Goal: Information Seeking & Learning: Learn about a topic

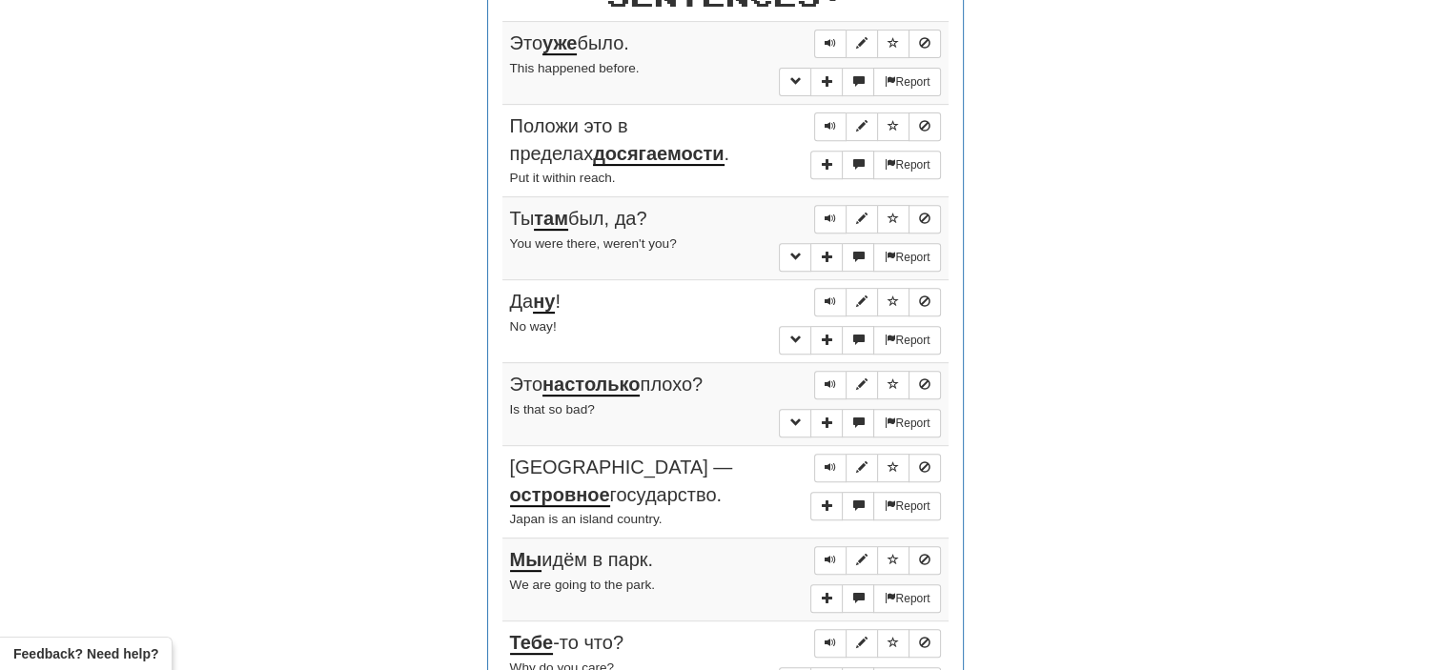
scroll to position [772, 0]
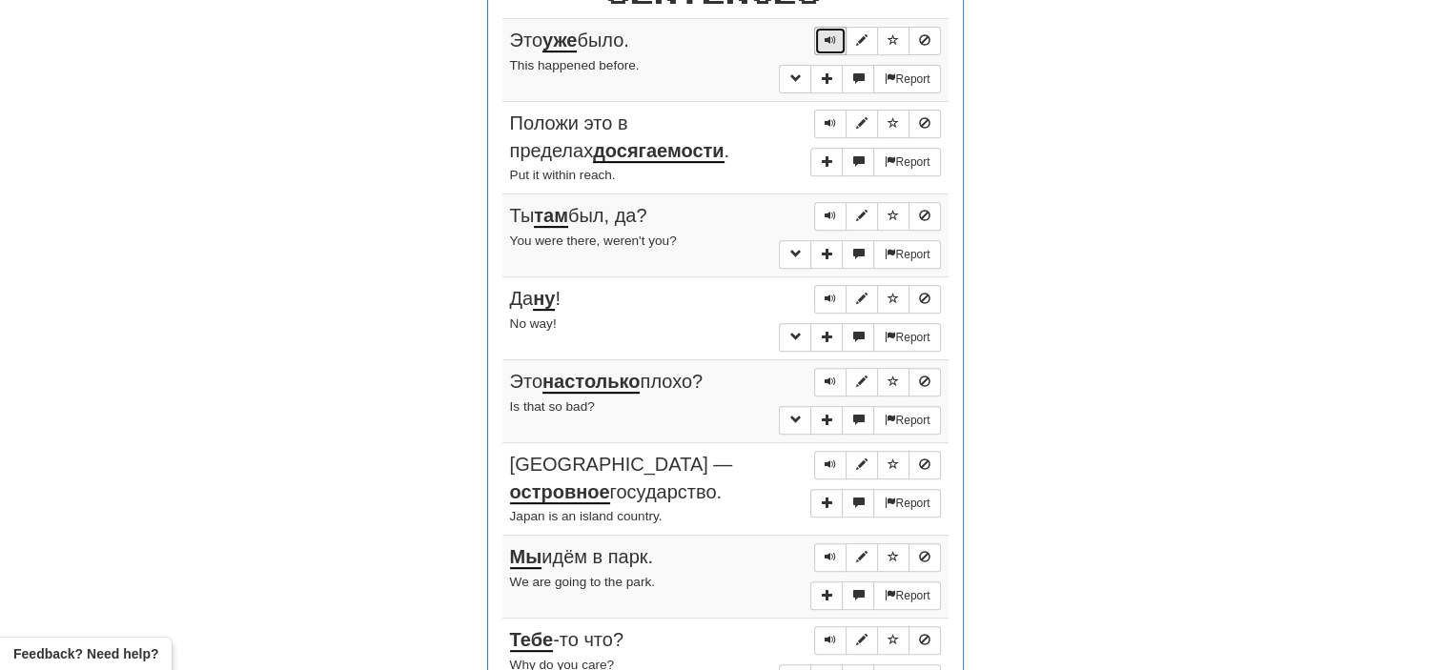
click at [830, 34] on span "Sentence controls" at bounding box center [829, 39] width 11 height 11
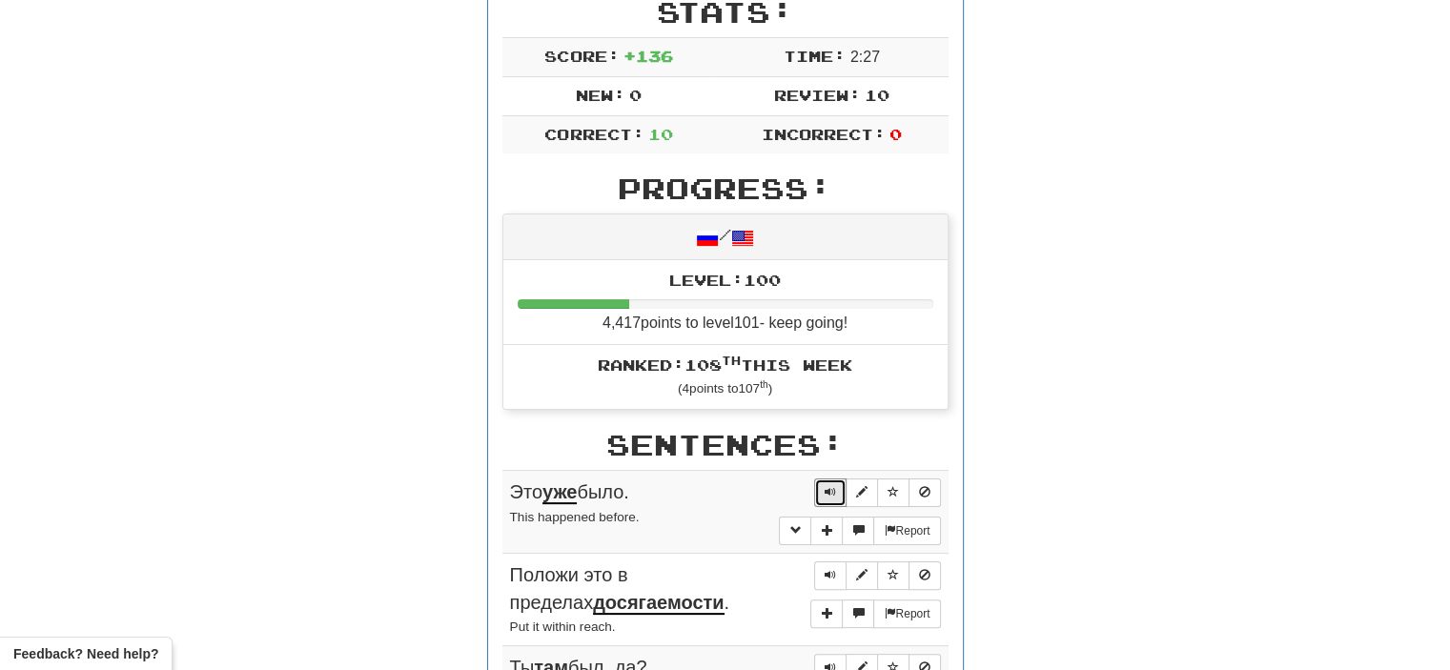
scroll to position [0, 0]
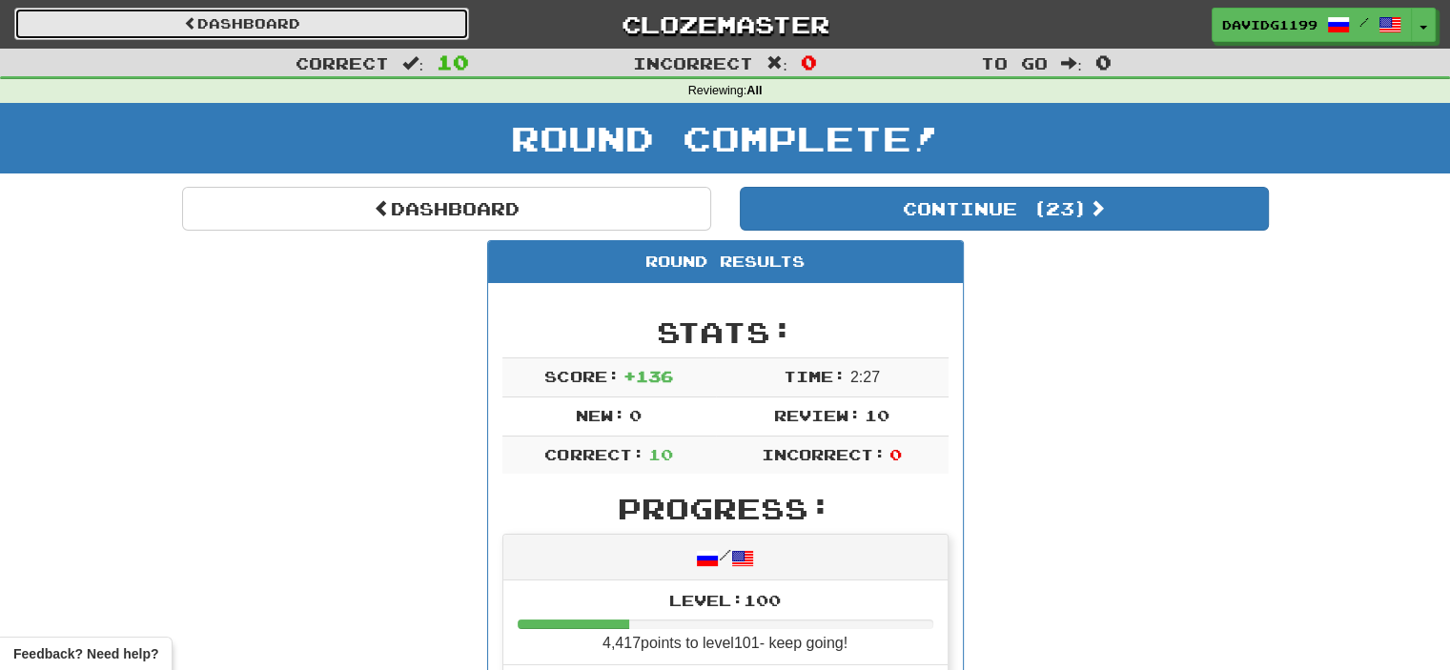
click at [234, 22] on link "Dashboard" at bounding box center [241, 24] width 455 height 32
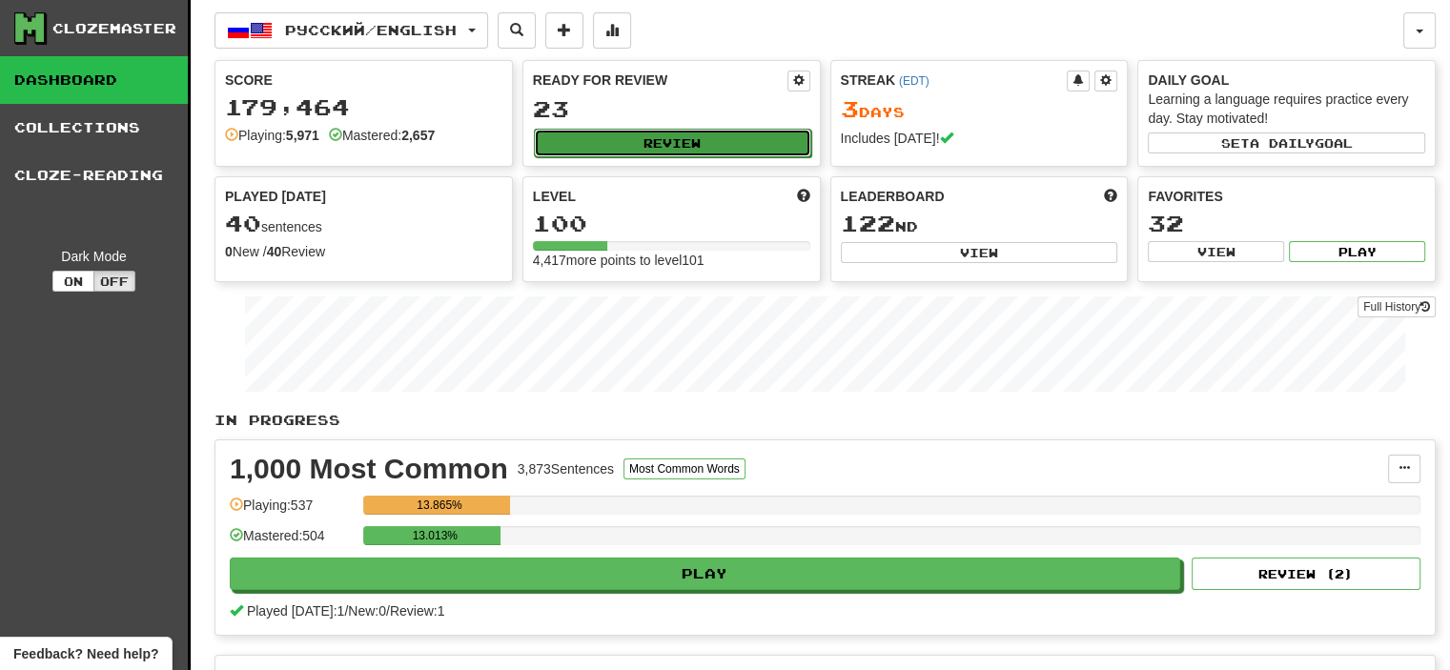
click at [682, 135] on button "Review" at bounding box center [672, 143] width 277 height 29
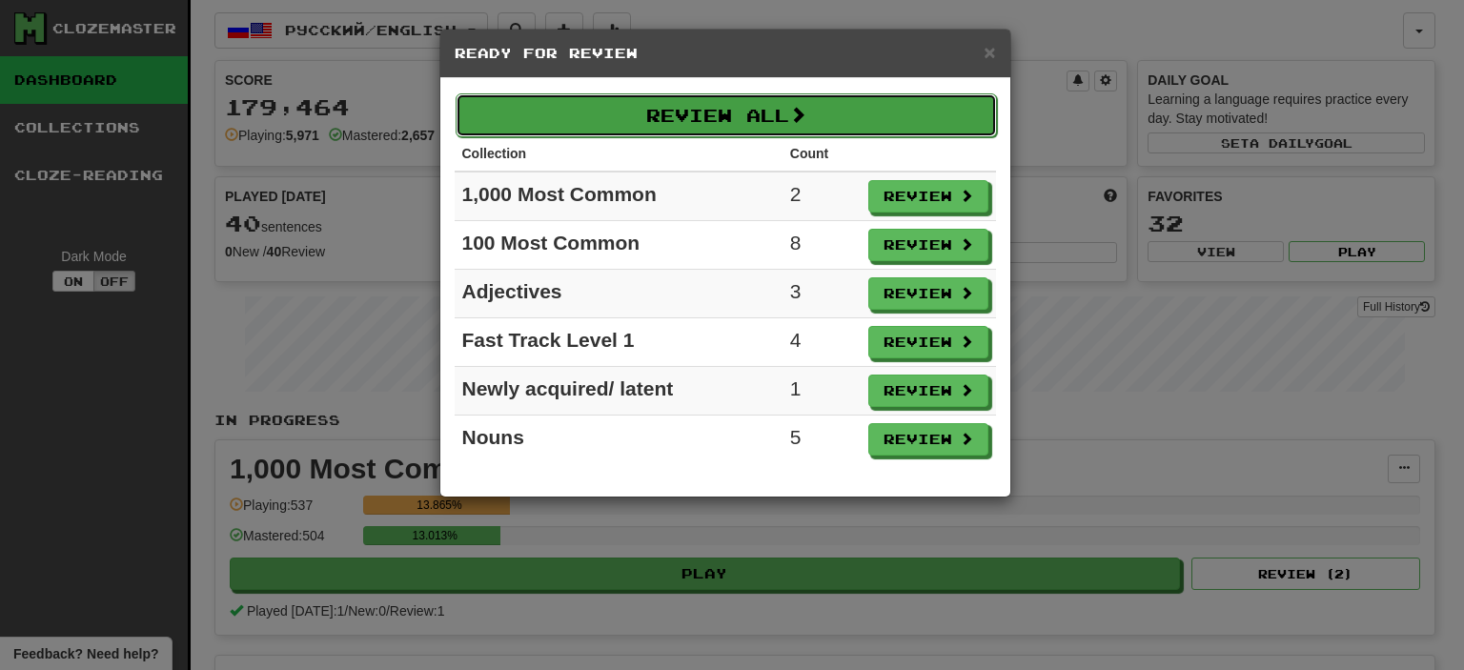
click at [725, 112] on button "Review All" at bounding box center [726, 115] width 541 height 44
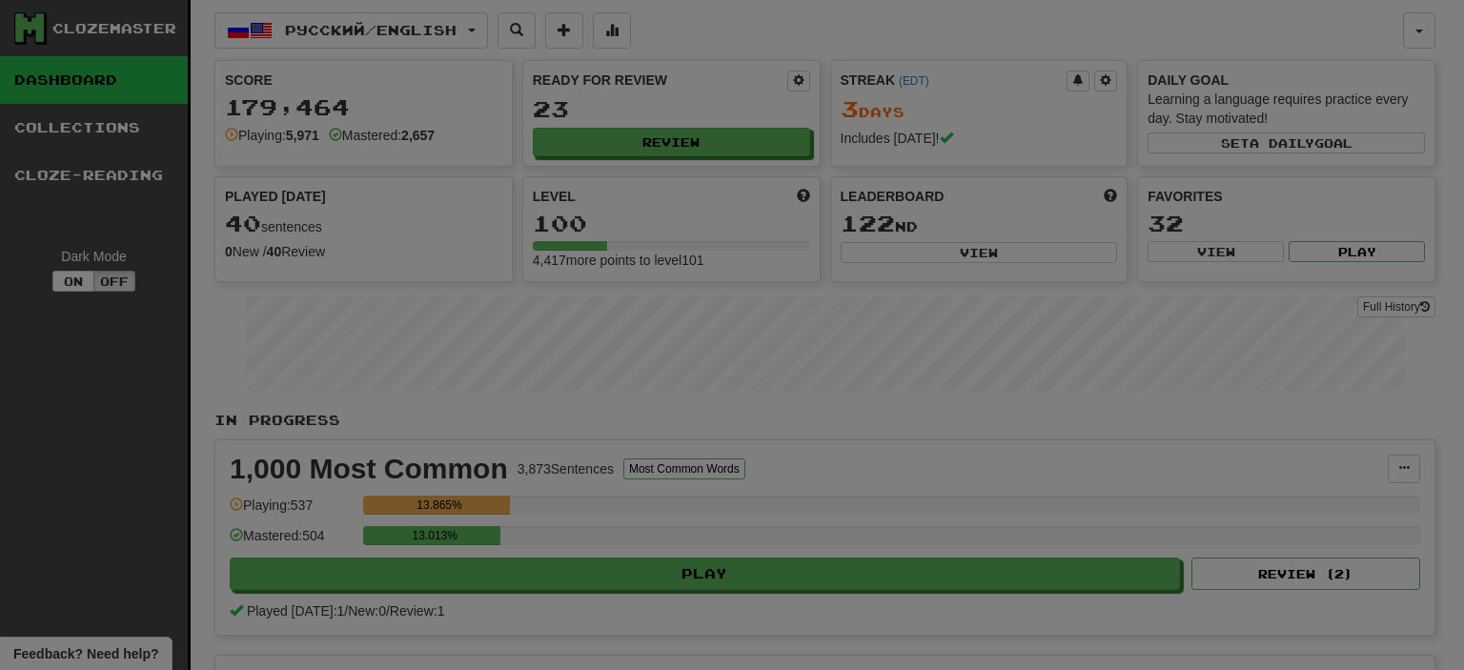
select select "**"
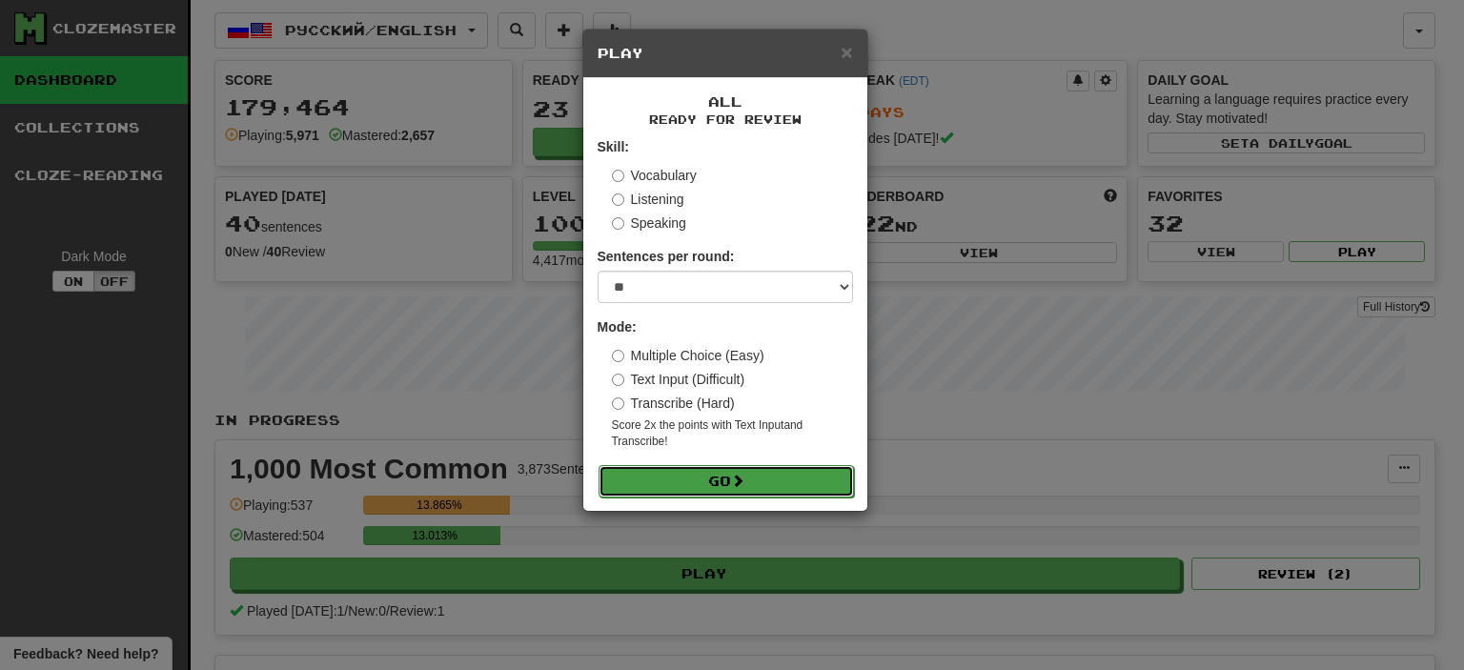
click at [778, 481] on button "Go" at bounding box center [726, 481] width 255 height 32
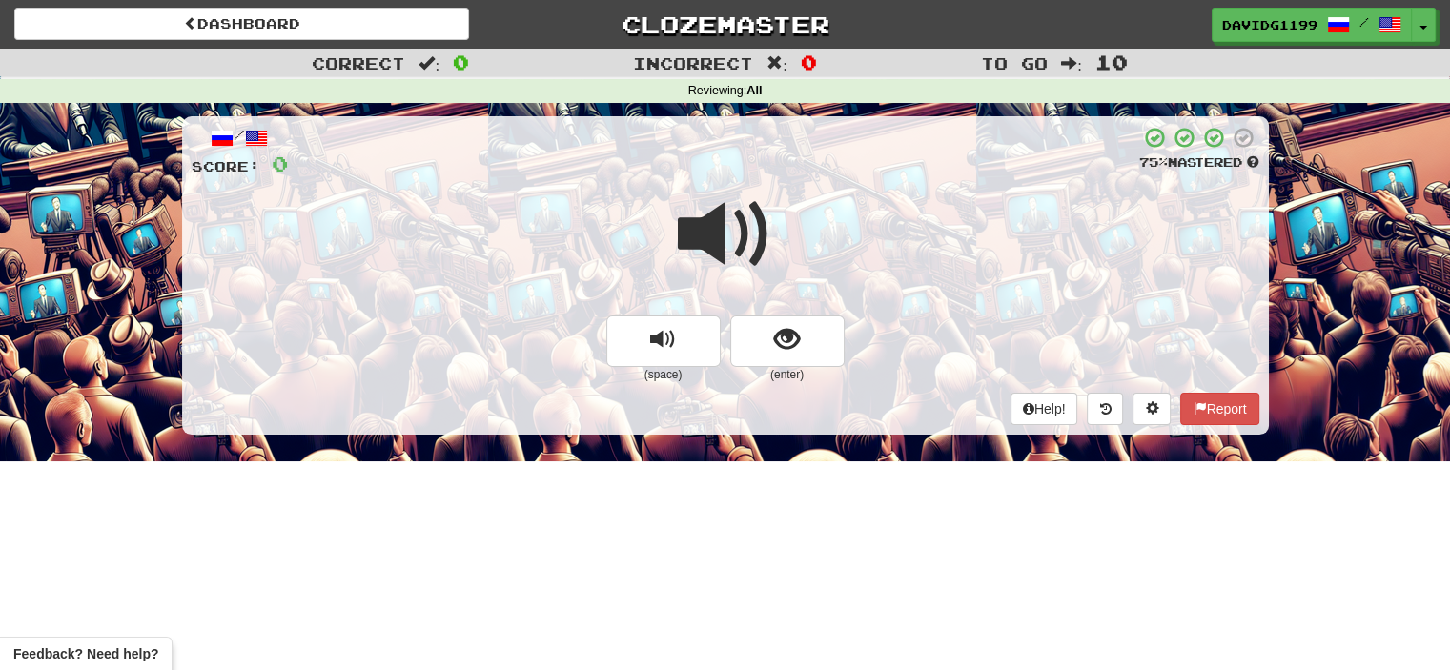
click at [742, 253] on span at bounding box center [725, 234] width 95 height 95
click at [742, 247] on span at bounding box center [725, 234] width 95 height 95
click at [756, 346] on button "show sentence" at bounding box center [787, 341] width 114 height 51
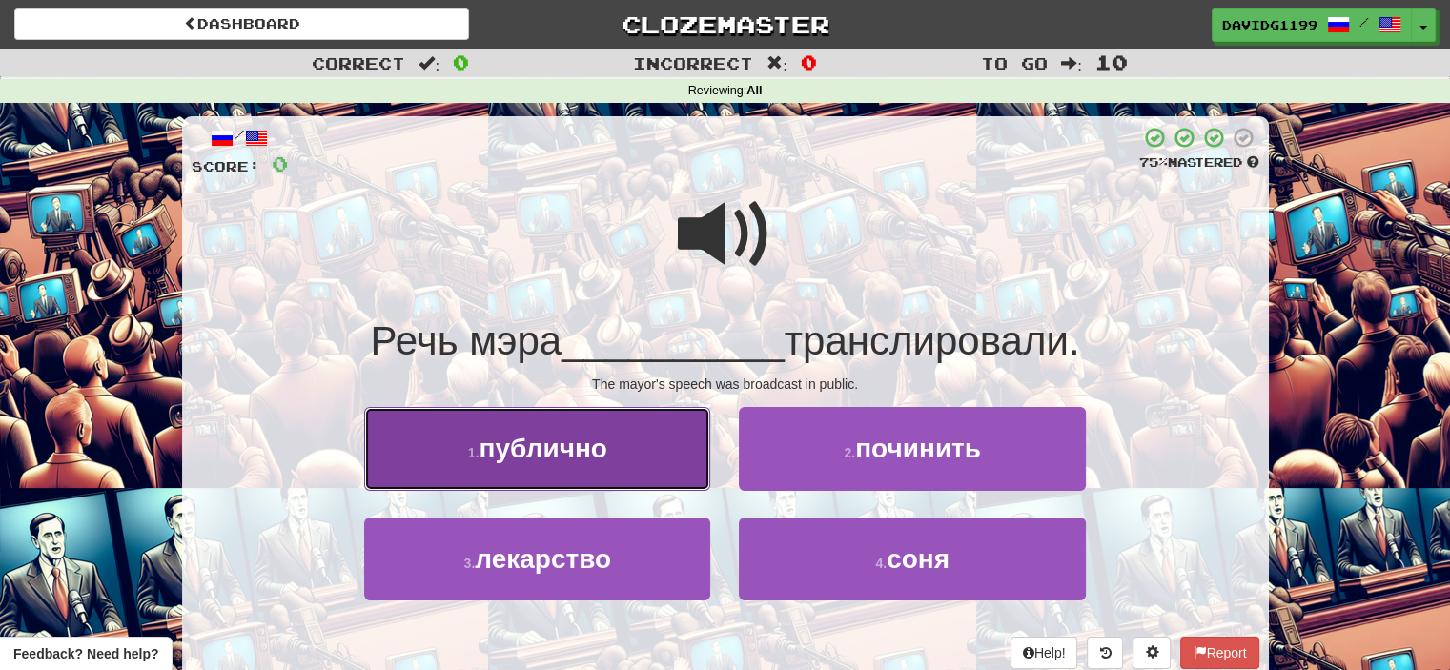
click at [628, 457] on button "1 . публично" at bounding box center [537, 448] width 346 height 83
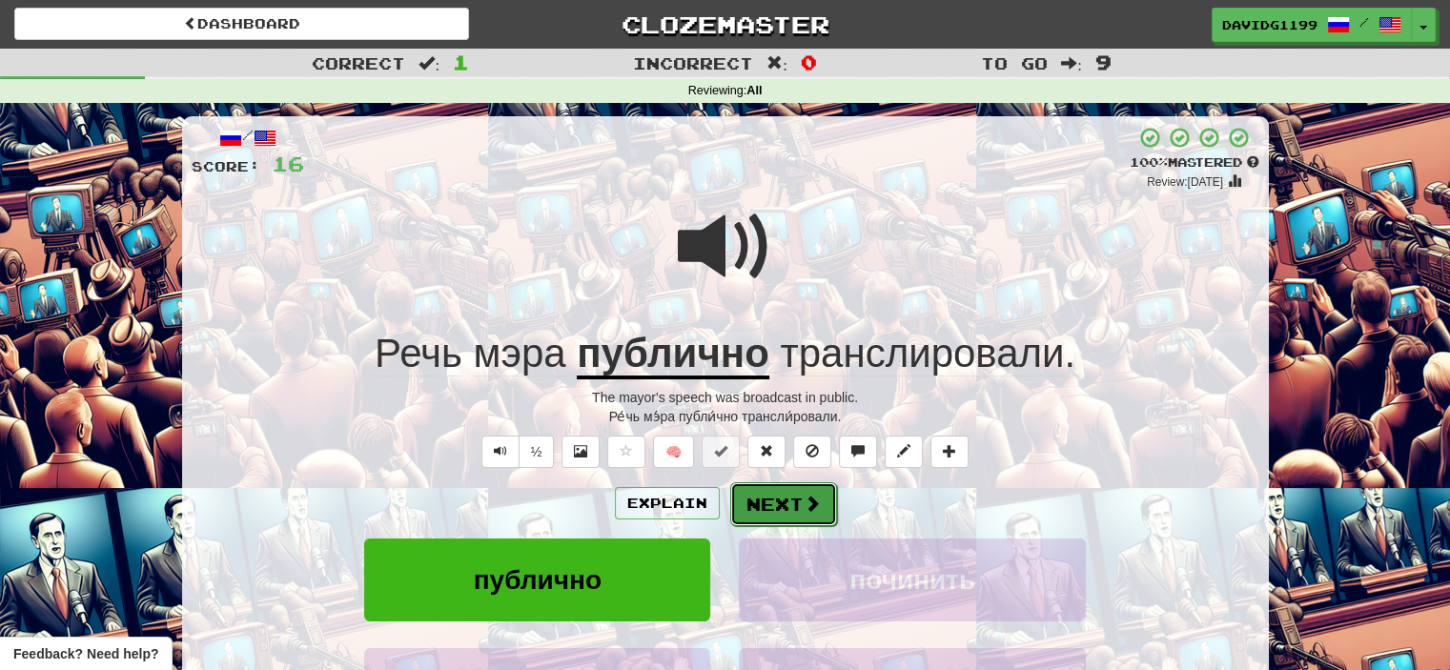
click at [775, 498] on button "Next" at bounding box center [783, 504] width 107 height 44
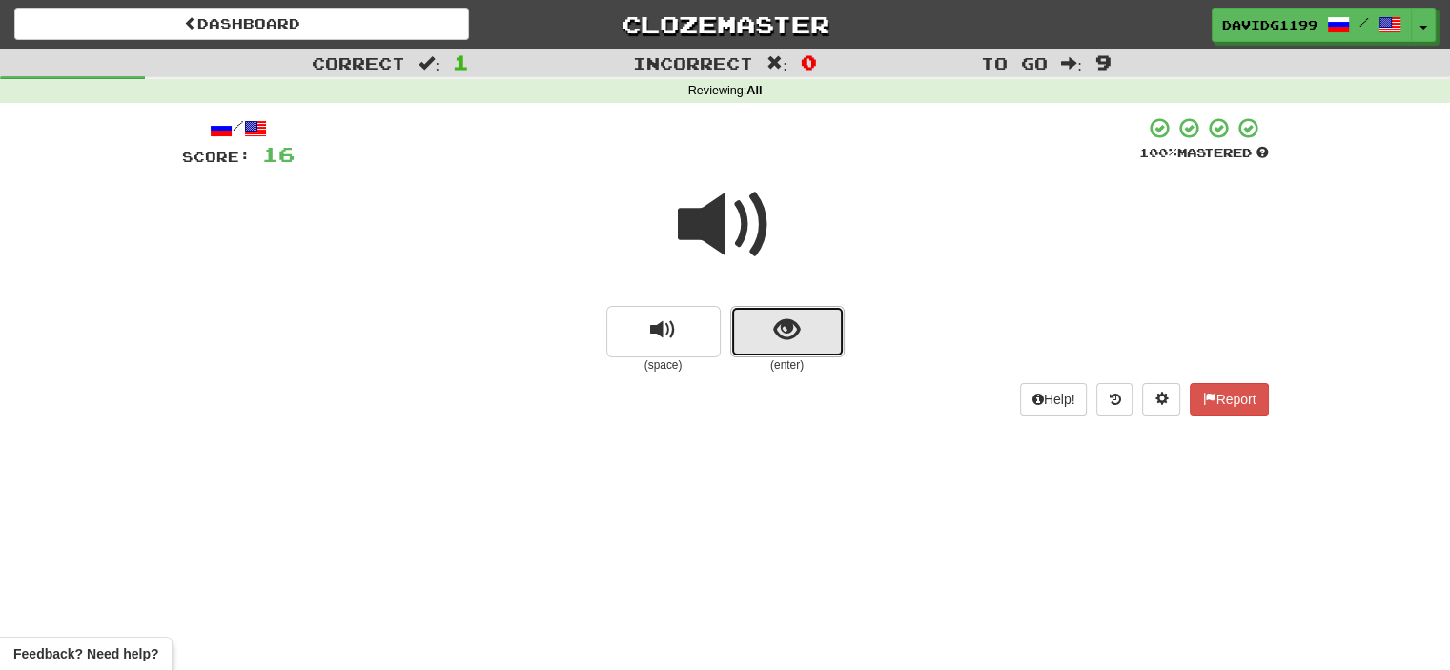
click at [754, 332] on button "show sentence" at bounding box center [787, 331] width 114 height 51
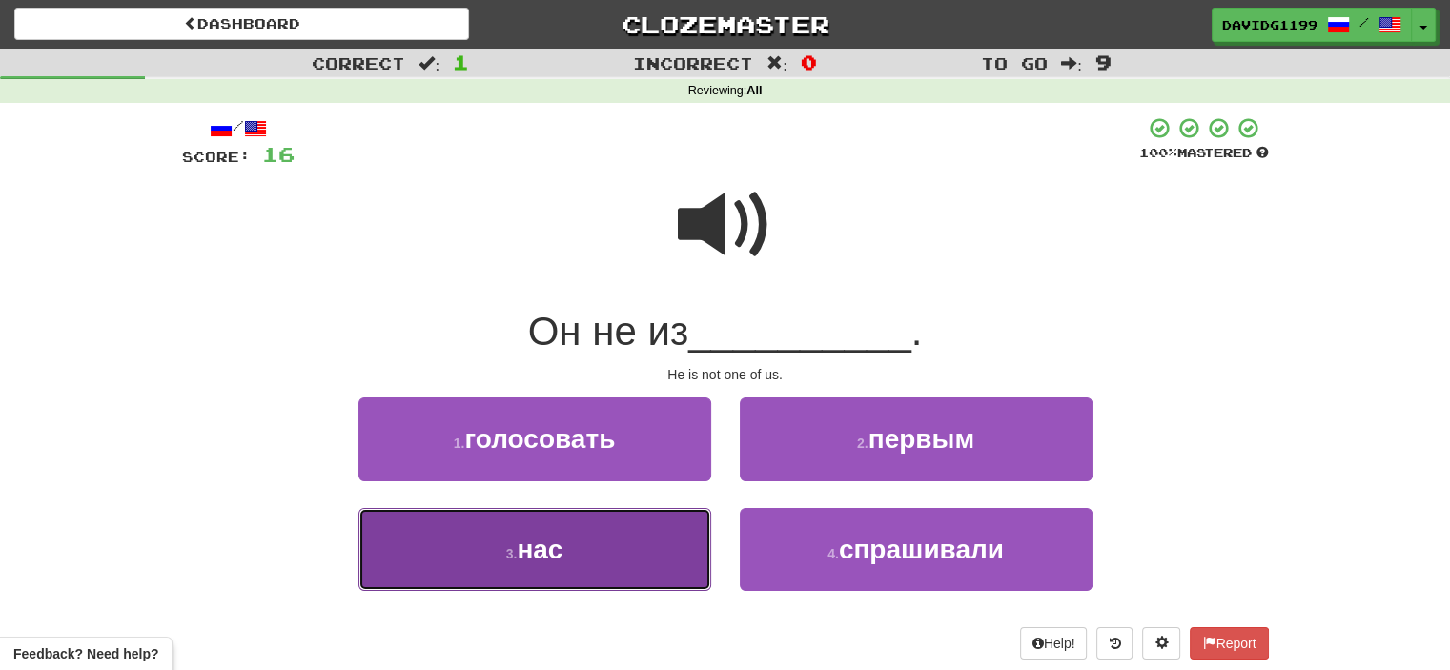
click at [622, 557] on button "3 . нас" at bounding box center [534, 549] width 353 height 83
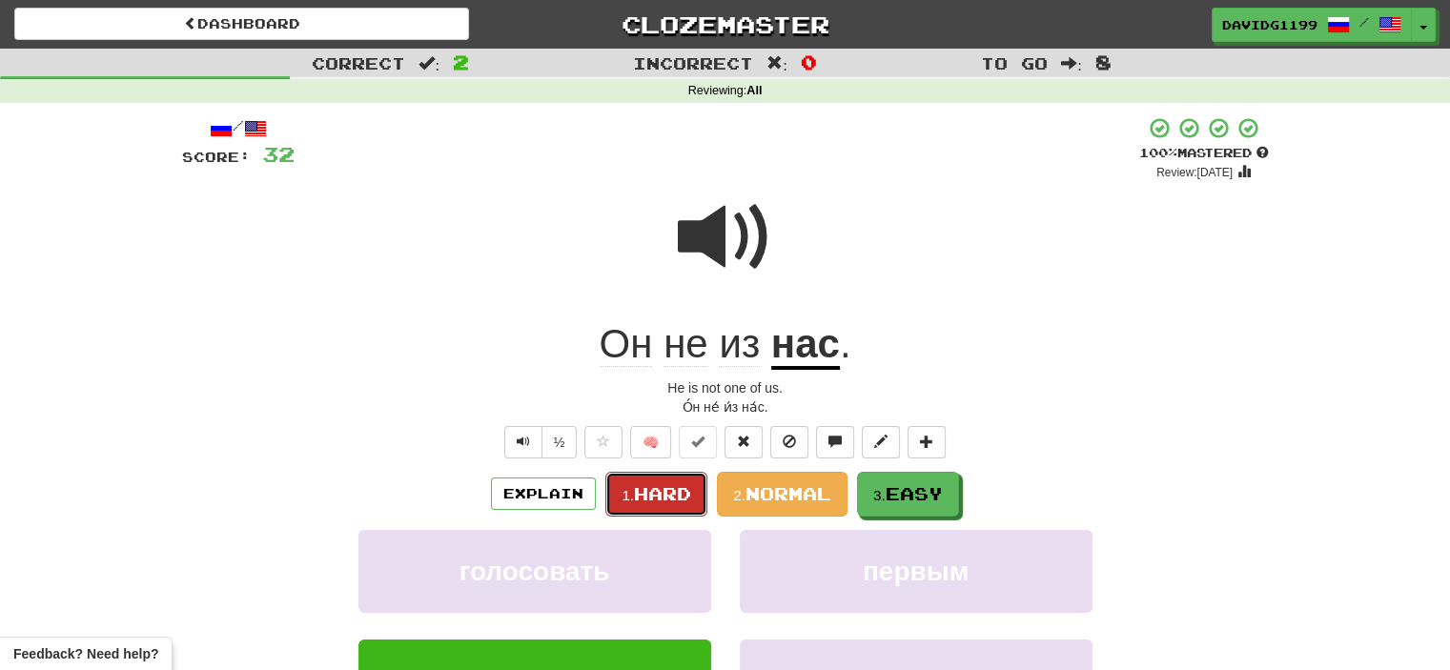
click at [667, 491] on span "Hard" at bounding box center [662, 493] width 57 height 21
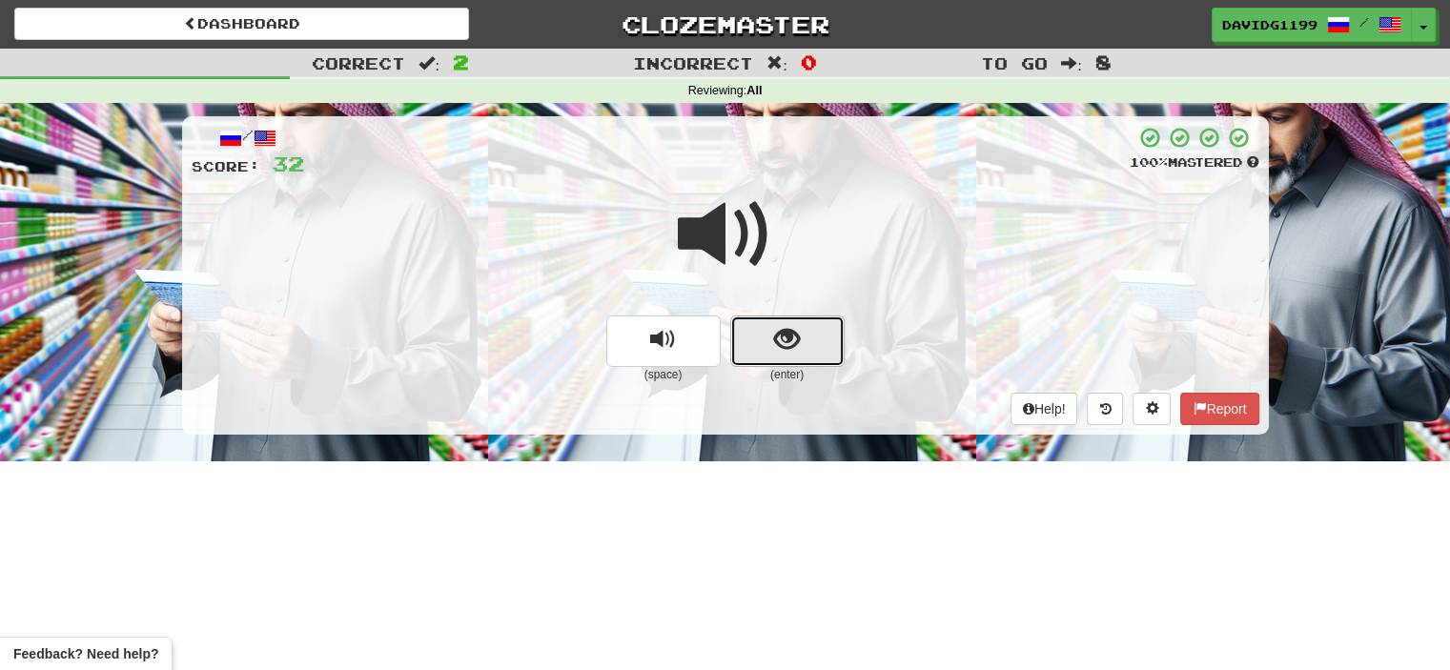
click at [757, 339] on button "show sentence" at bounding box center [787, 341] width 114 height 51
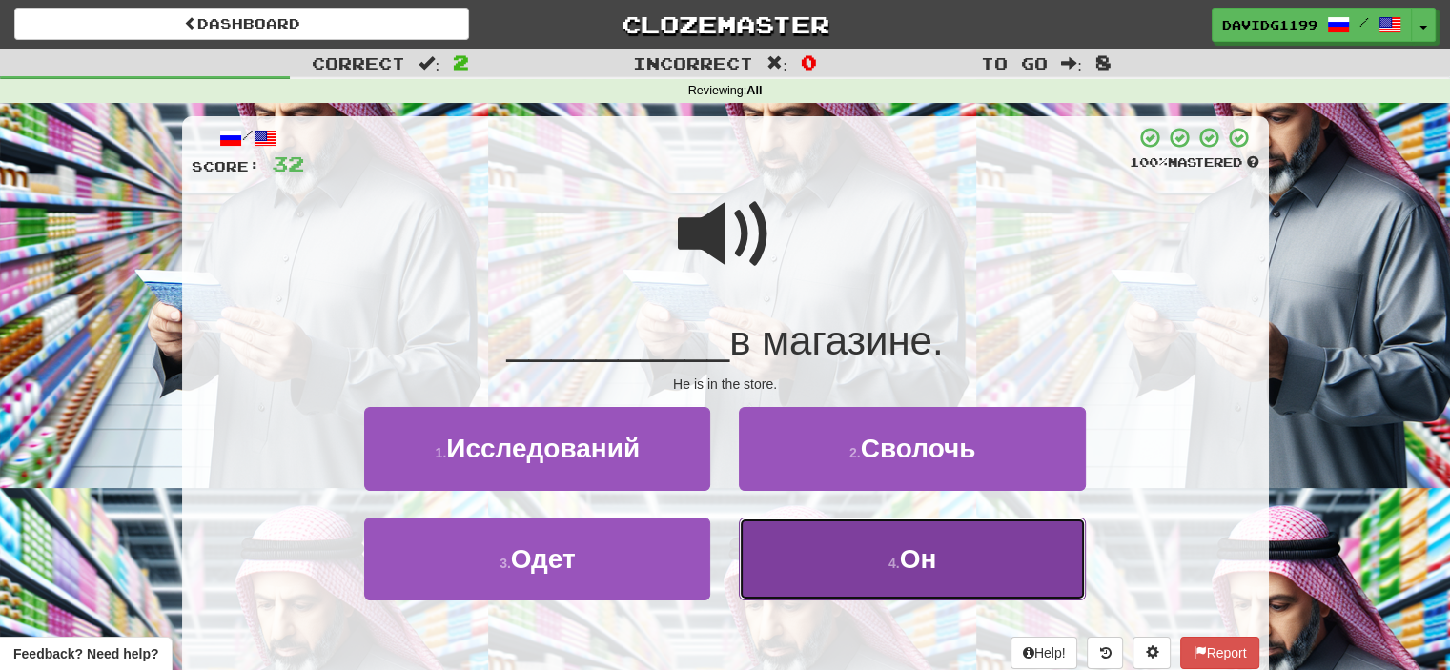
click at [839, 565] on button "4 . Он" at bounding box center [912, 559] width 346 height 83
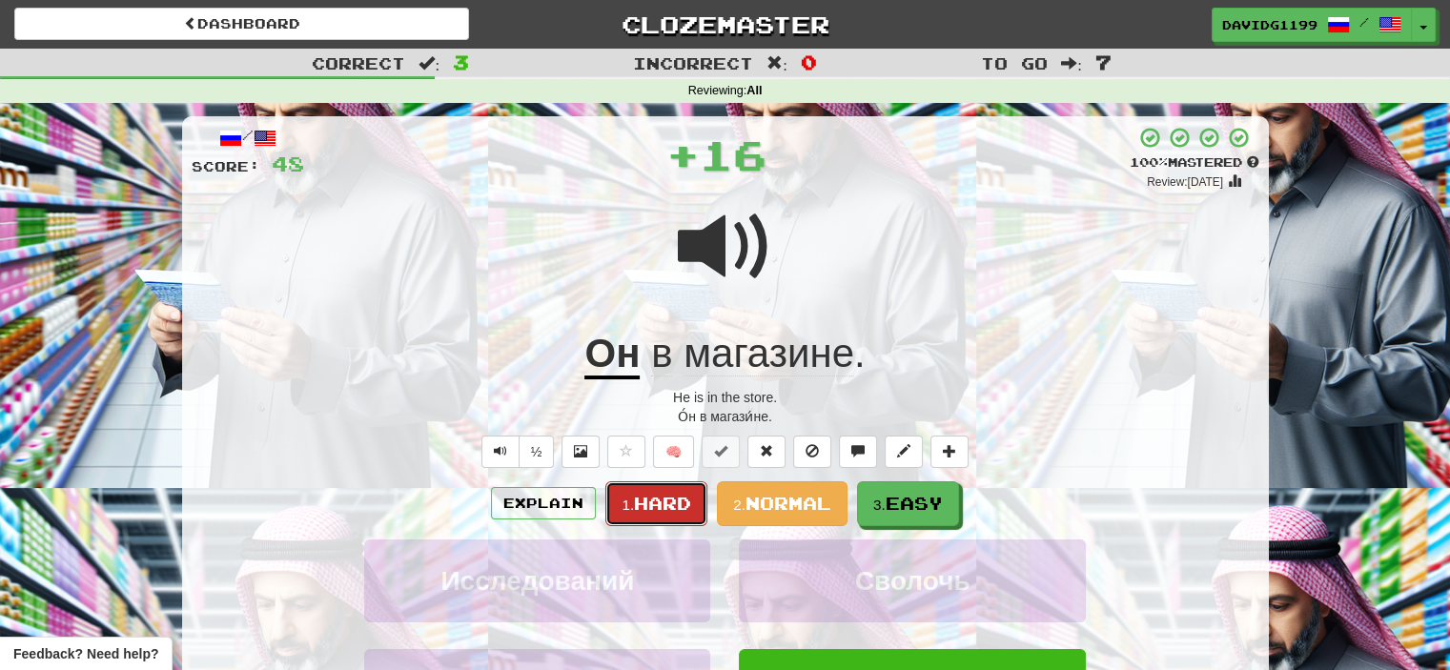
click at [663, 495] on span "Hard" at bounding box center [662, 503] width 57 height 21
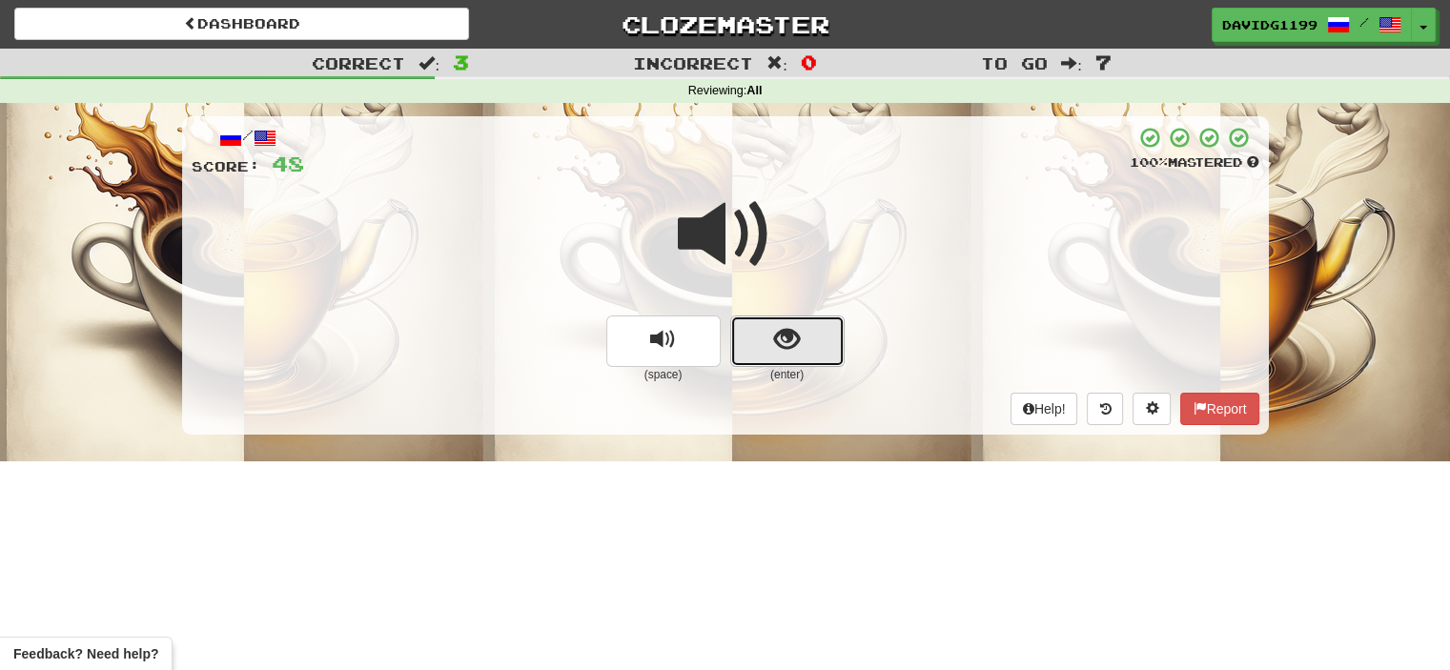
click at [764, 327] on button "show sentence" at bounding box center [787, 341] width 114 height 51
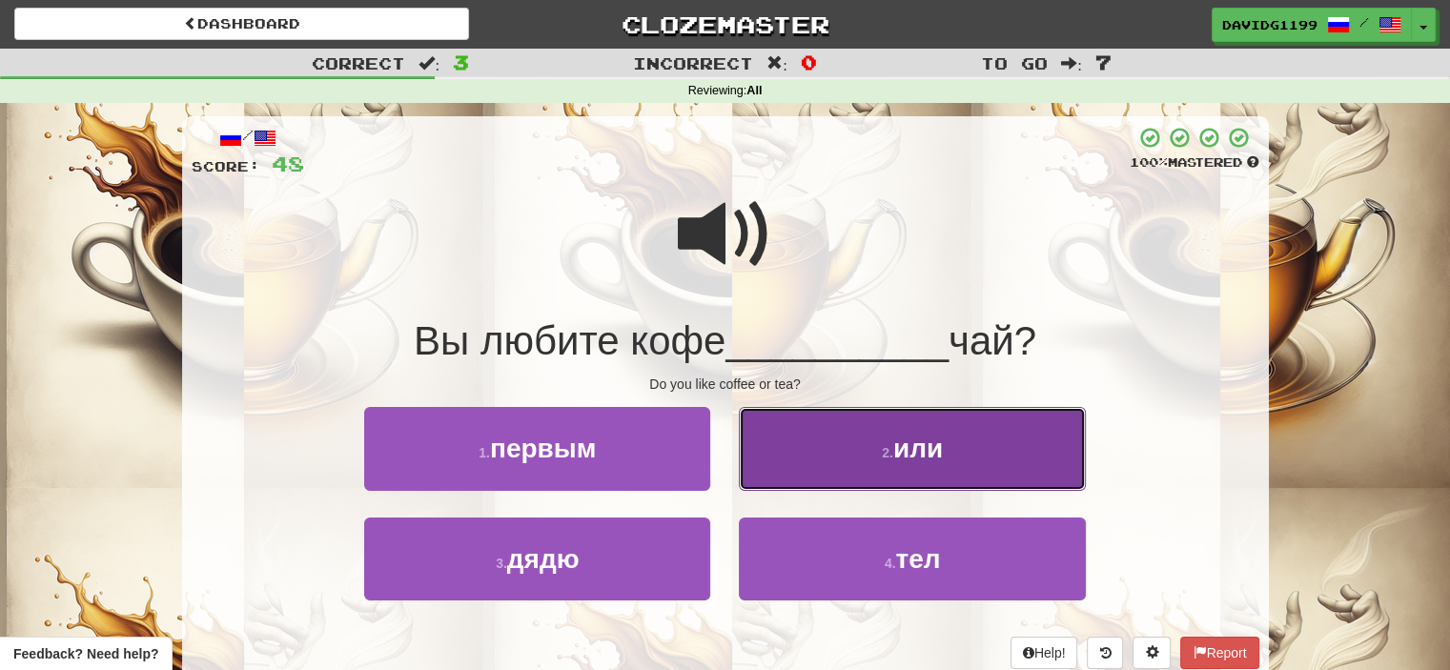
click at [899, 470] on button "2 . или" at bounding box center [912, 448] width 346 height 83
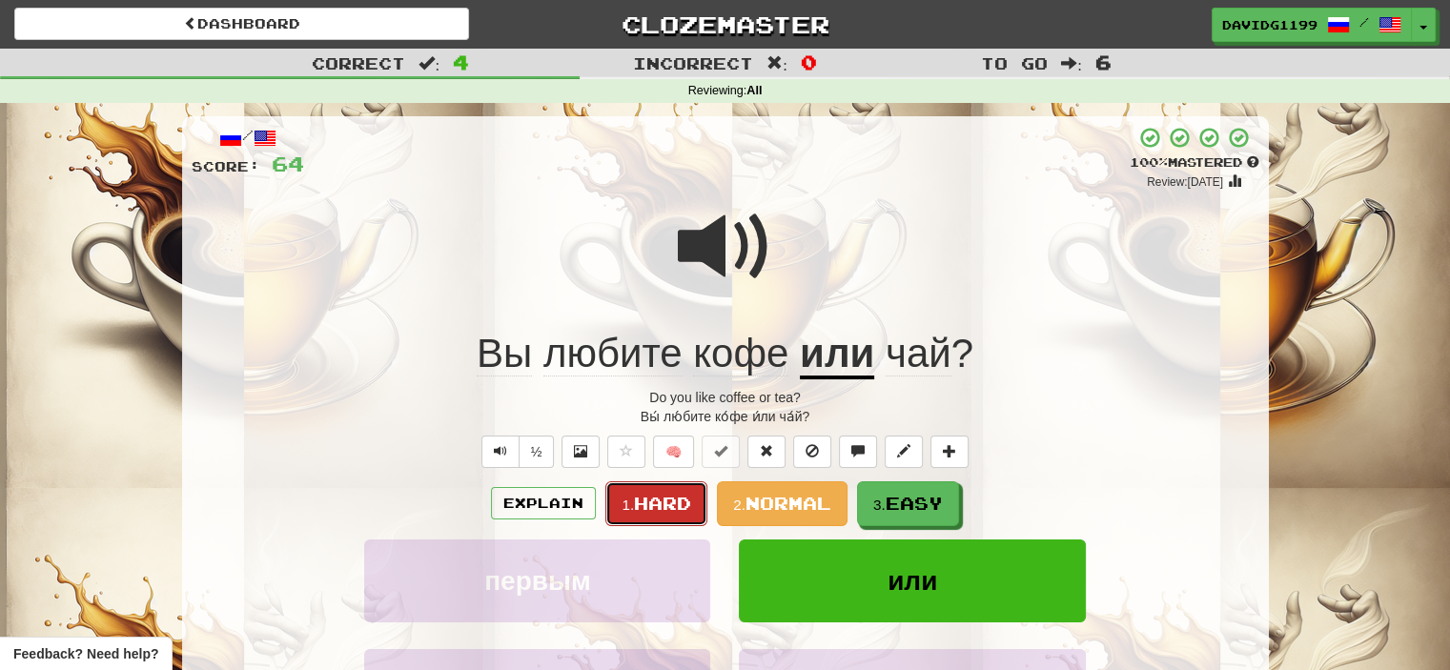
click at [667, 500] on span "Hard" at bounding box center [662, 503] width 57 height 21
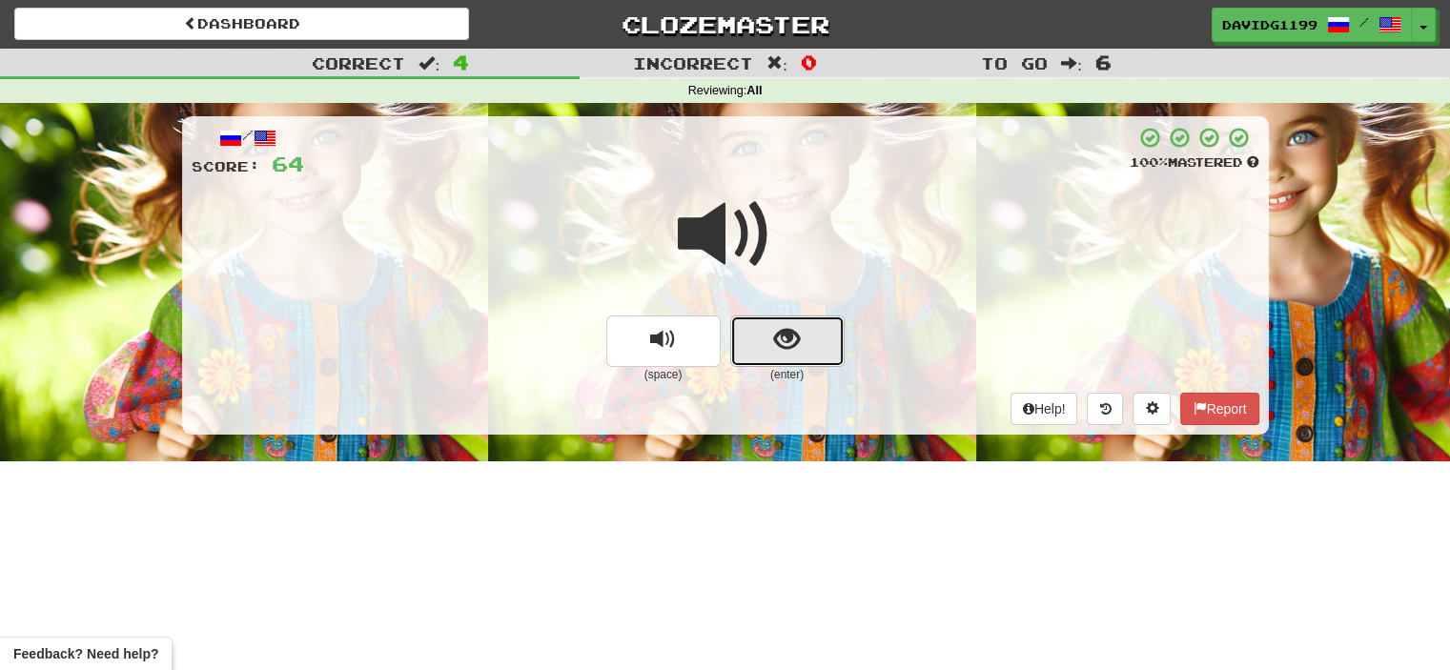
click at [748, 342] on button "show sentence" at bounding box center [787, 341] width 114 height 51
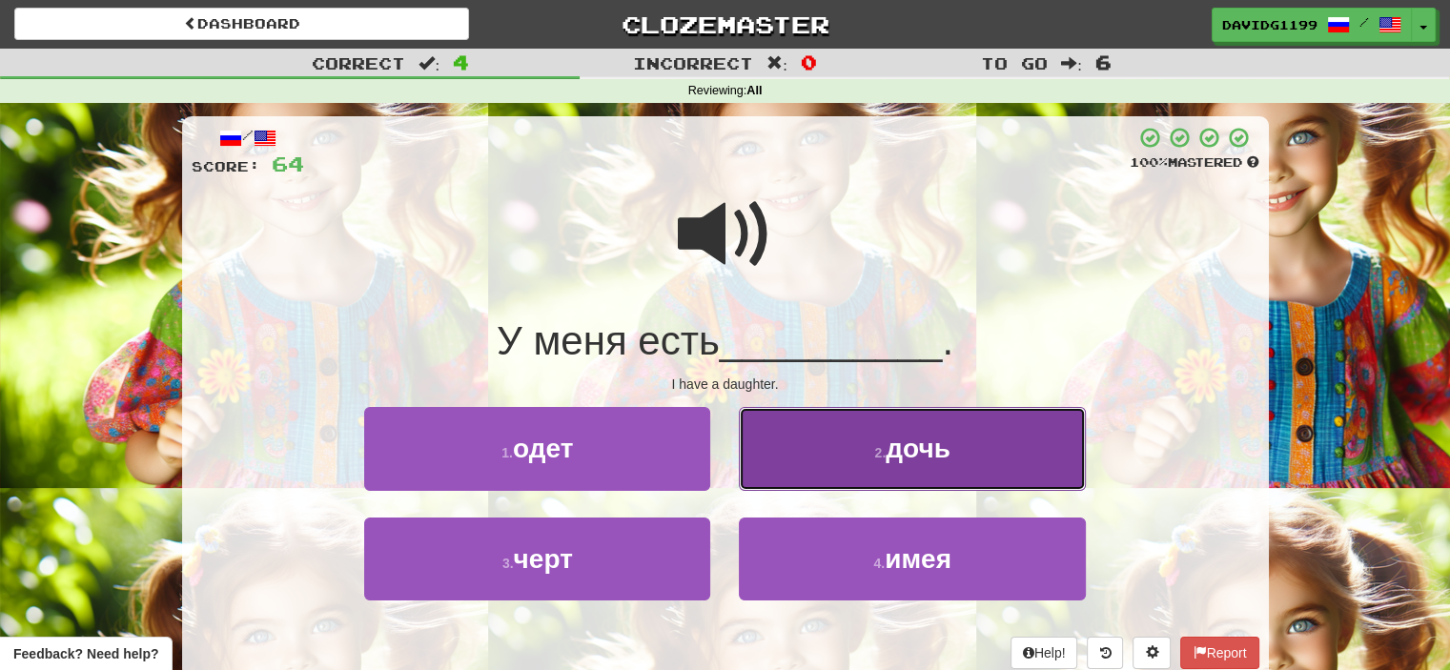
click at [851, 460] on button "2 . дочь" at bounding box center [912, 448] width 346 height 83
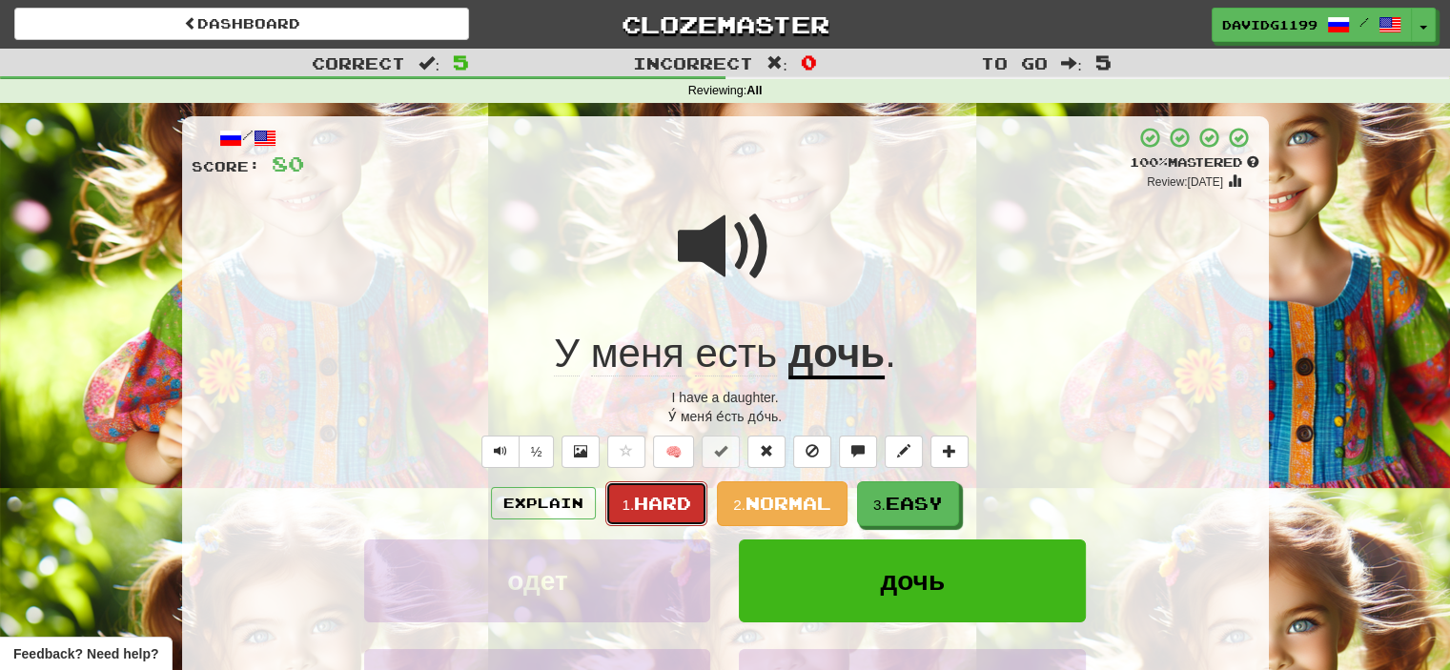
click at [661, 502] on span "Hard" at bounding box center [662, 503] width 57 height 21
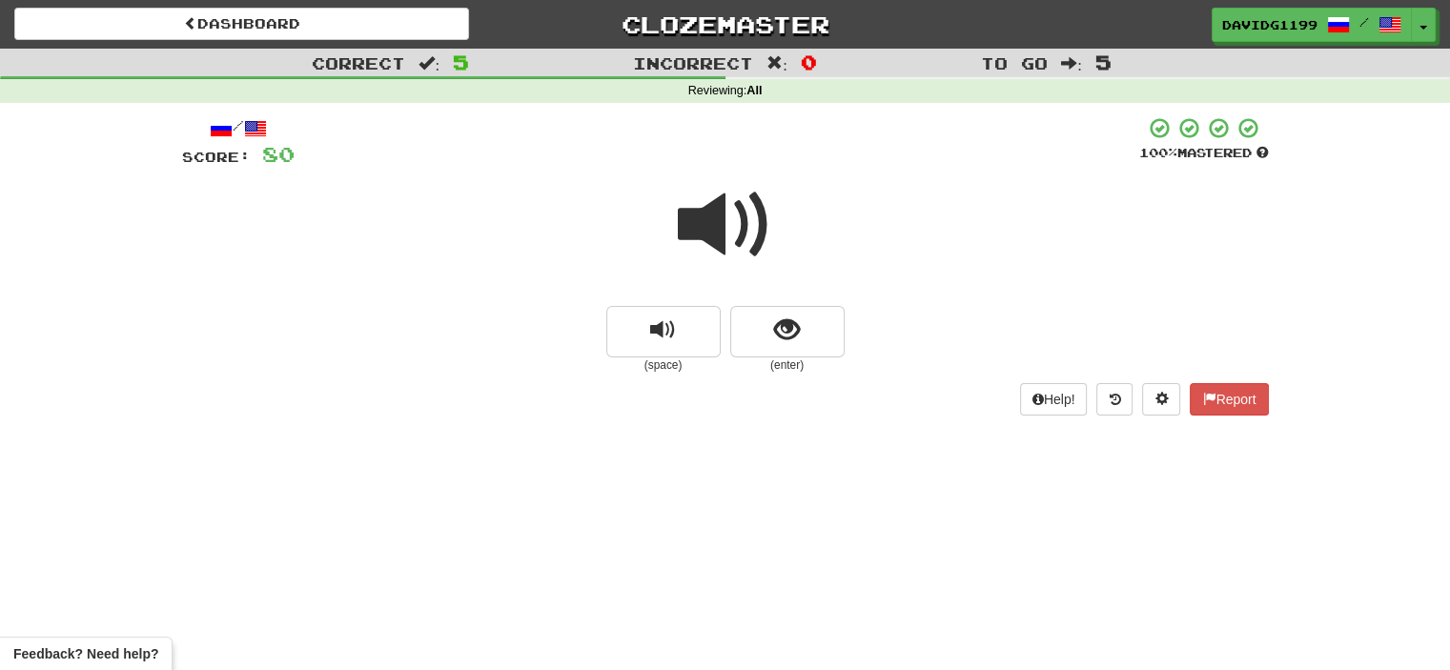
click at [736, 234] on span at bounding box center [725, 224] width 95 height 95
click at [724, 224] on span at bounding box center [725, 224] width 95 height 95
click at [770, 322] on button "show sentence" at bounding box center [787, 331] width 114 height 51
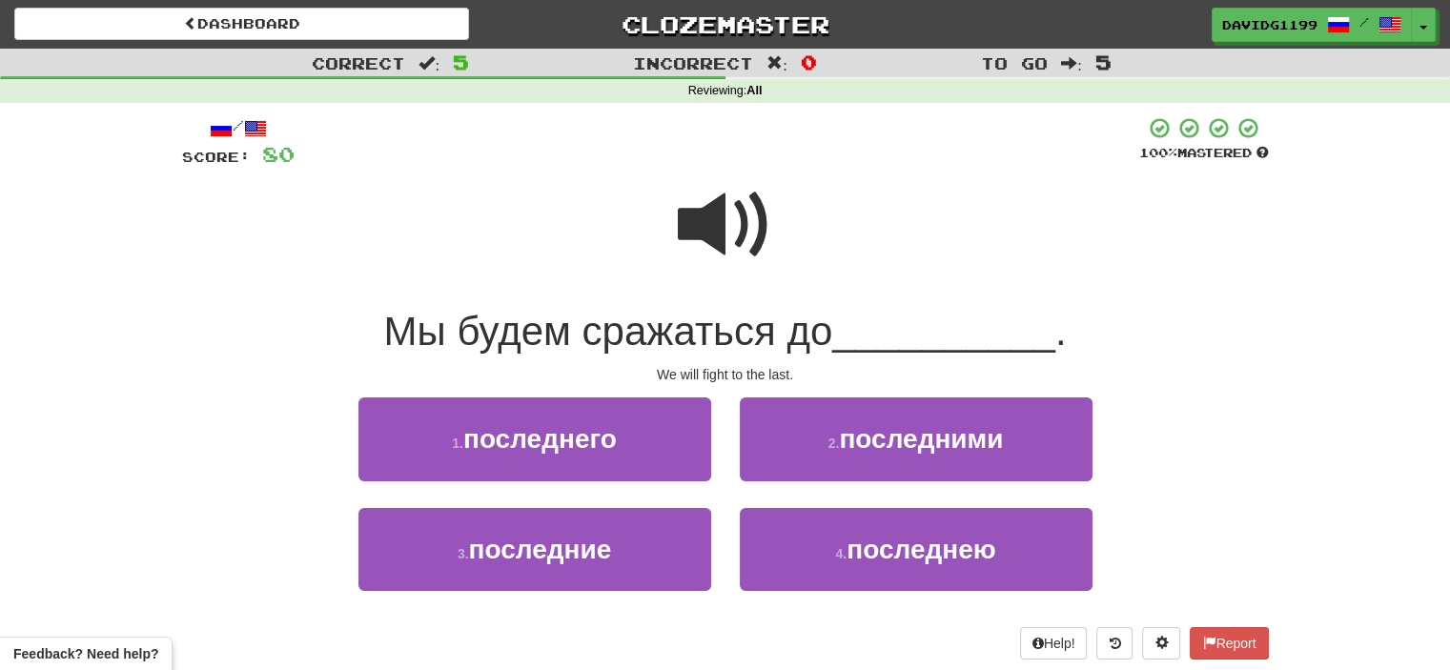
click at [714, 225] on span at bounding box center [725, 224] width 95 height 95
click at [726, 228] on span at bounding box center [725, 224] width 95 height 95
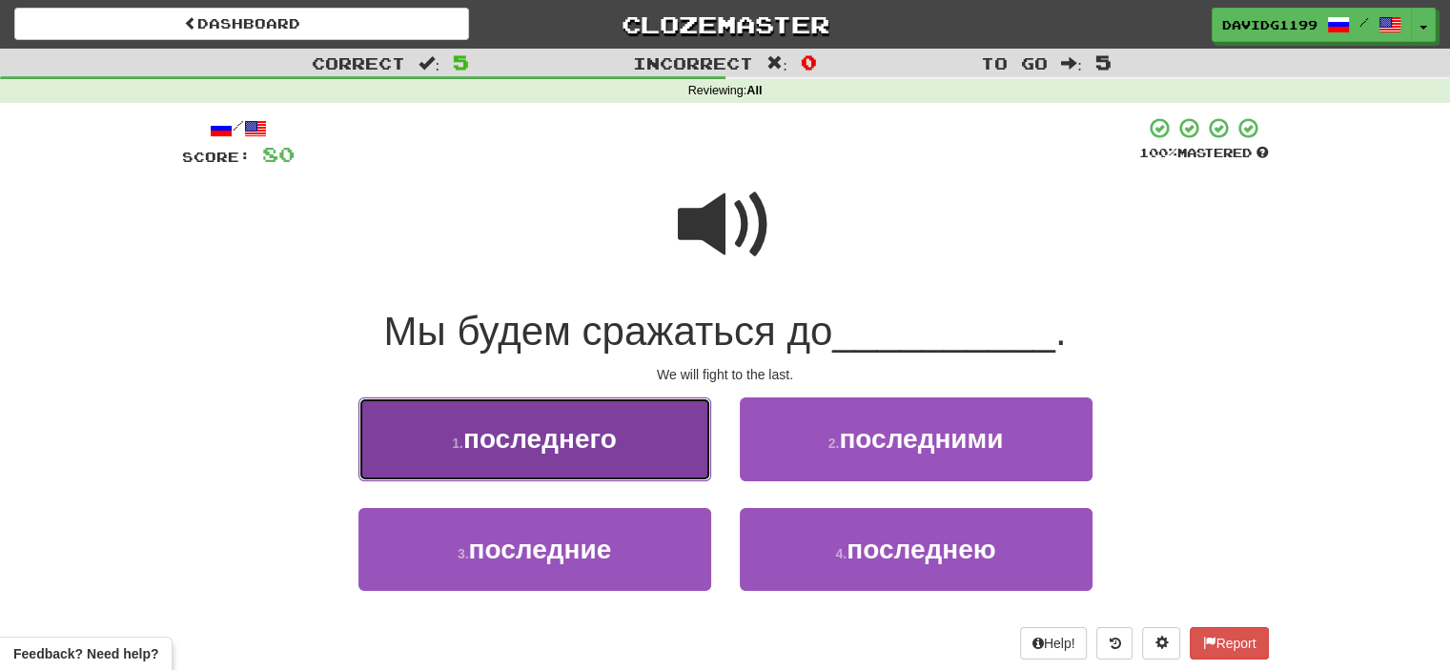
click at [629, 438] on button "1 . последнего" at bounding box center [534, 438] width 353 height 83
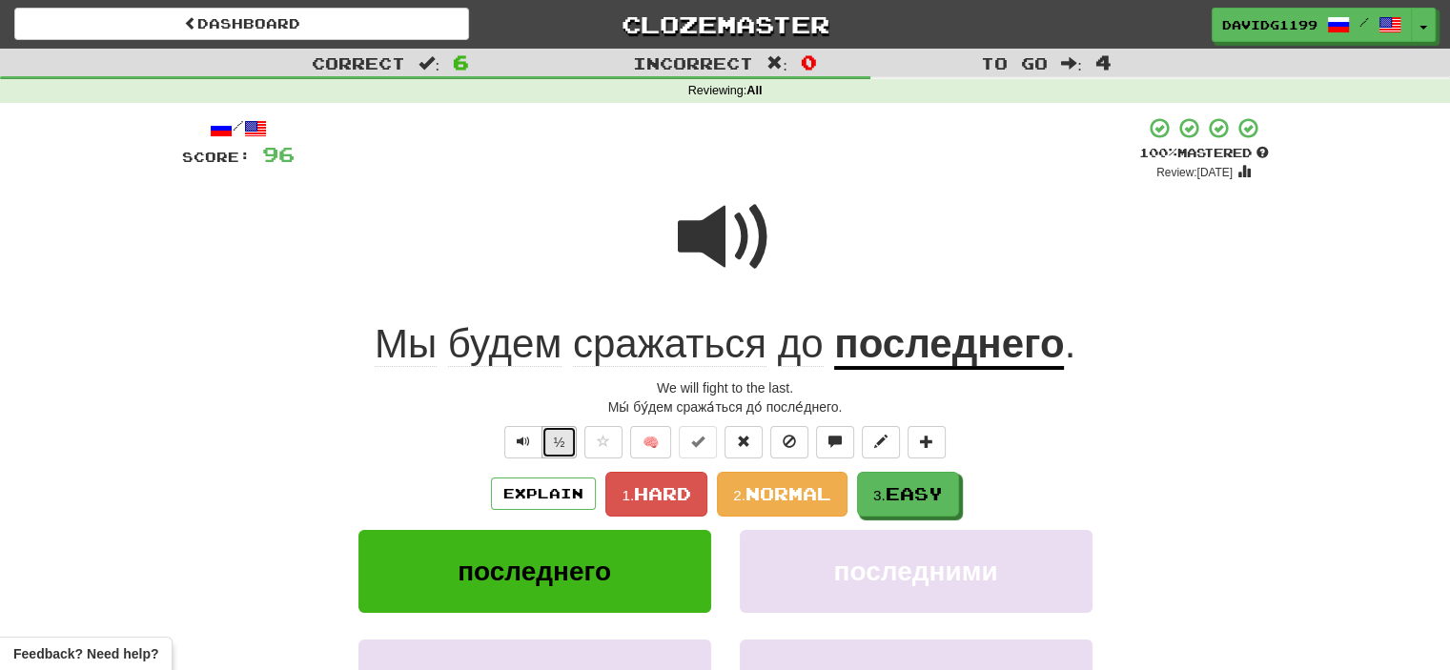
click at [561, 442] on button "½" at bounding box center [559, 442] width 36 height 32
click at [557, 436] on button "½" at bounding box center [559, 442] width 36 height 32
click at [566, 437] on button "½" at bounding box center [559, 442] width 36 height 32
click at [983, 358] on u "последнего" at bounding box center [949, 345] width 230 height 49
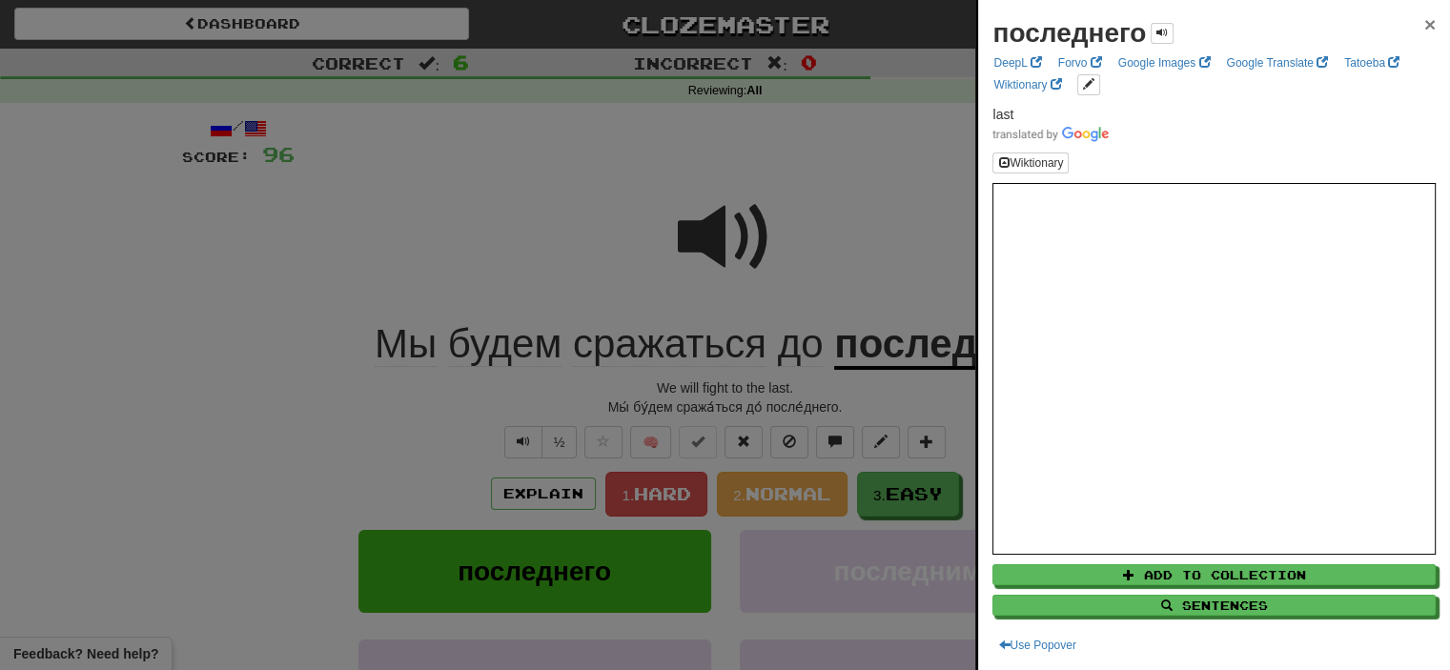
click at [1424, 20] on span "×" at bounding box center [1429, 24] width 11 height 22
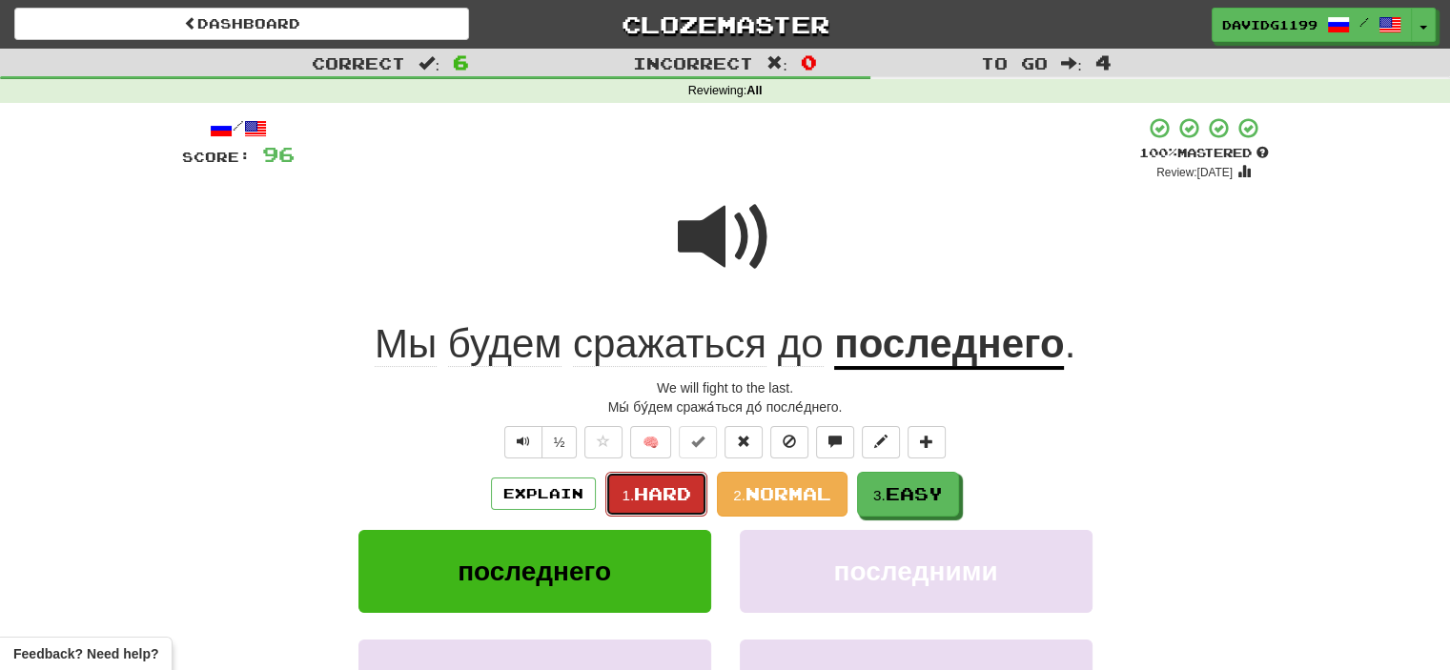
click at [630, 491] on small "1." at bounding box center [627, 495] width 12 height 16
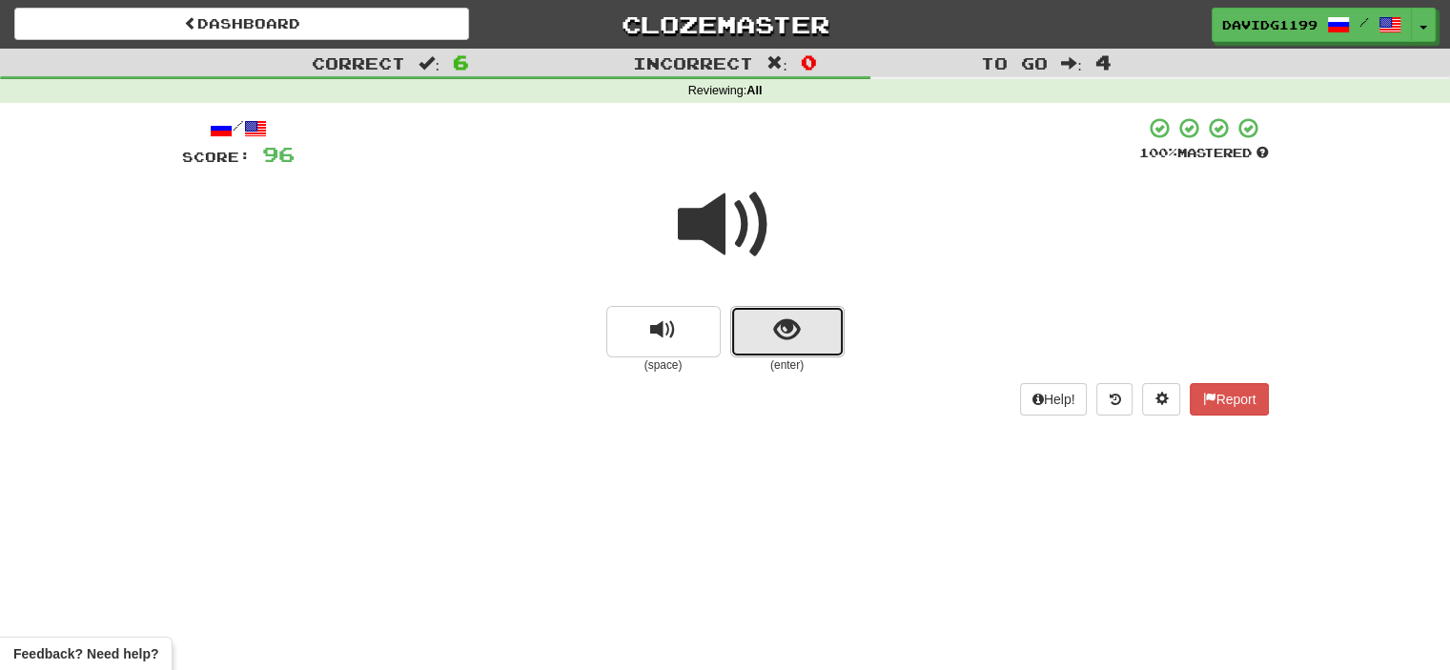
click at [761, 326] on button "show sentence" at bounding box center [787, 331] width 114 height 51
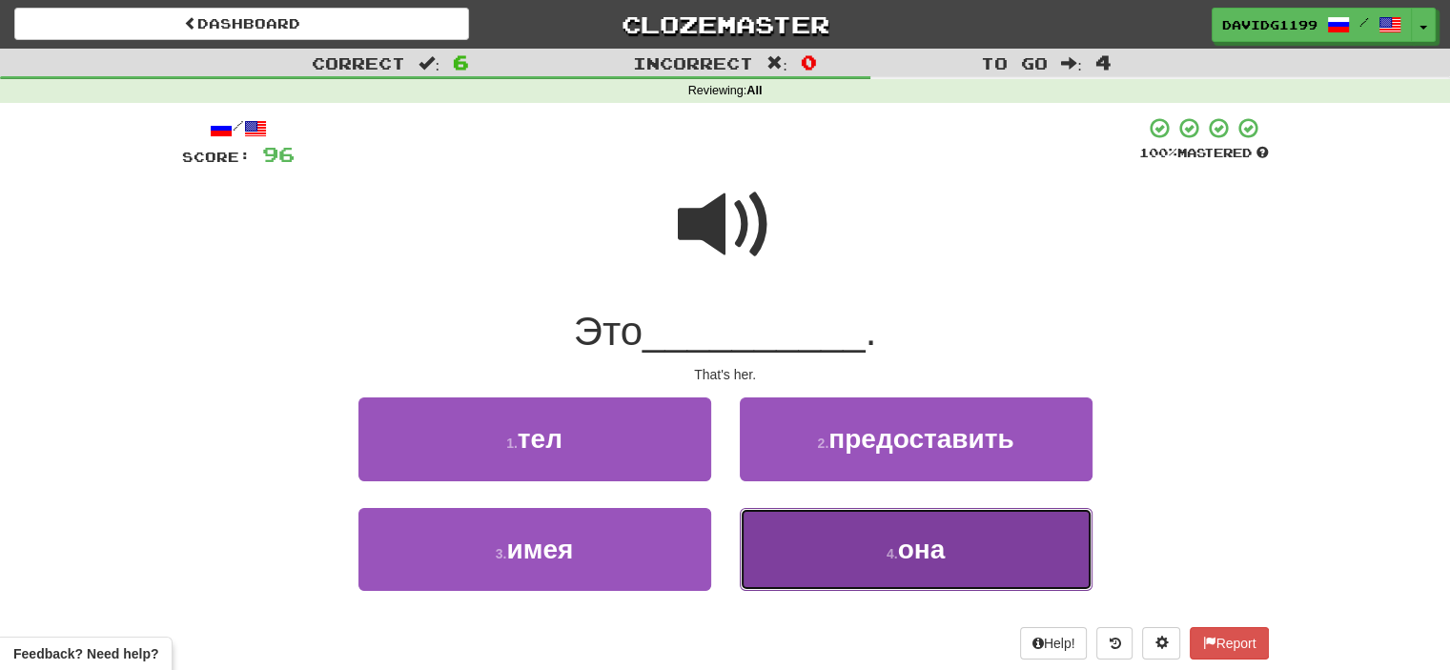
click at [832, 553] on button "4 . она" at bounding box center [916, 549] width 353 height 83
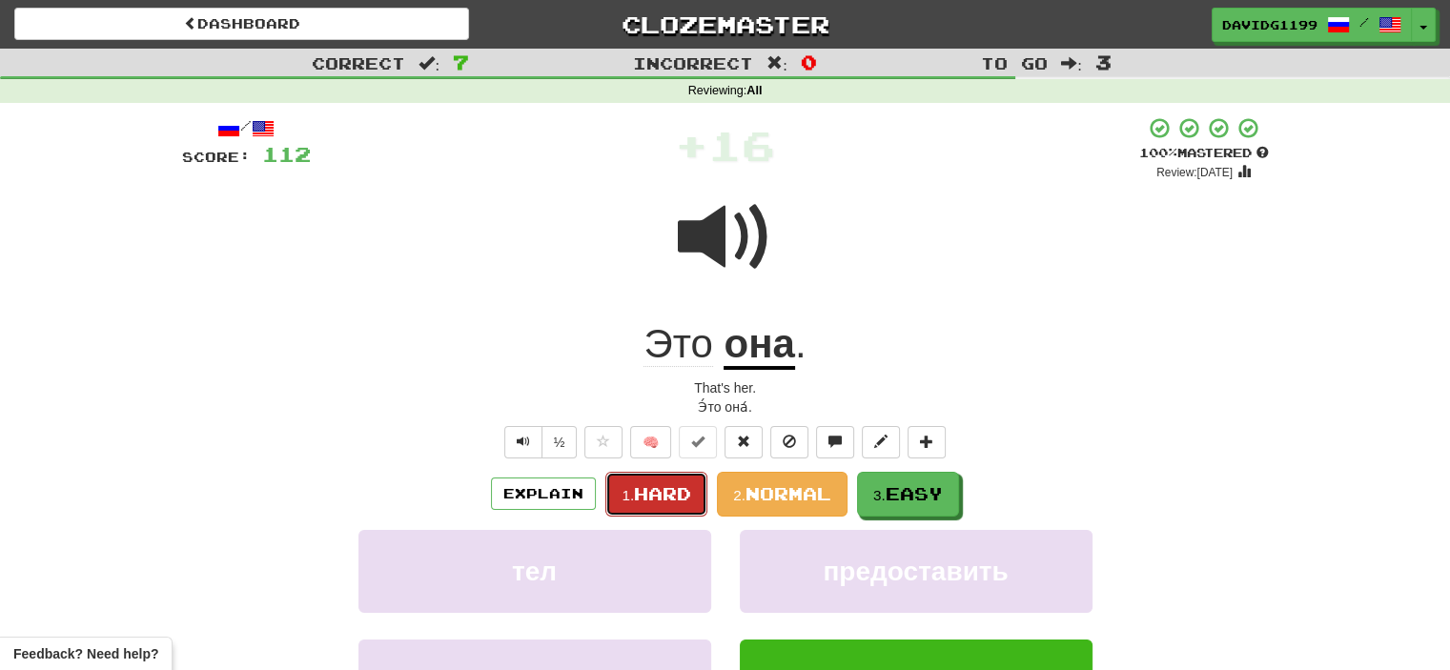
click at [665, 499] on span "Hard" at bounding box center [662, 493] width 57 height 21
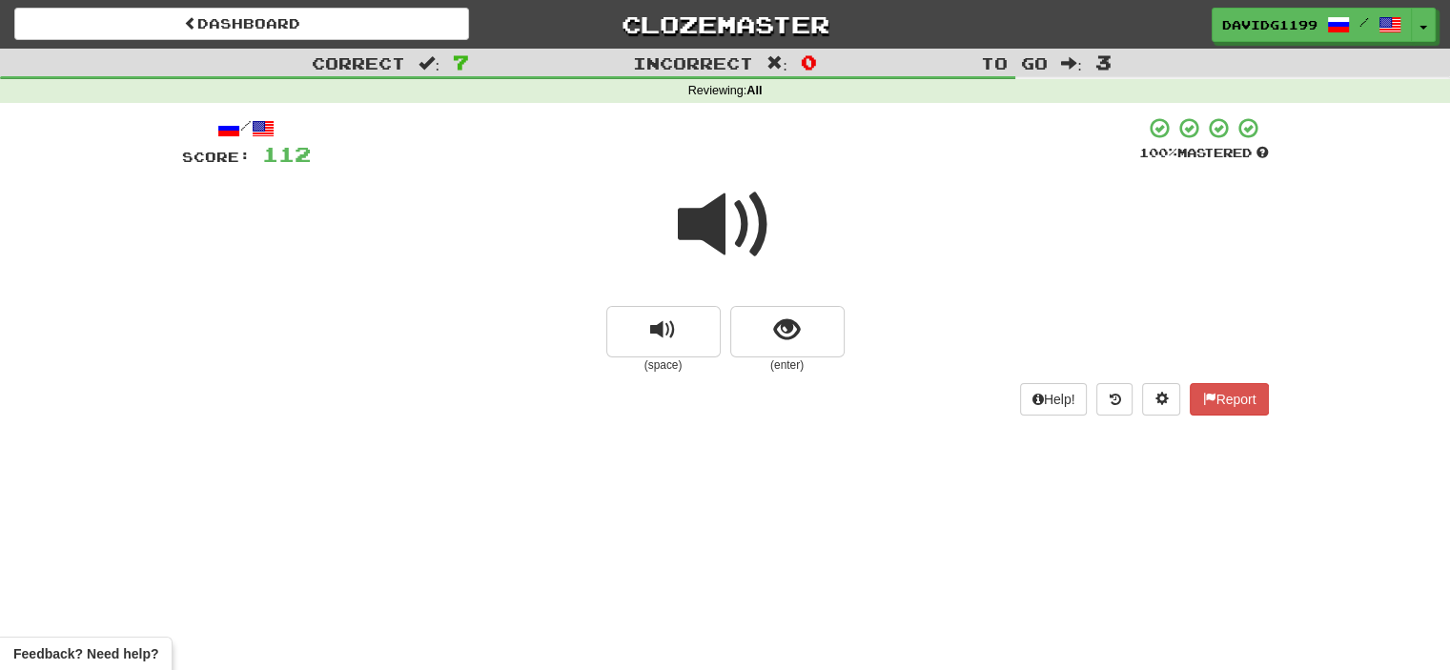
click at [721, 224] on span at bounding box center [725, 224] width 95 height 95
click at [767, 331] on button "show sentence" at bounding box center [787, 331] width 114 height 51
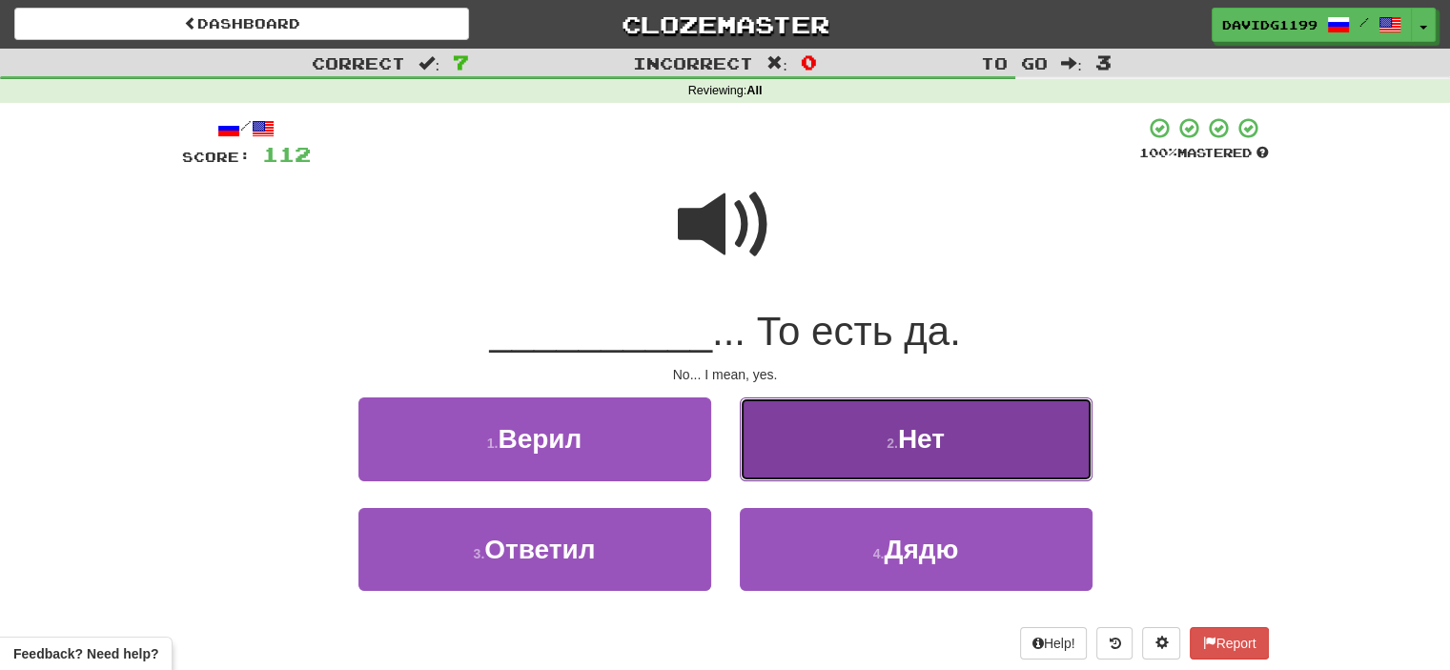
click at [846, 444] on button "2 . Нет" at bounding box center [916, 438] width 353 height 83
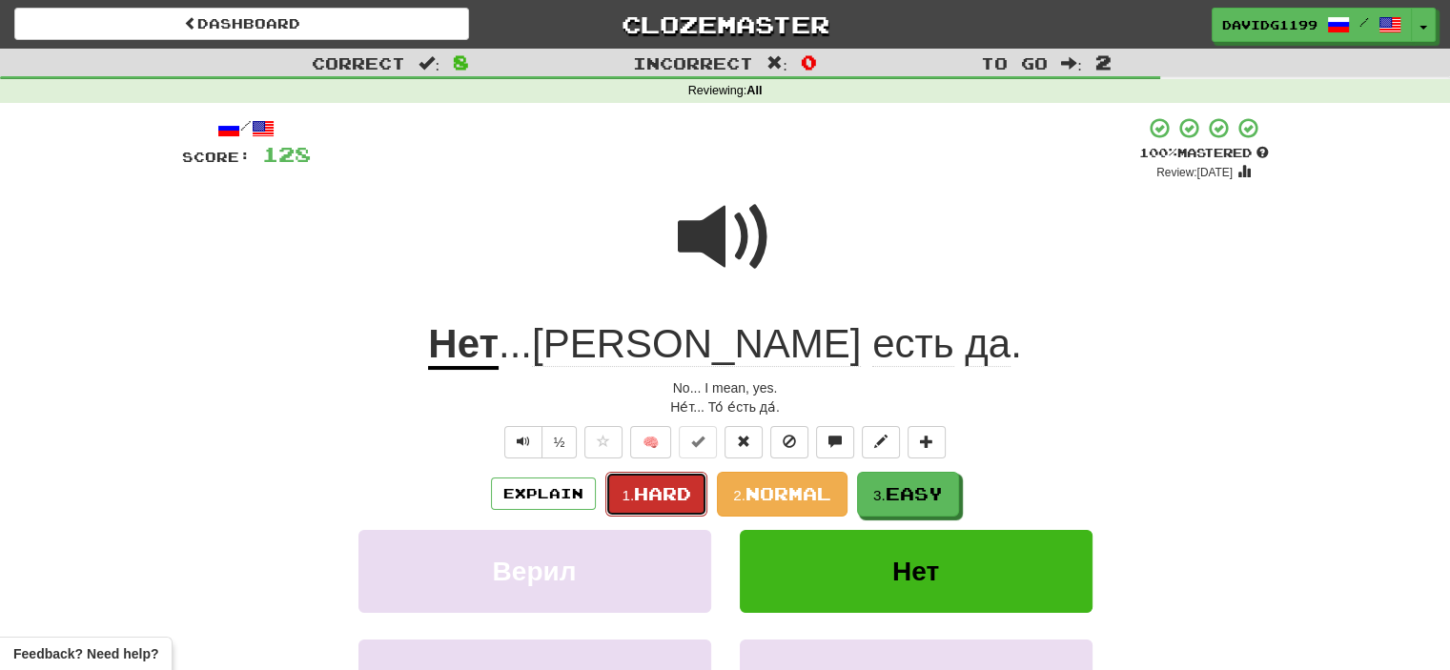
click at [668, 480] on button "1. Hard" at bounding box center [656, 494] width 102 height 45
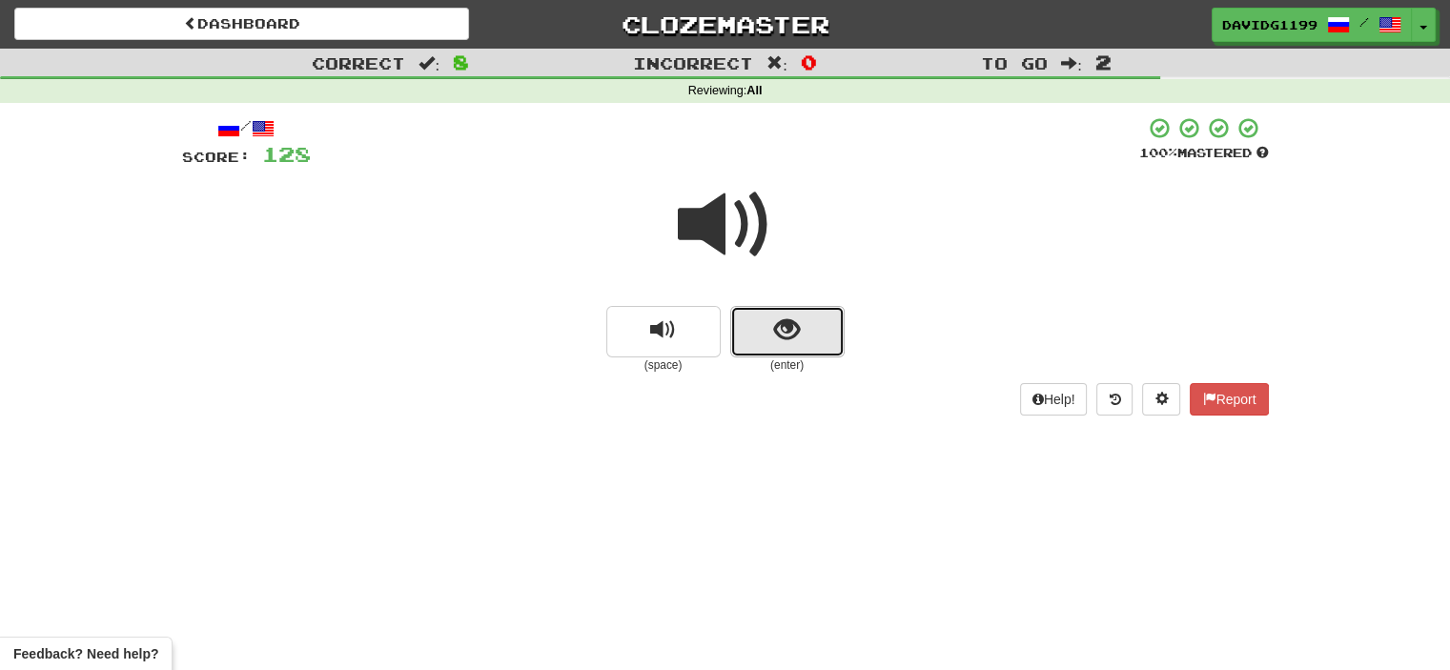
click at [758, 316] on button "show sentence" at bounding box center [787, 331] width 114 height 51
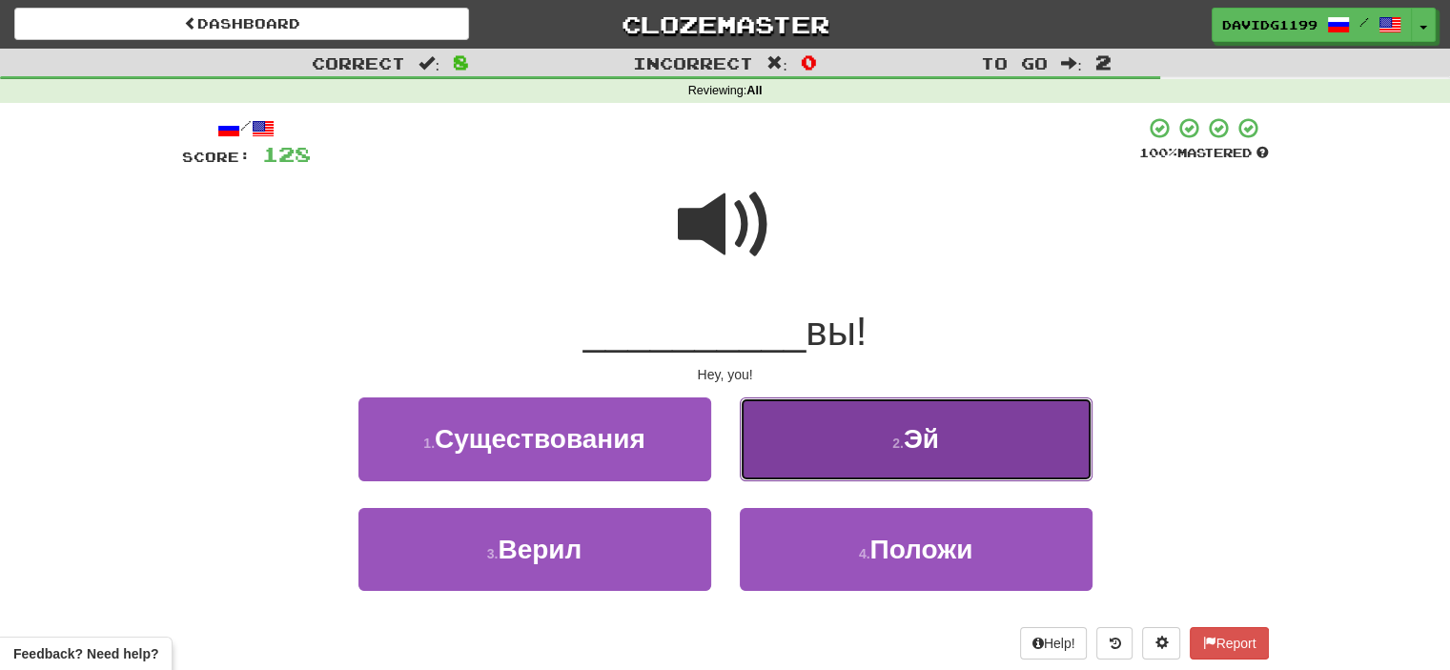
click at [839, 434] on button "2 . Эй" at bounding box center [916, 438] width 353 height 83
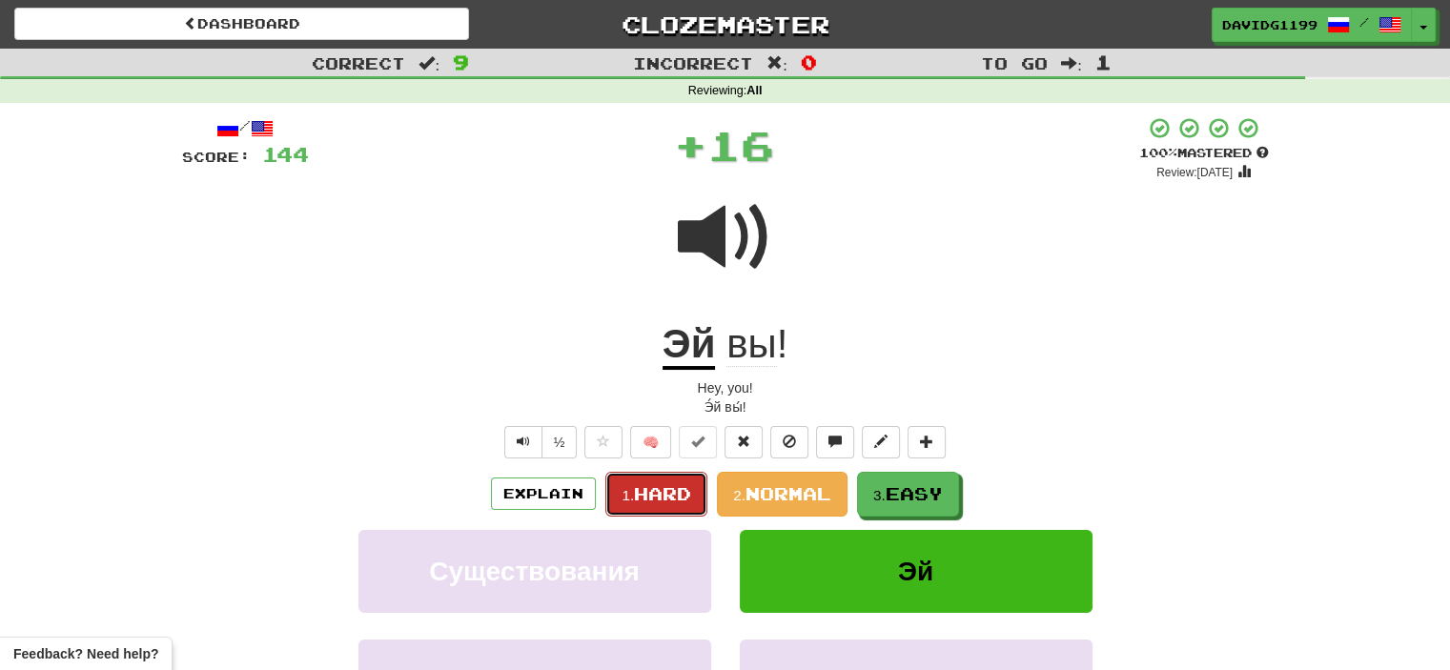
click at [666, 495] on span "Hard" at bounding box center [662, 493] width 57 height 21
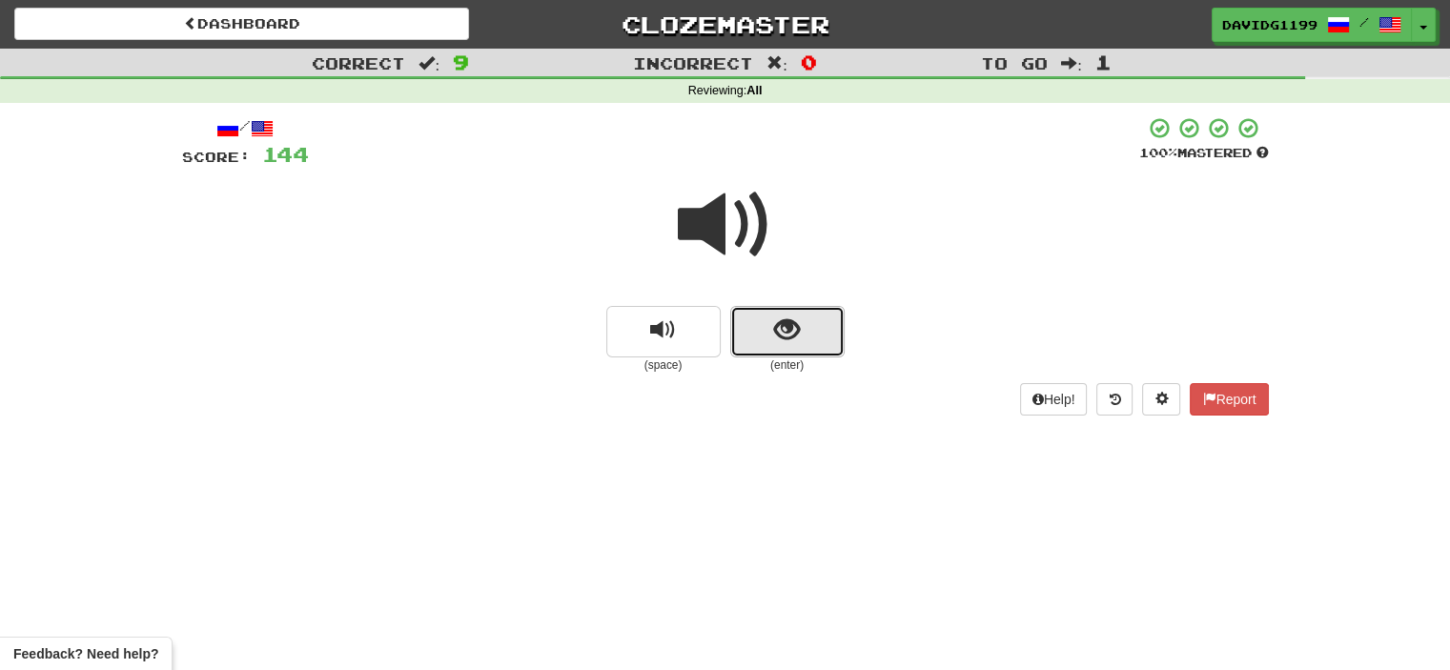
click at [792, 336] on span "show sentence" at bounding box center [787, 330] width 26 height 26
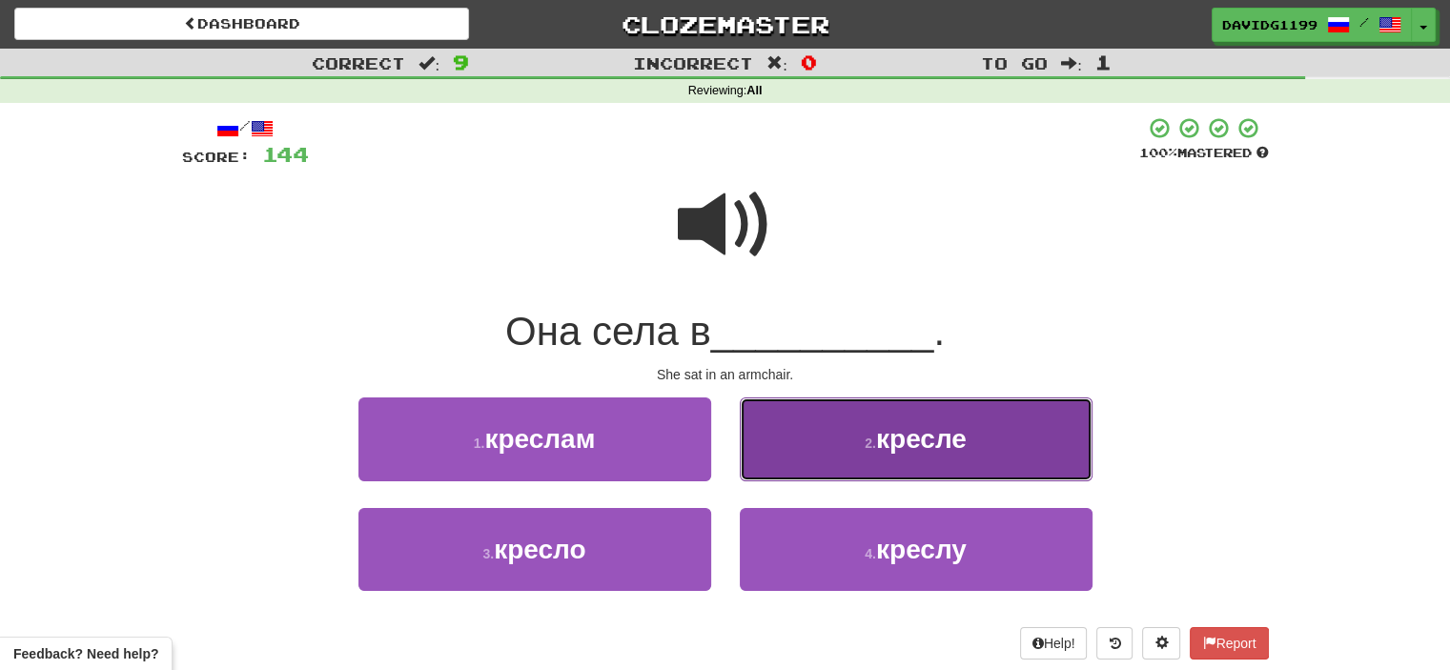
click at [818, 447] on button "2 . кресле" at bounding box center [916, 438] width 353 height 83
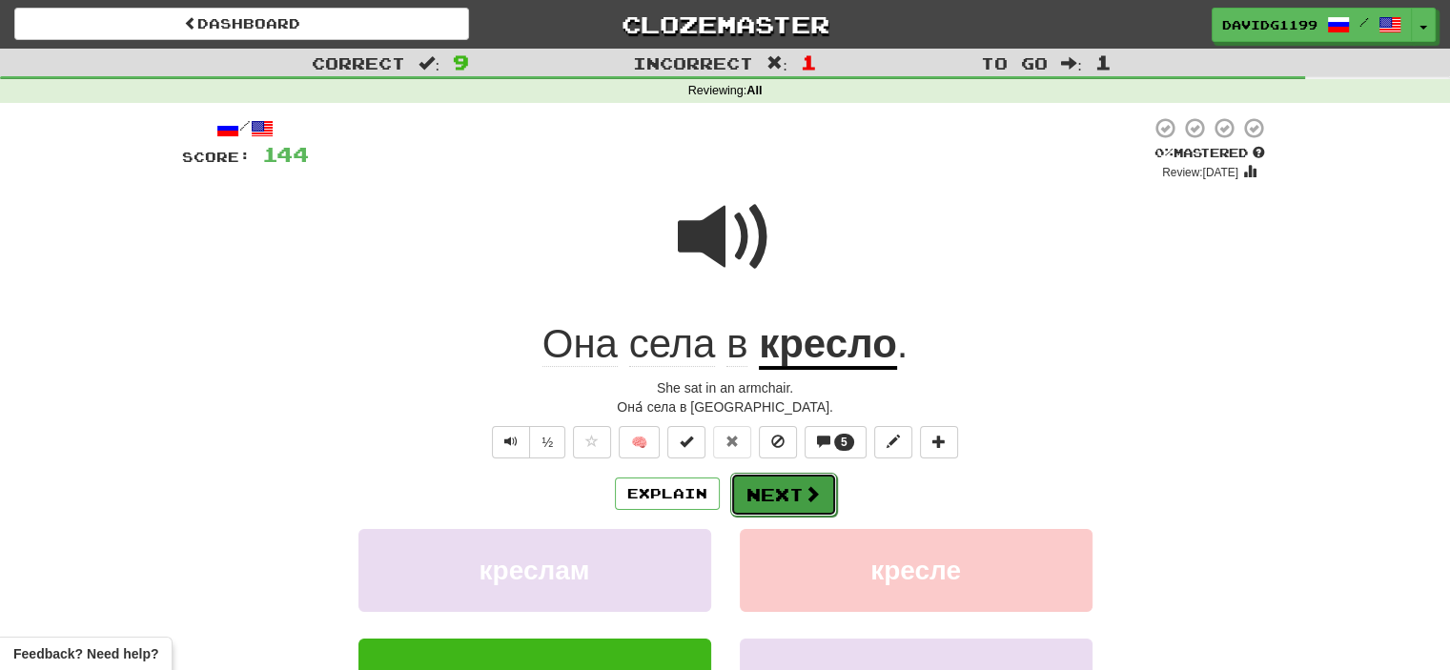
click at [770, 500] on button "Next" at bounding box center [783, 495] width 107 height 44
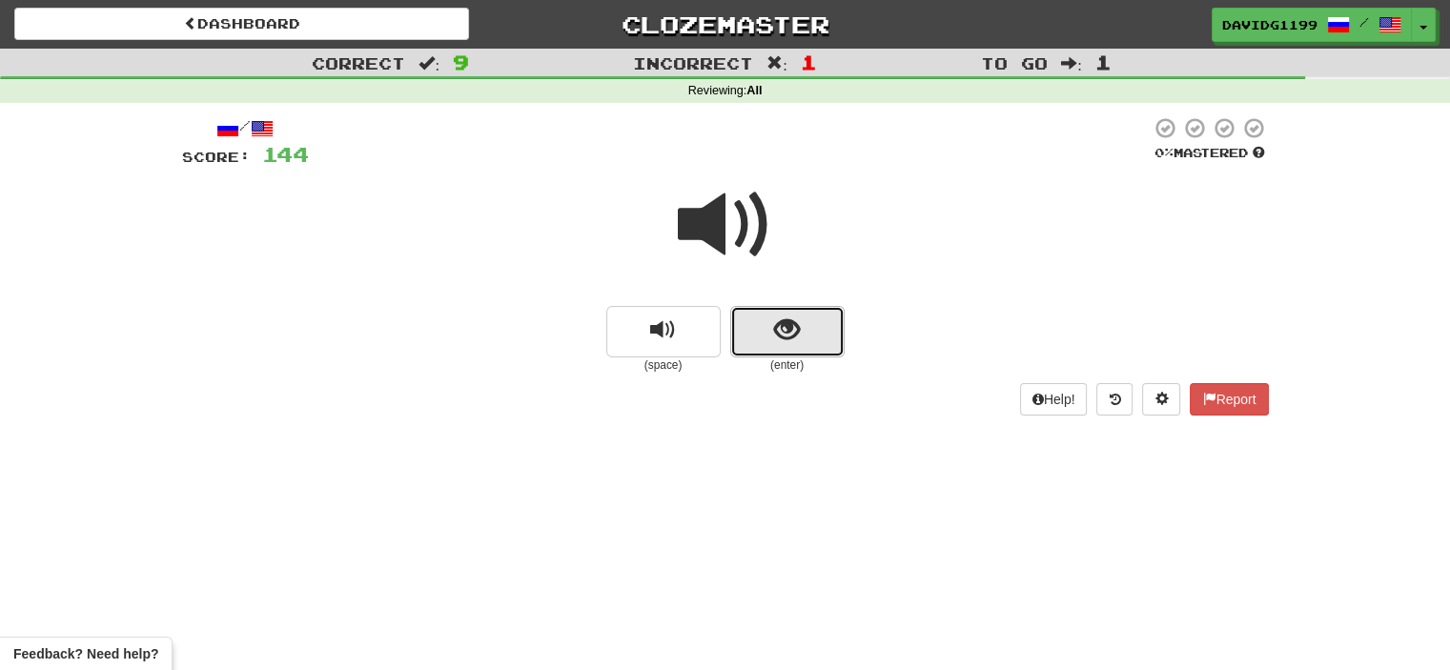
click at [756, 346] on button "show sentence" at bounding box center [787, 331] width 114 height 51
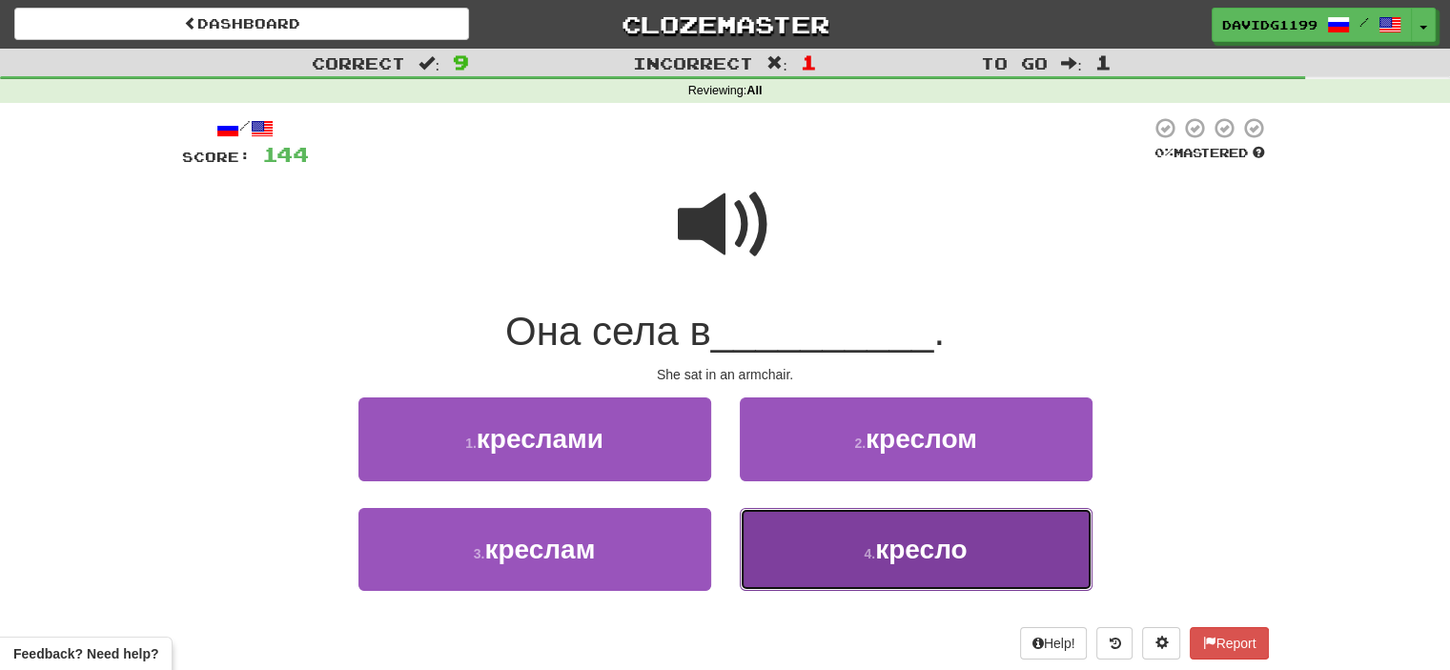
click at [805, 530] on button "4 . кресло" at bounding box center [916, 549] width 353 height 83
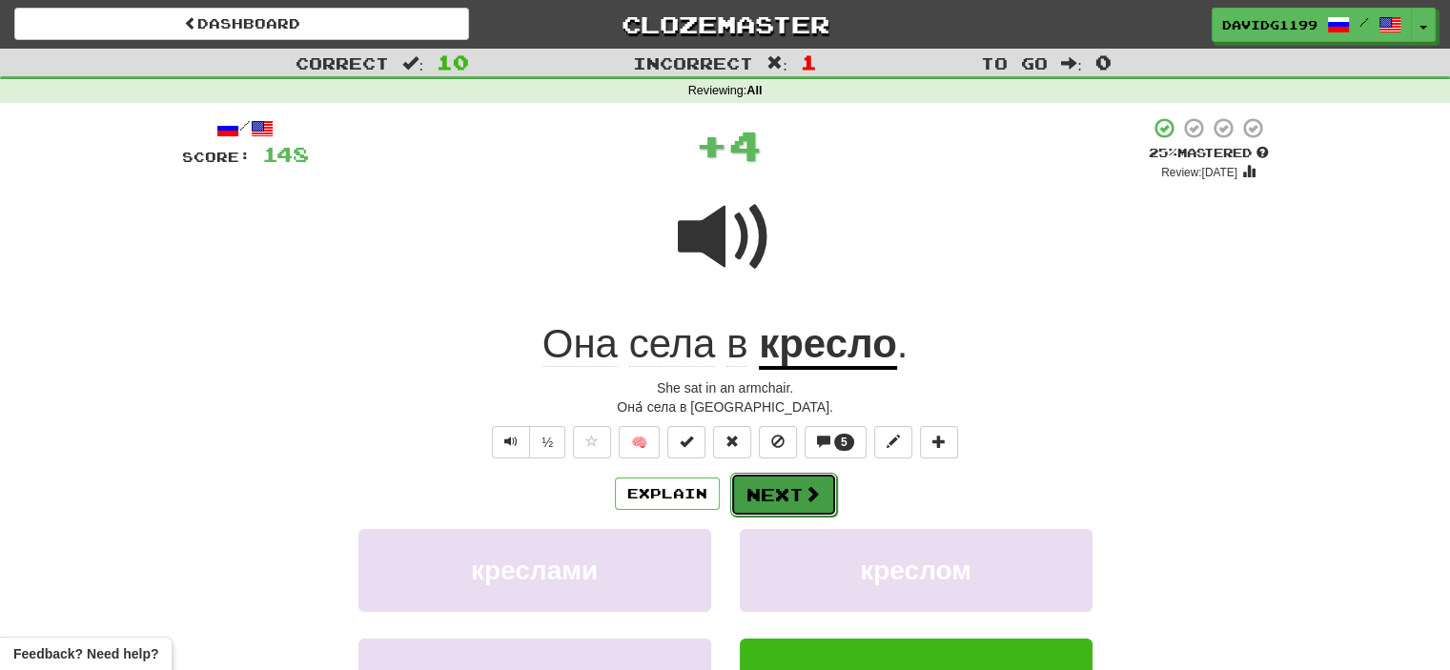
click at [799, 493] on button "Next" at bounding box center [783, 495] width 107 height 44
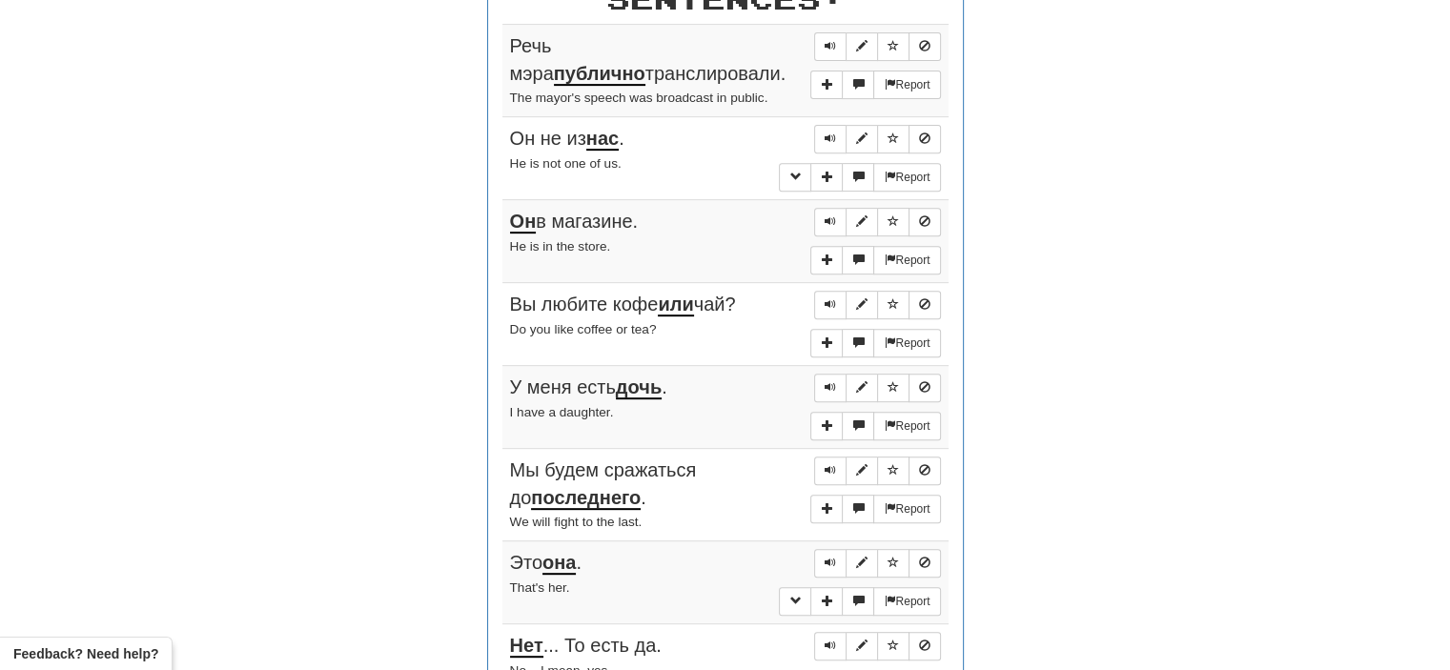
scroll to position [778, 0]
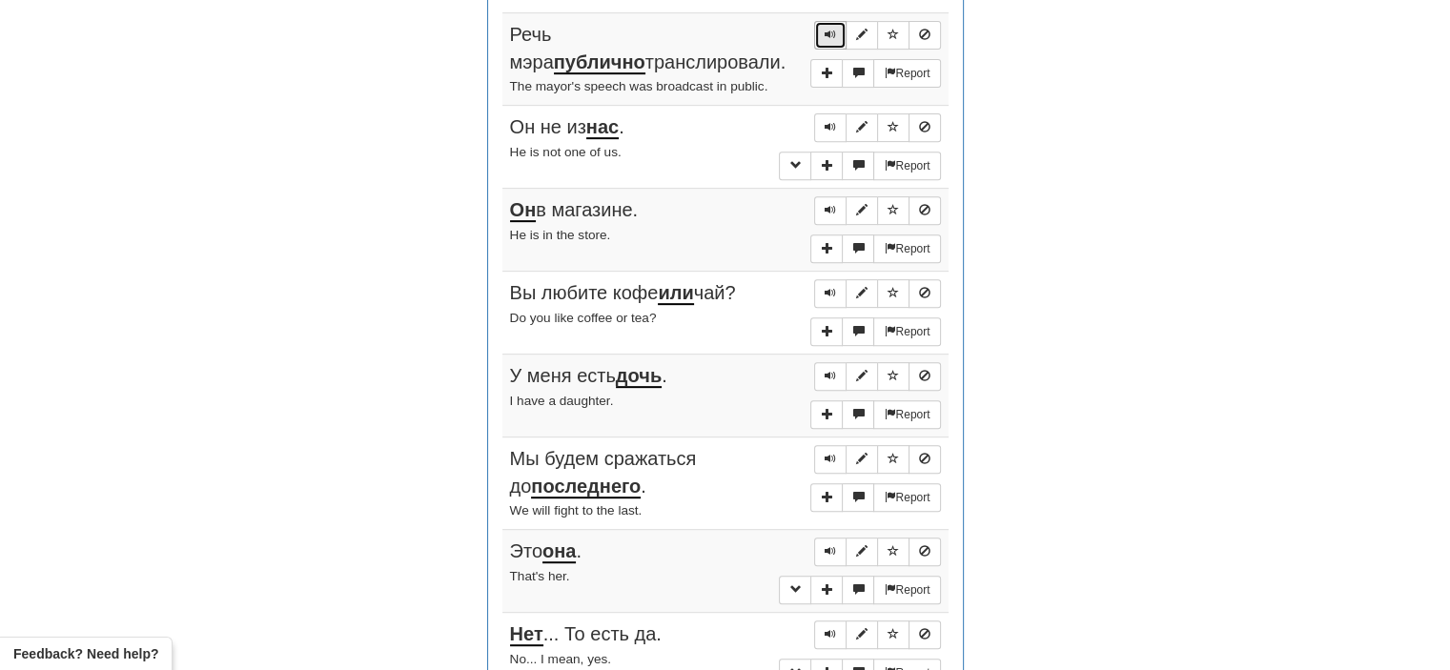
click at [831, 22] on button "Sentence controls" at bounding box center [830, 35] width 32 height 29
click at [829, 114] on button "Sentence controls" at bounding box center [830, 127] width 32 height 29
click at [825, 205] on span "Sentence controls" at bounding box center [829, 209] width 11 height 11
click at [827, 288] on span "Sentence controls" at bounding box center [829, 292] width 11 height 11
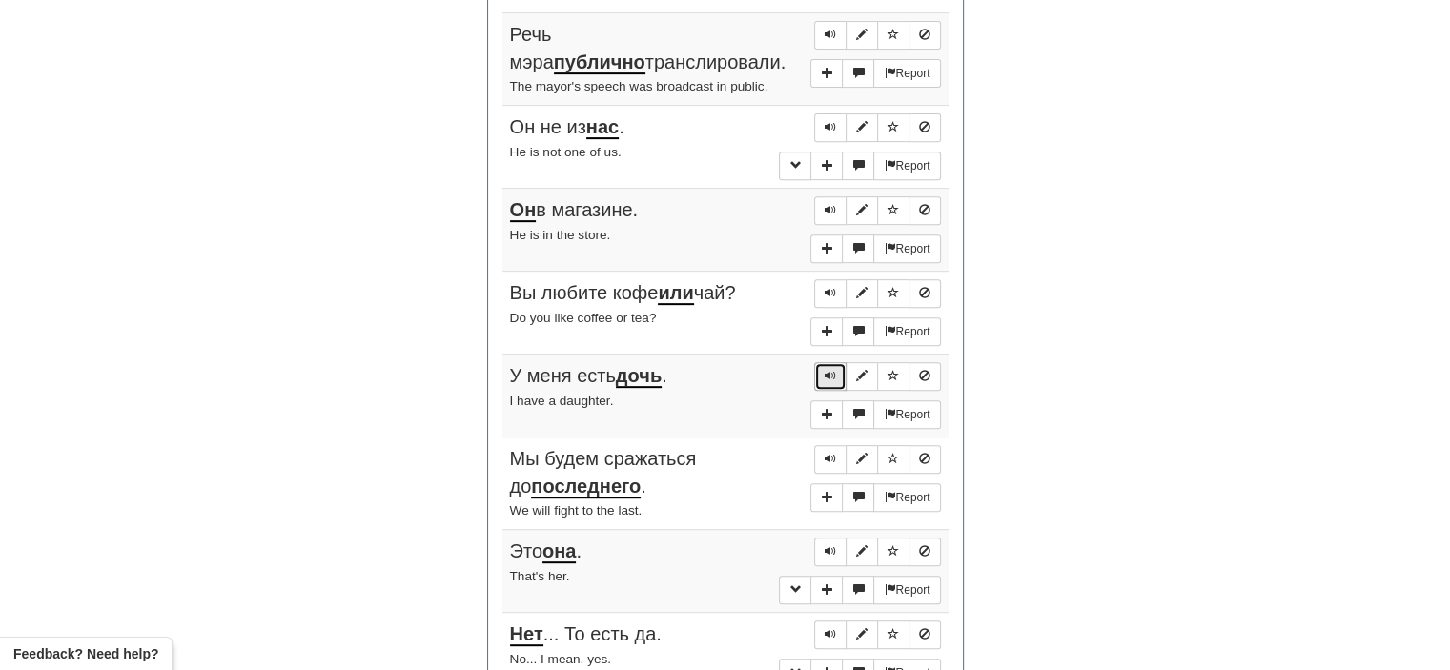
click at [829, 370] on span "Sentence controls" at bounding box center [829, 375] width 11 height 11
click at [838, 452] on button "Sentence controls" at bounding box center [830, 459] width 32 height 29
click at [833, 545] on span "Sentence controls" at bounding box center [829, 550] width 11 height 11
click at [835, 628] on span "Sentence controls" at bounding box center [829, 633] width 11 height 11
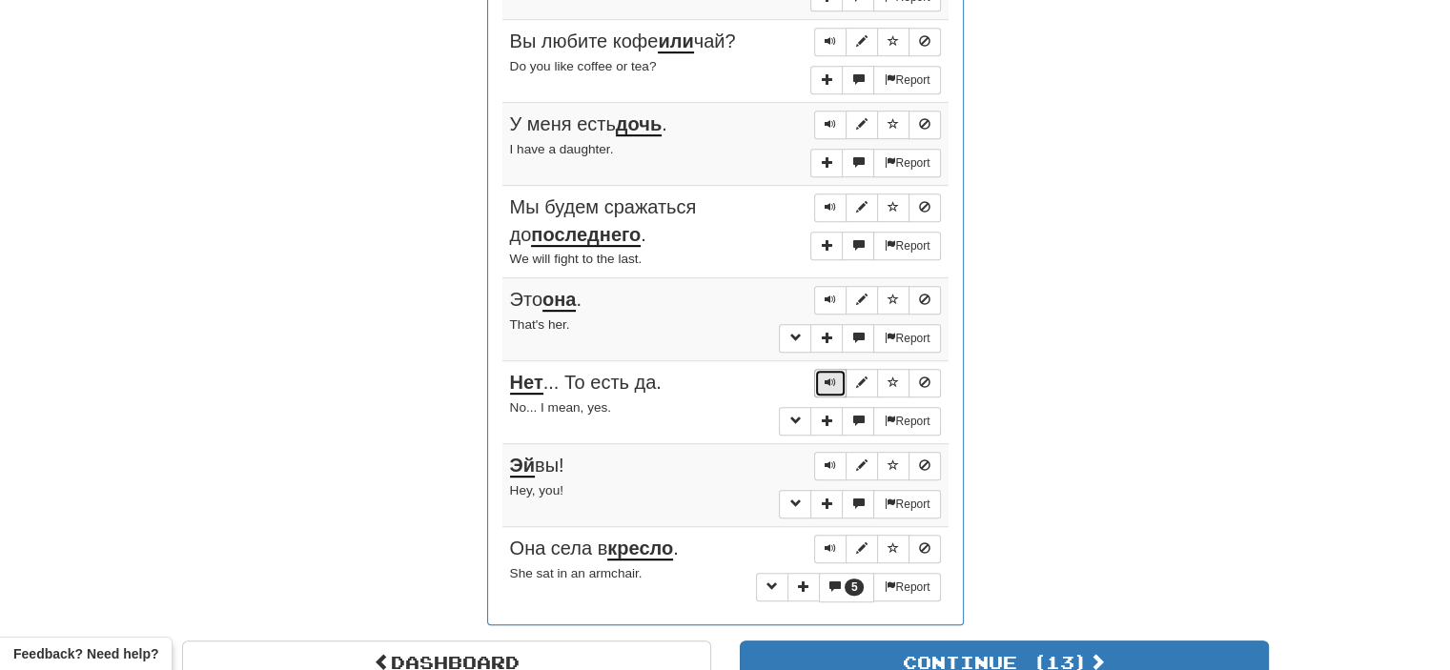
scroll to position [1031, 0]
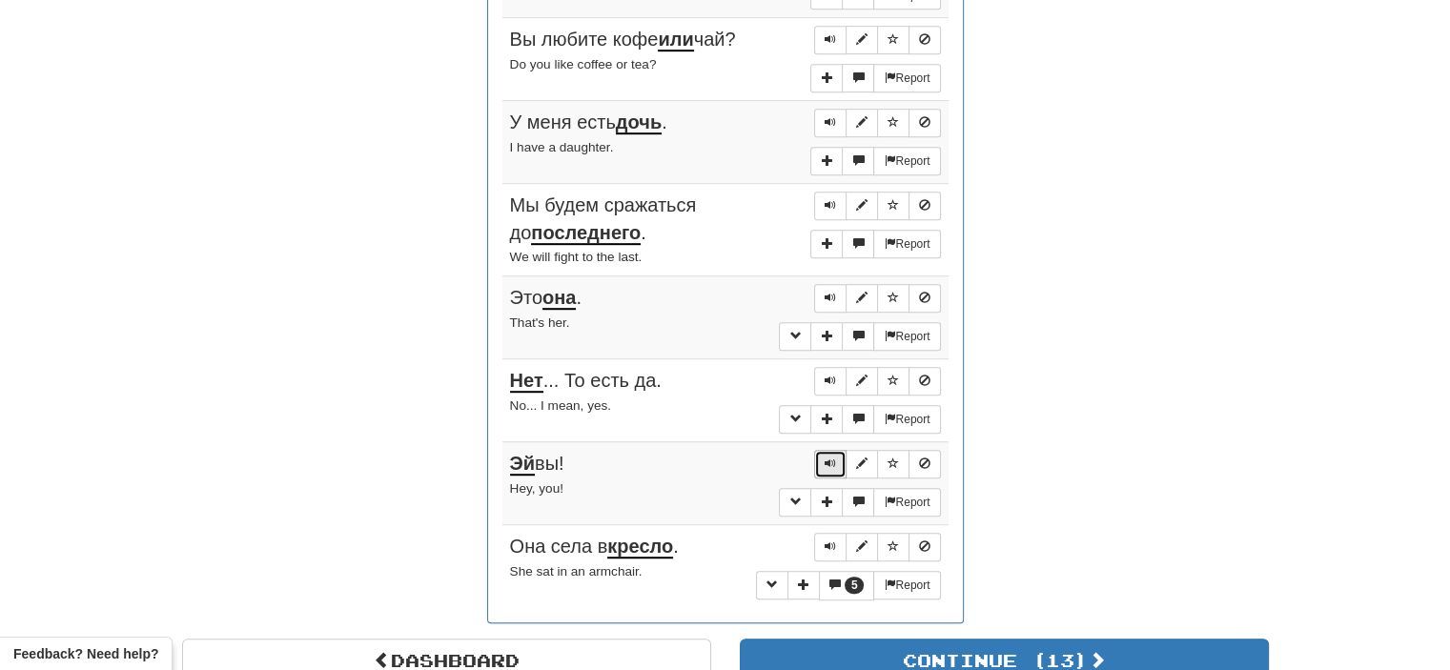
click at [830, 460] on span "Sentence controls" at bounding box center [829, 463] width 11 height 11
click at [829, 545] on button "Sentence controls" at bounding box center [830, 547] width 32 height 29
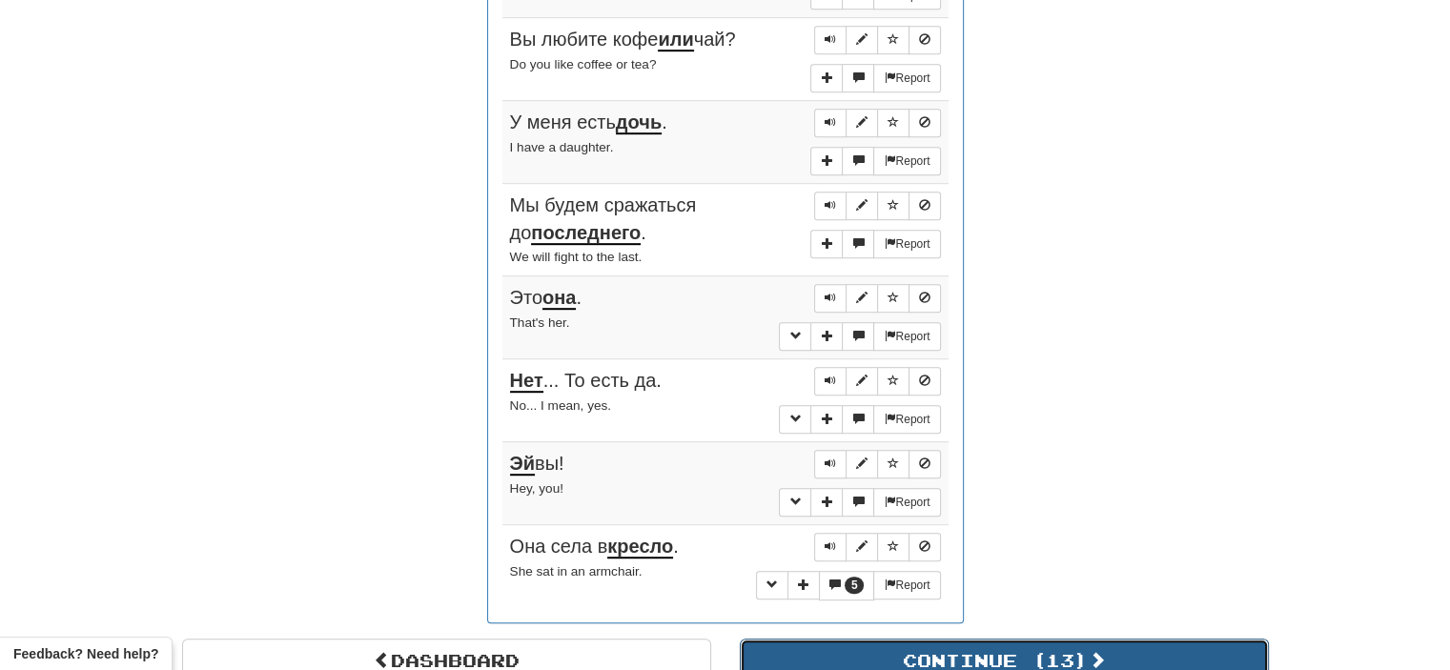
click at [853, 650] on button "Continue ( 13 )" at bounding box center [1004, 661] width 529 height 44
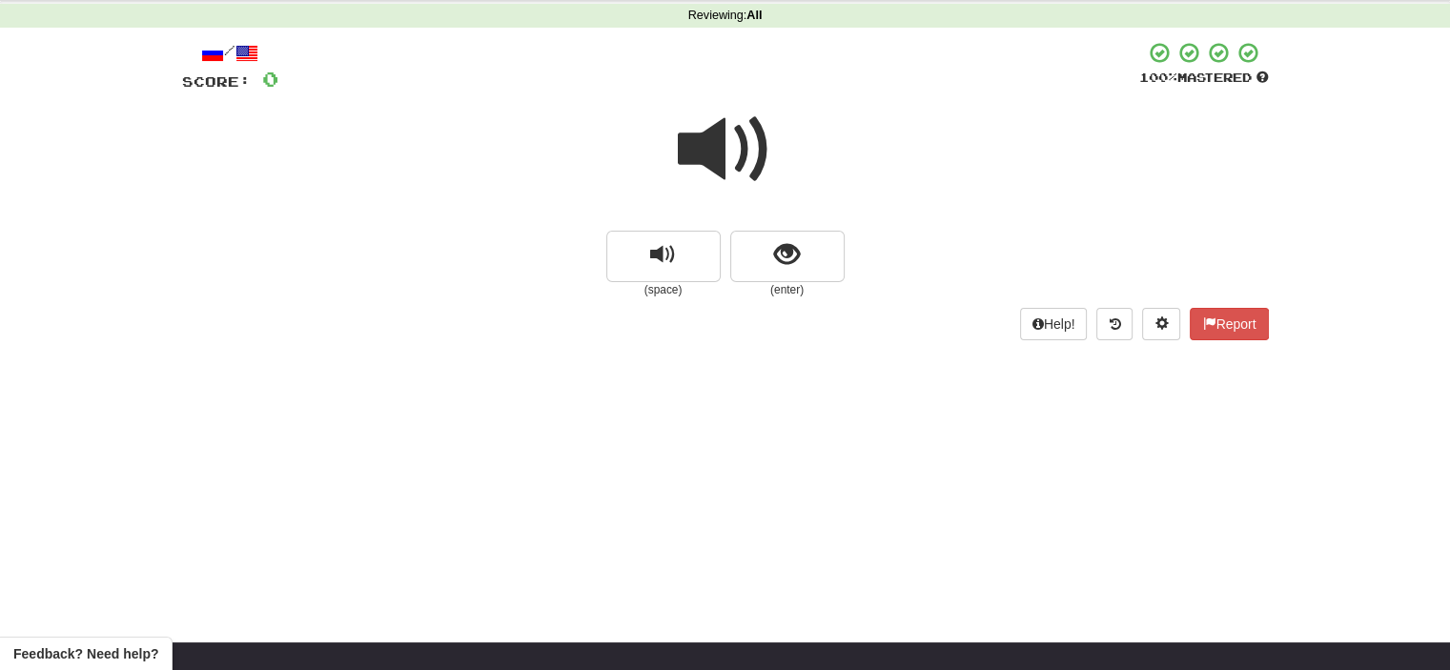
scroll to position [74, 0]
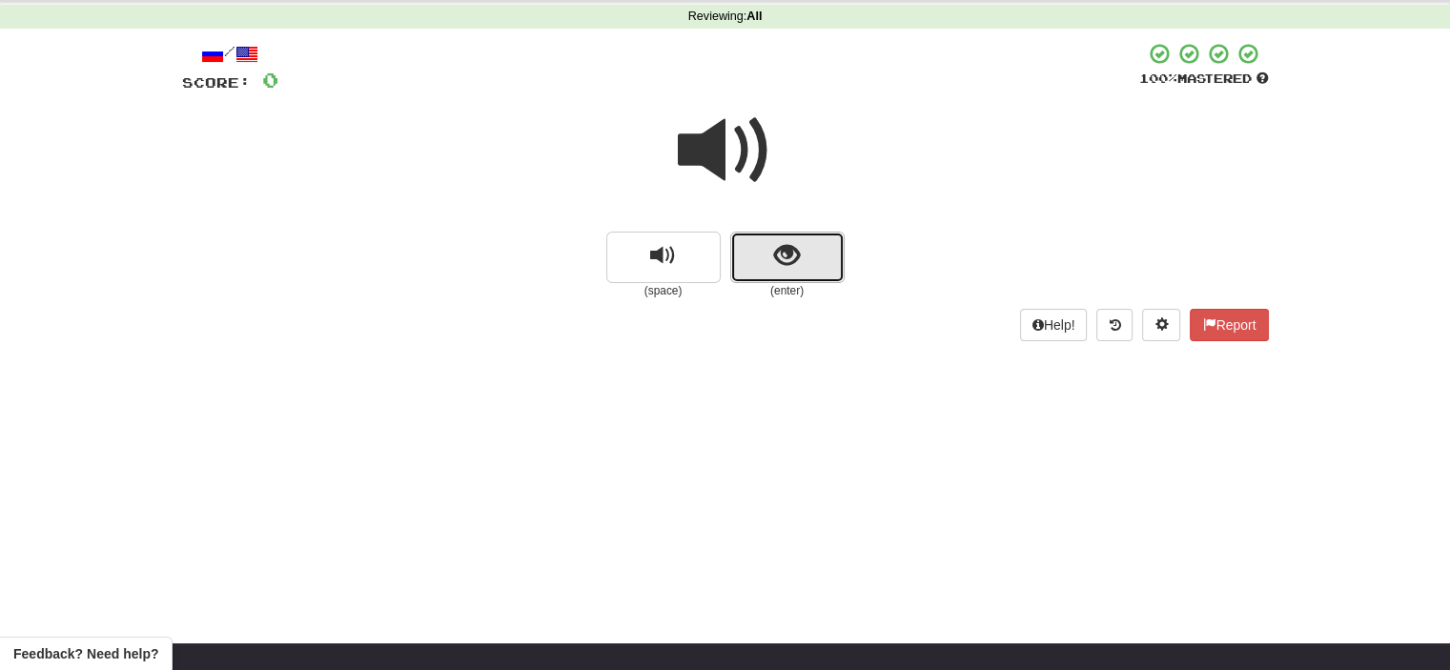
click at [759, 254] on button "show sentence" at bounding box center [787, 257] width 114 height 51
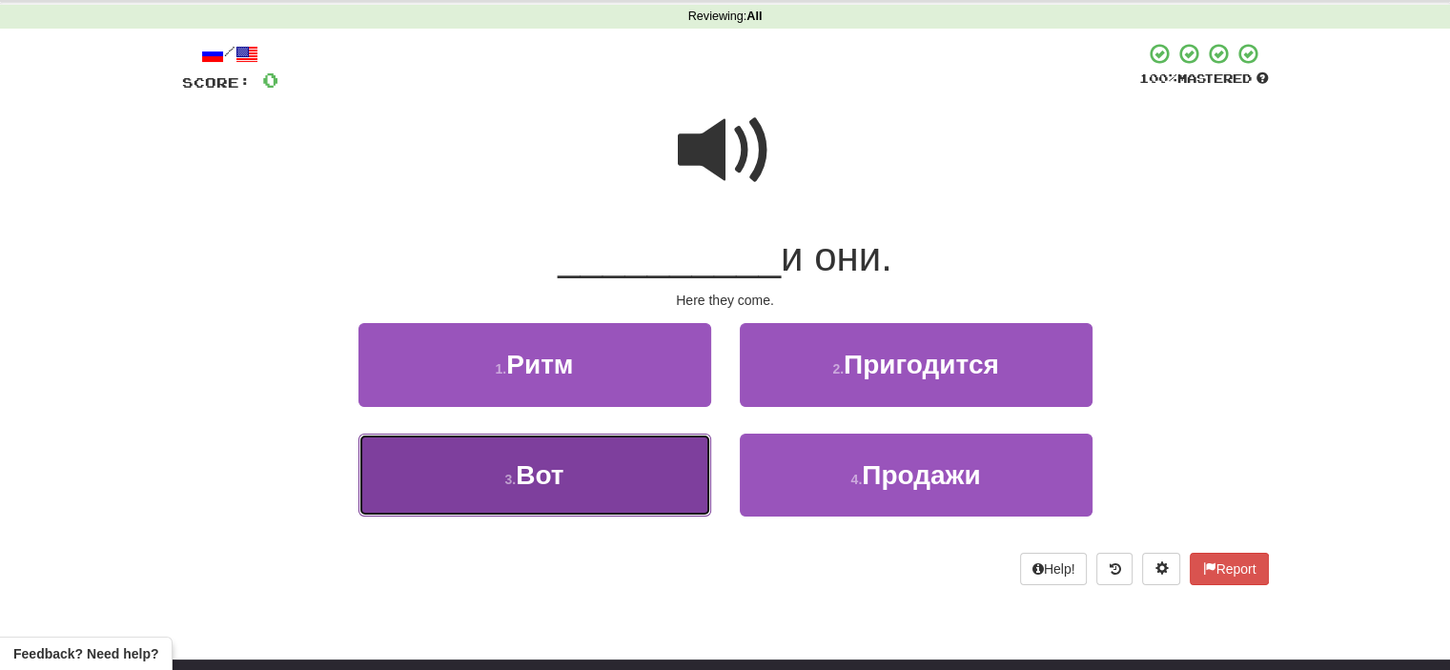
click at [599, 477] on button "3 . Вот" at bounding box center [534, 475] width 353 height 83
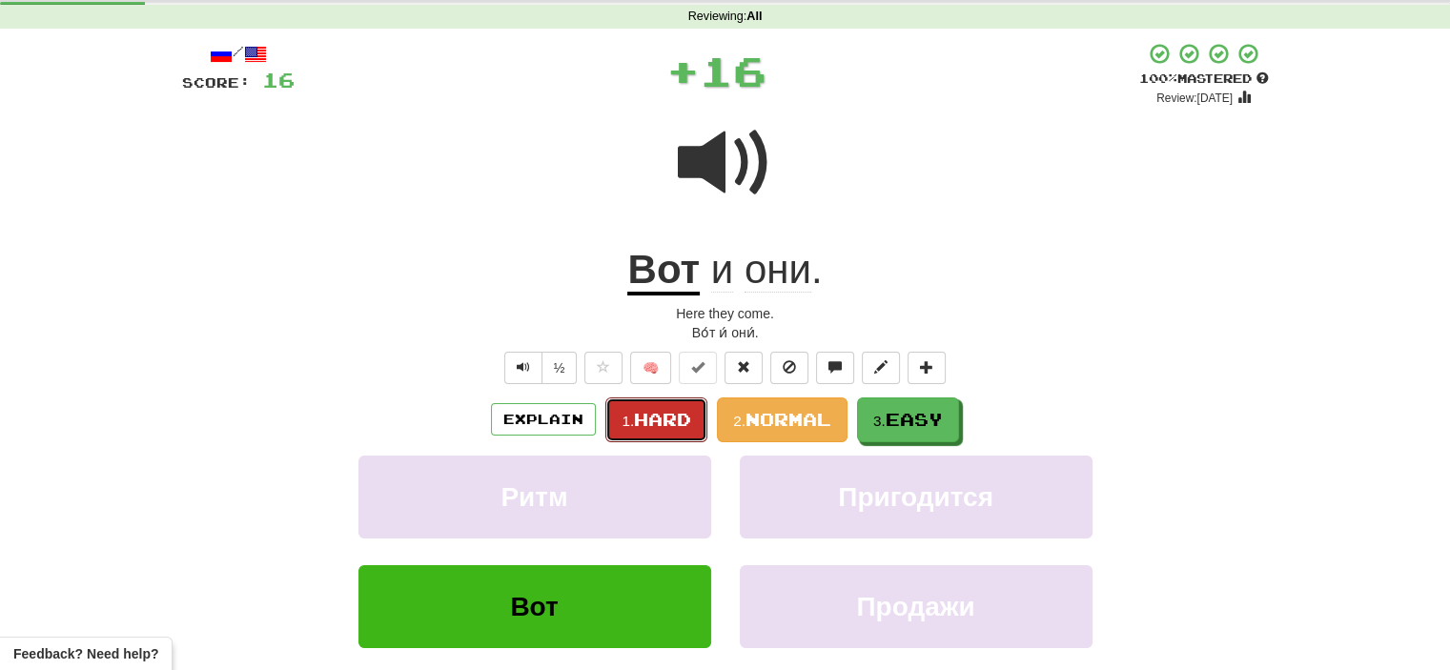
click at [655, 411] on span "Hard" at bounding box center [662, 419] width 57 height 21
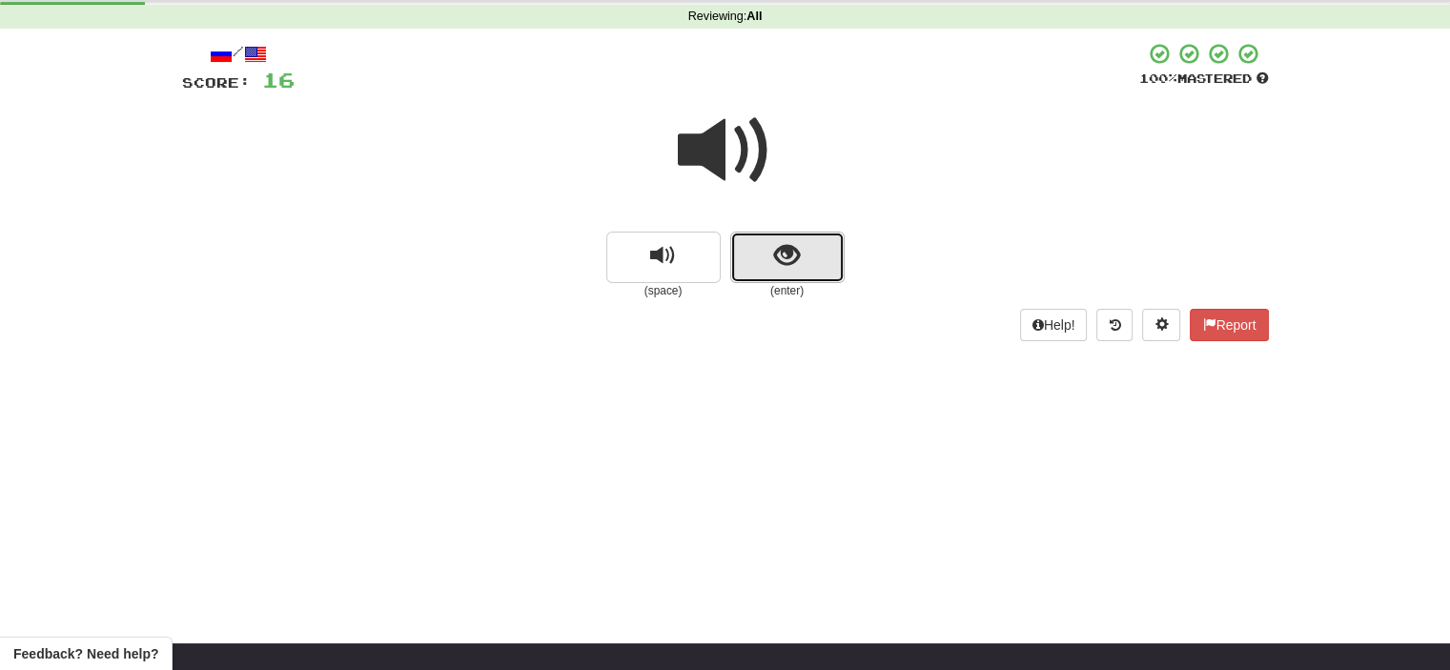
click at [754, 263] on button "show sentence" at bounding box center [787, 257] width 114 height 51
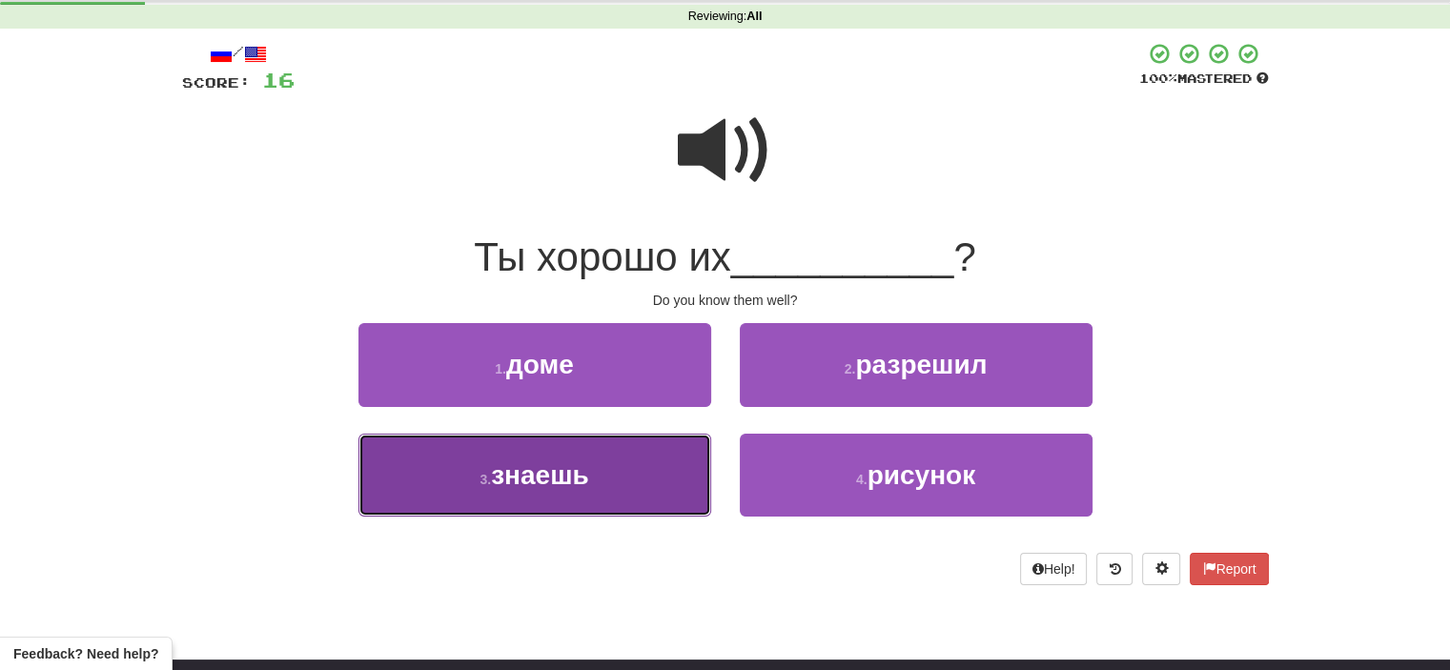
click at [679, 472] on button "3 . знаешь" at bounding box center [534, 475] width 353 height 83
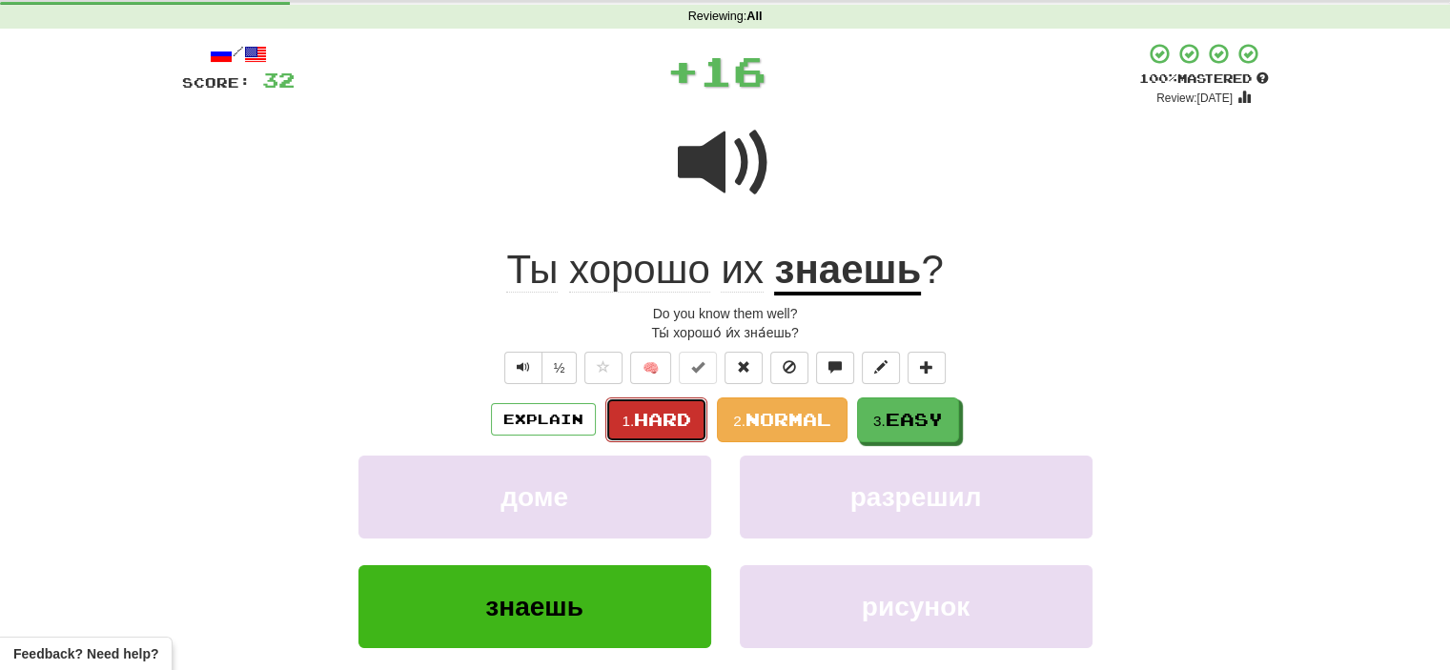
click at [657, 418] on span "Hard" at bounding box center [662, 419] width 57 height 21
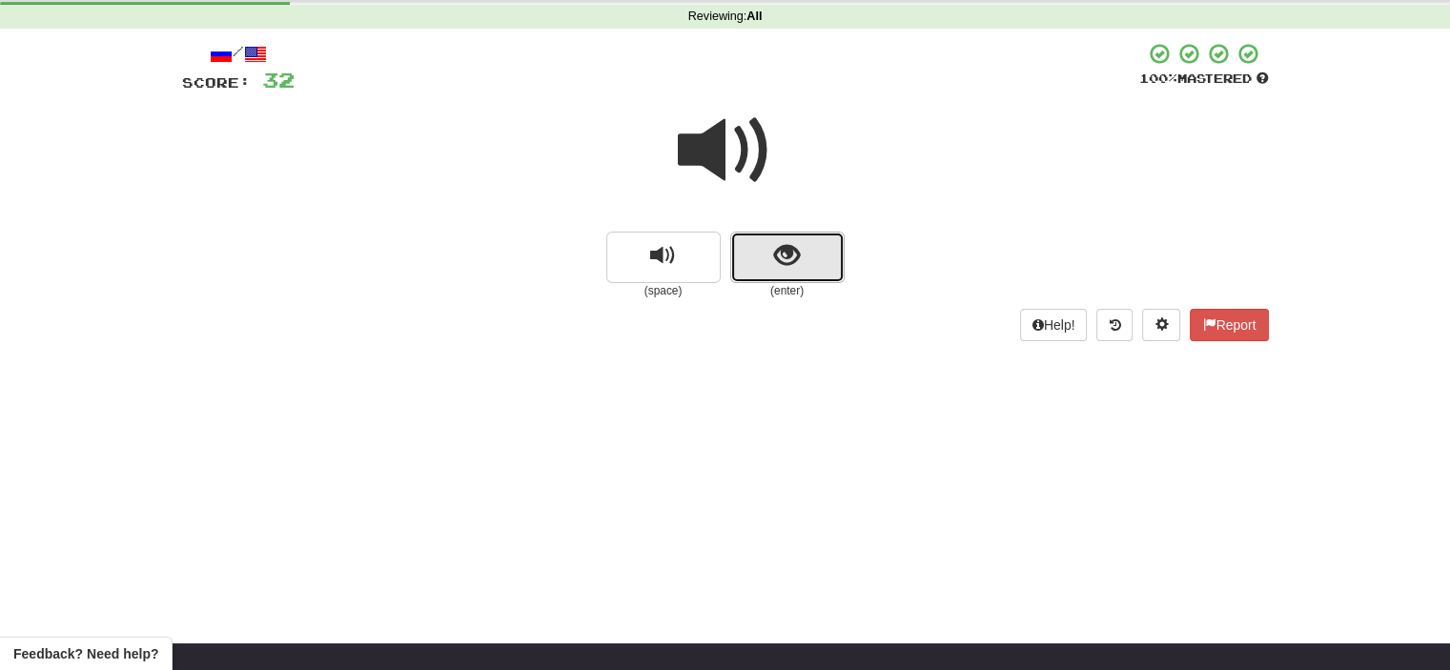
click at [760, 277] on button "show sentence" at bounding box center [787, 257] width 114 height 51
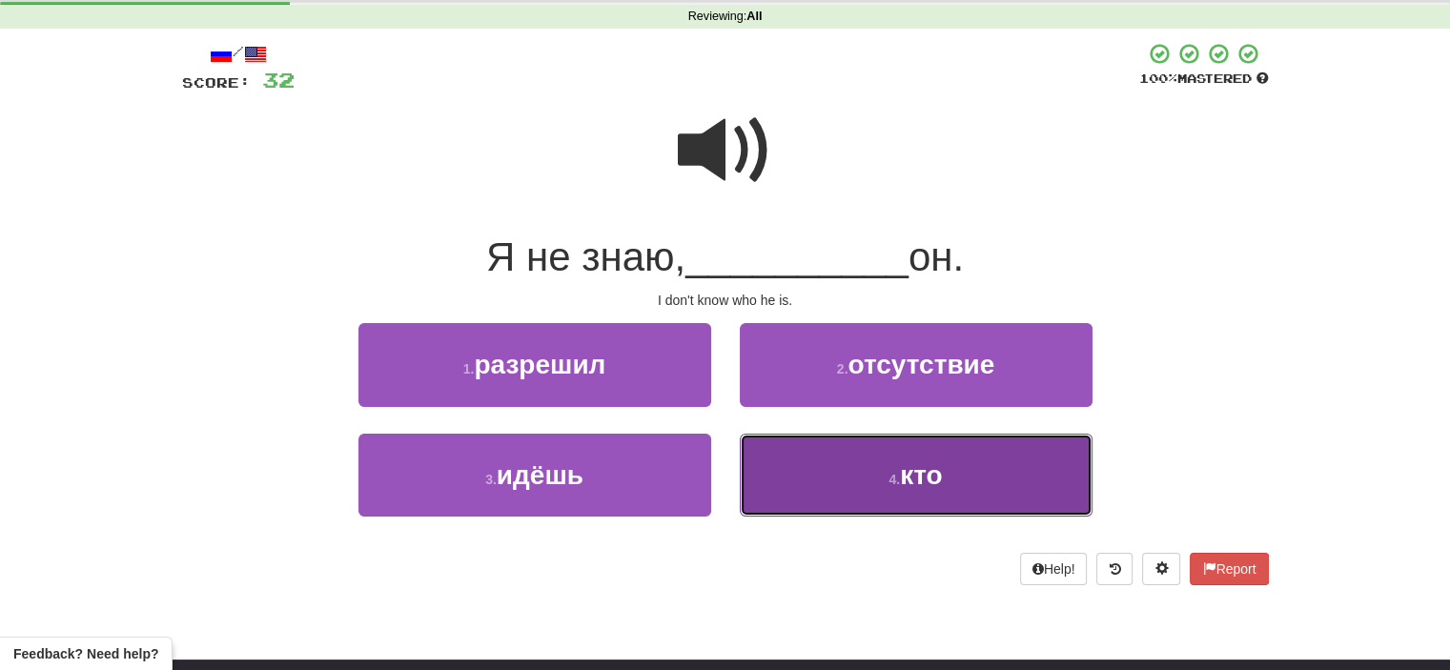
click at [824, 490] on button "4 . кто" at bounding box center [916, 475] width 353 height 83
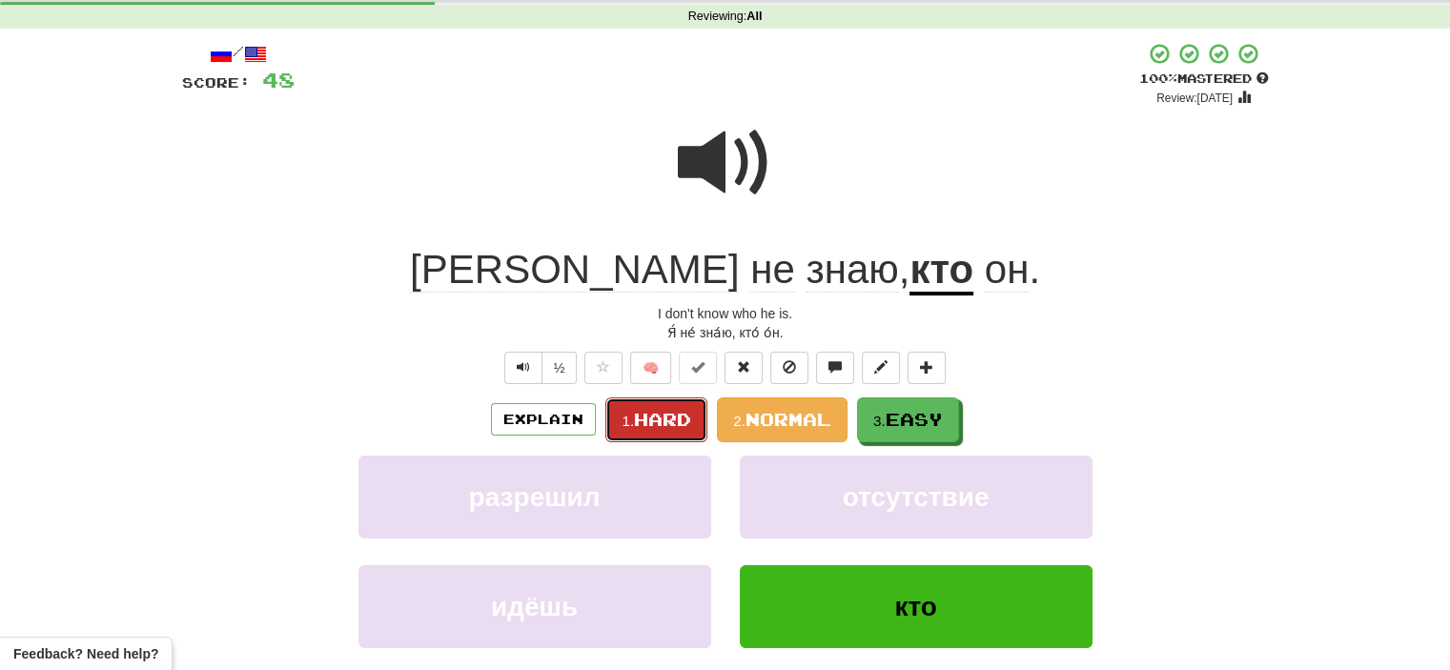
click at [663, 417] on span "Hard" at bounding box center [662, 419] width 57 height 21
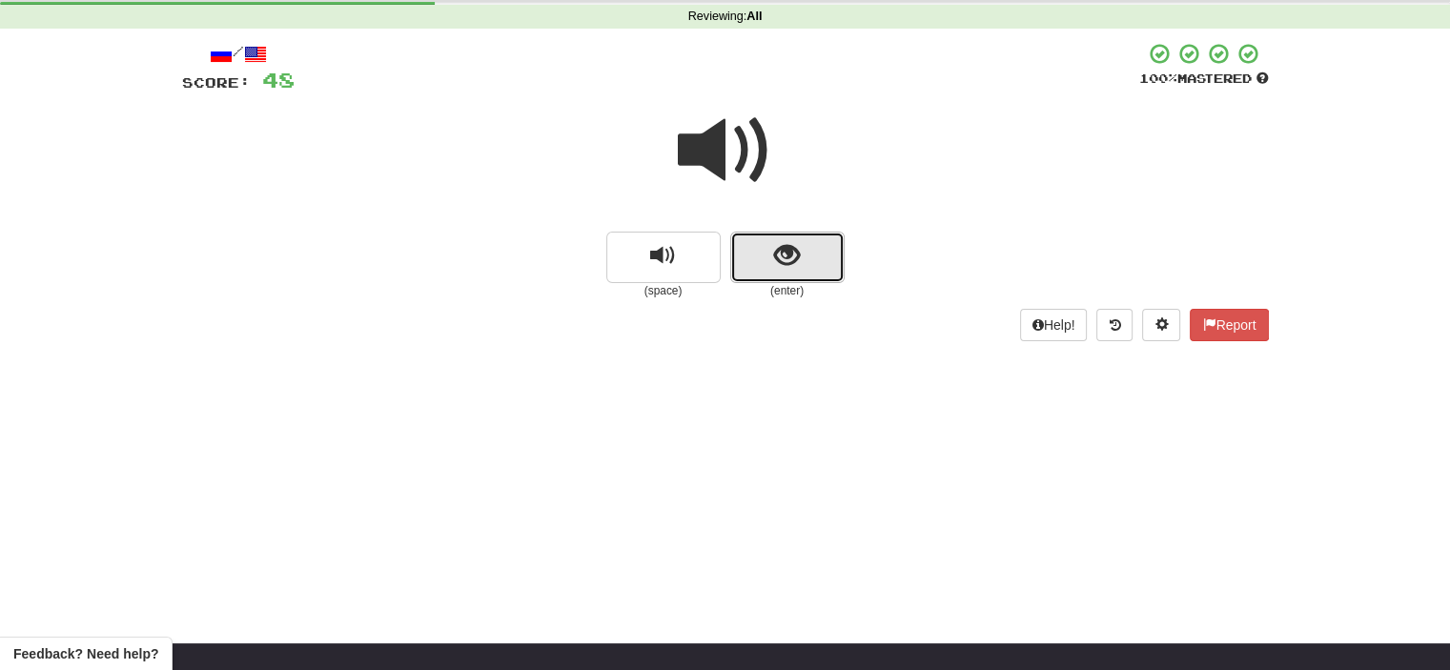
click at [763, 246] on button "show sentence" at bounding box center [787, 257] width 114 height 51
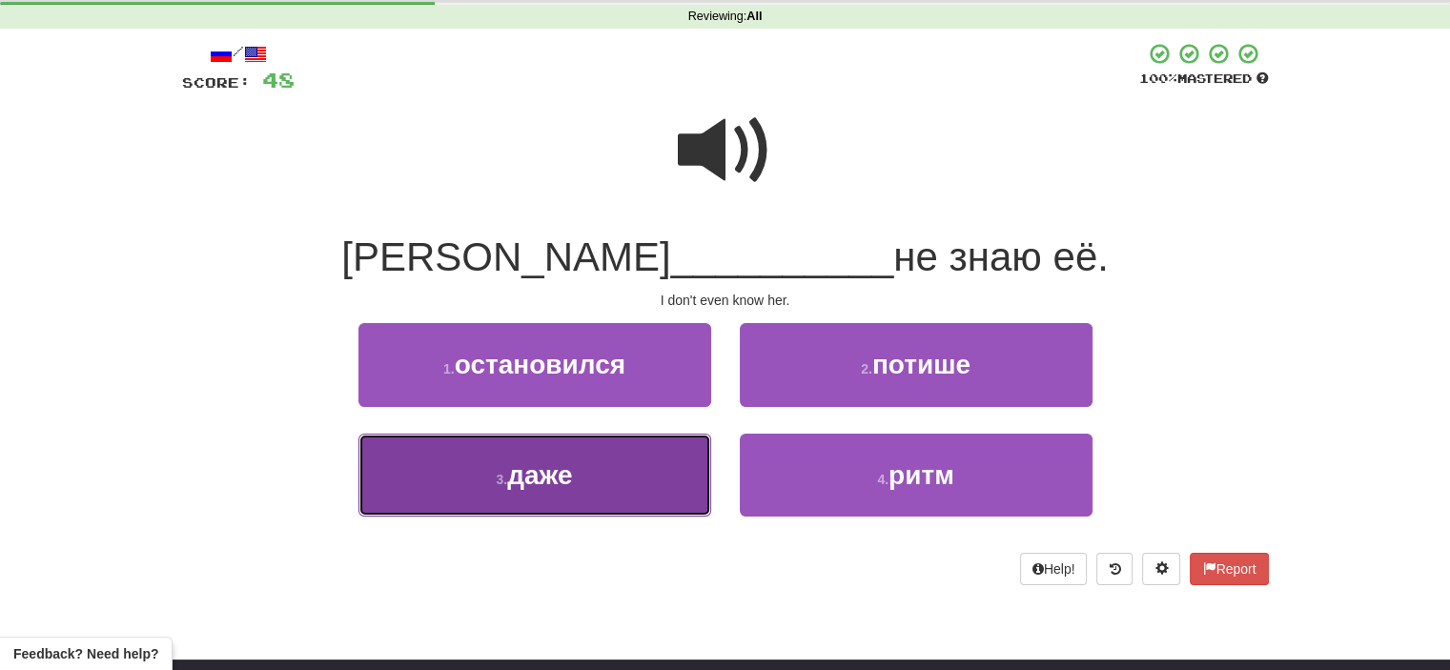
click at [668, 460] on button "3 . даже" at bounding box center [534, 475] width 353 height 83
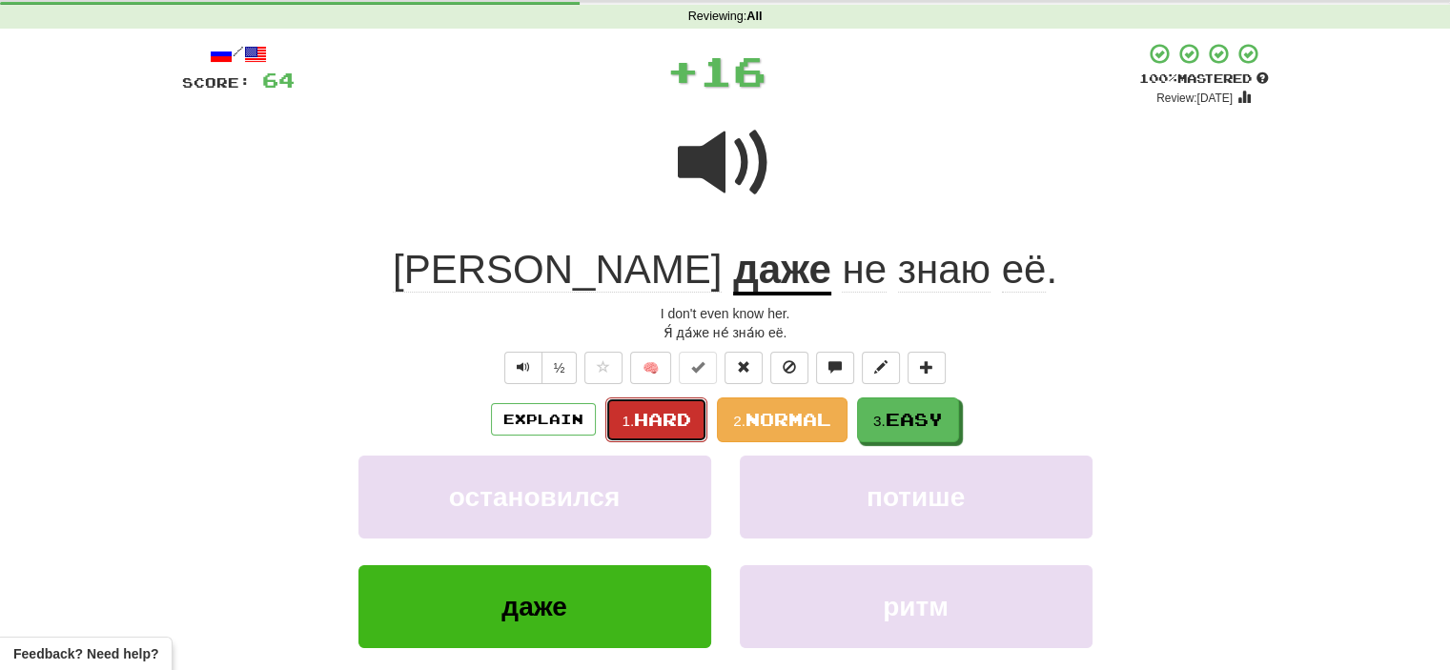
click at [673, 418] on span "Hard" at bounding box center [662, 419] width 57 height 21
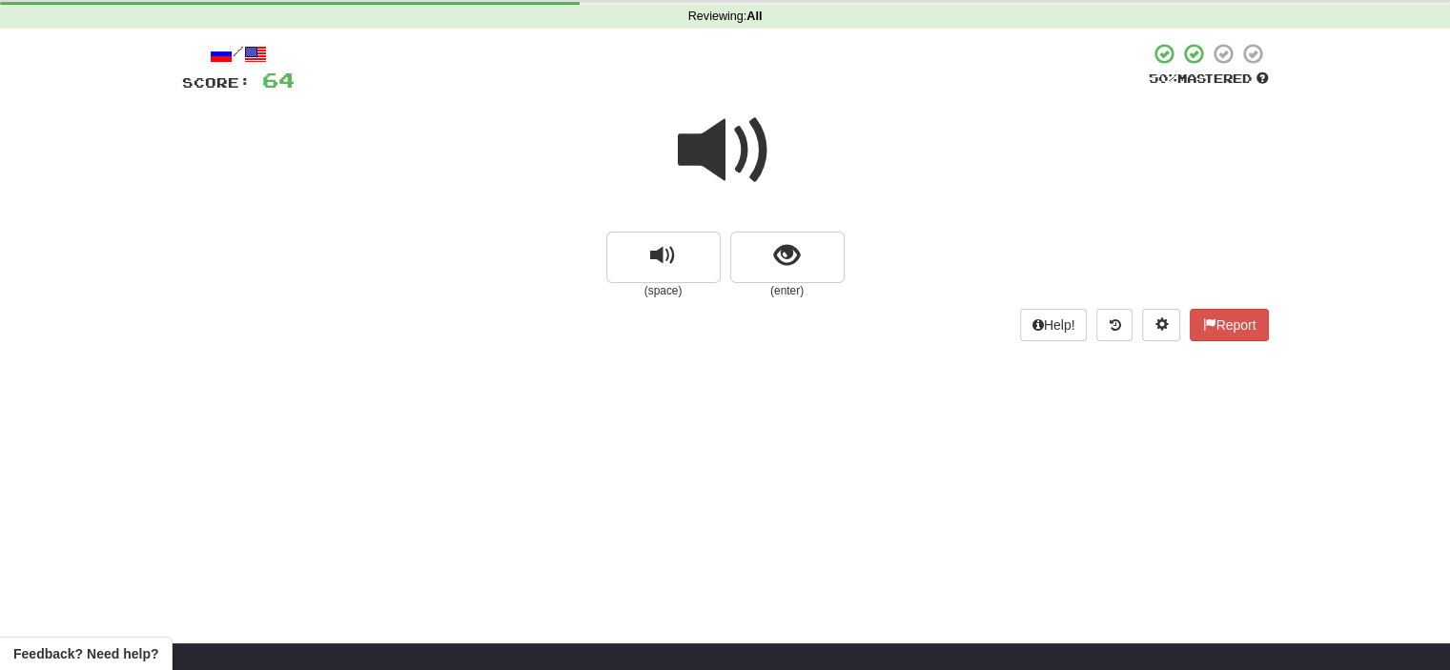
click at [738, 161] on span at bounding box center [725, 150] width 95 height 95
click at [738, 178] on span at bounding box center [725, 150] width 95 height 95
click at [763, 256] on button "show sentence" at bounding box center [787, 257] width 114 height 51
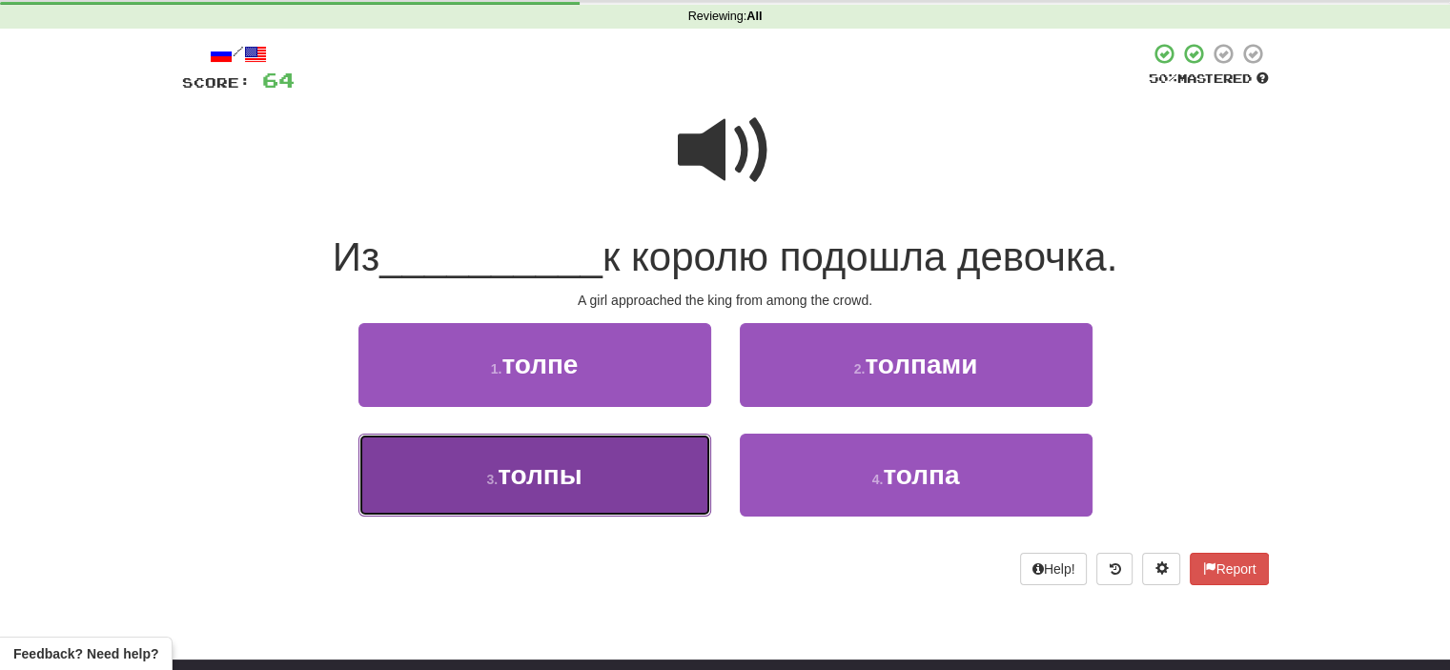
click at [671, 468] on button "3 . толпы" at bounding box center [534, 475] width 353 height 83
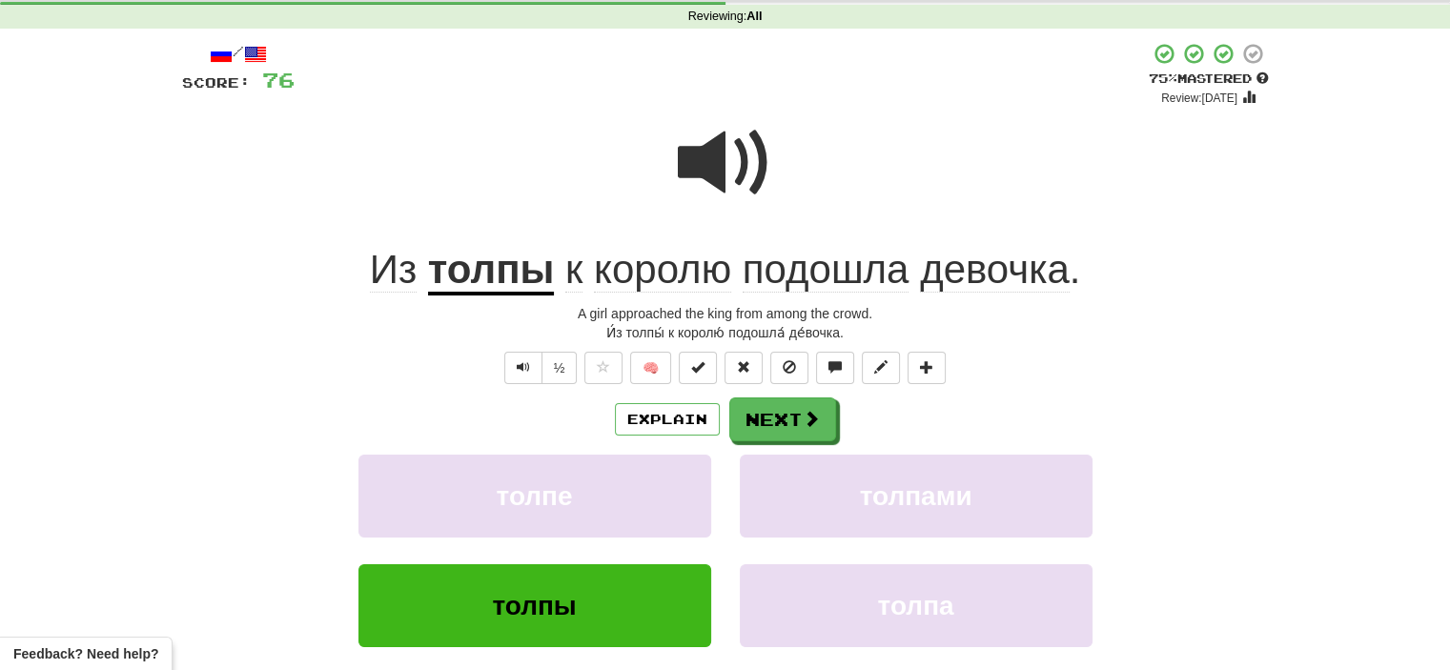
click at [717, 171] on span at bounding box center [725, 162] width 95 height 95
click at [561, 373] on button "½" at bounding box center [559, 368] width 36 height 32
click at [763, 418] on button "Next" at bounding box center [783, 420] width 107 height 44
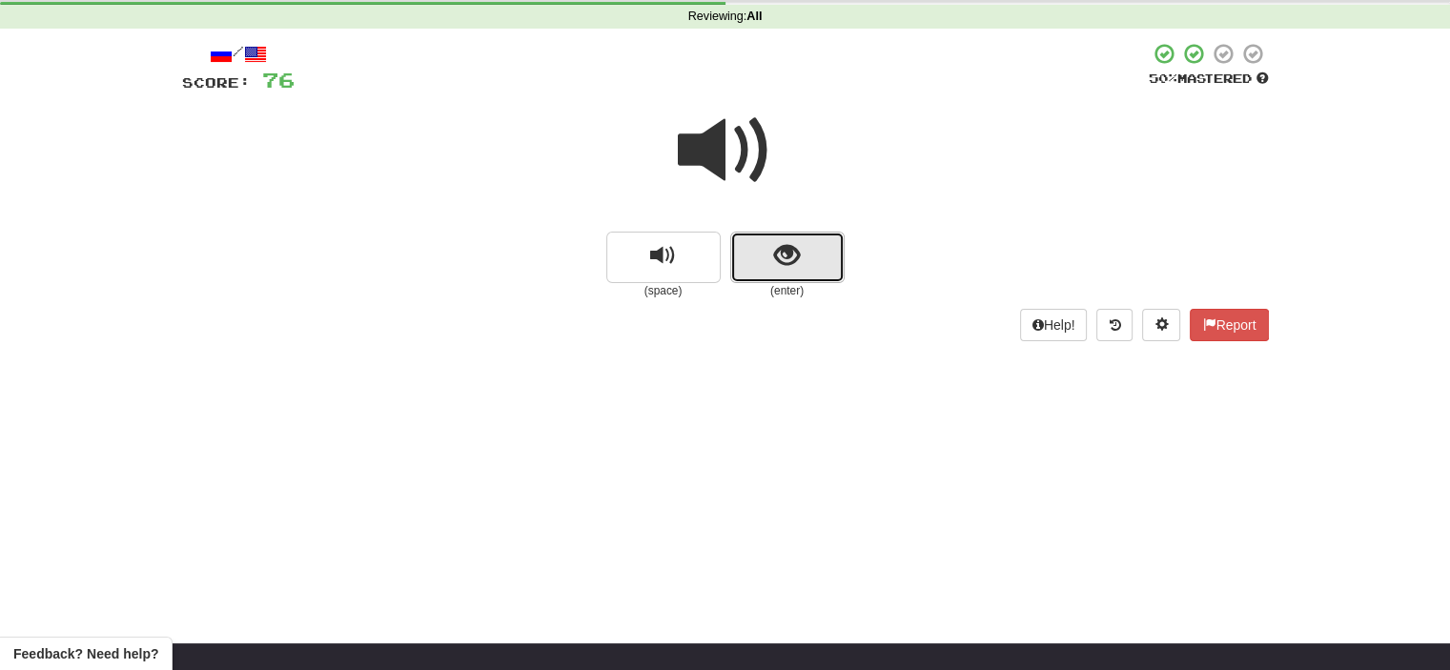
click at [751, 259] on button "show sentence" at bounding box center [787, 257] width 114 height 51
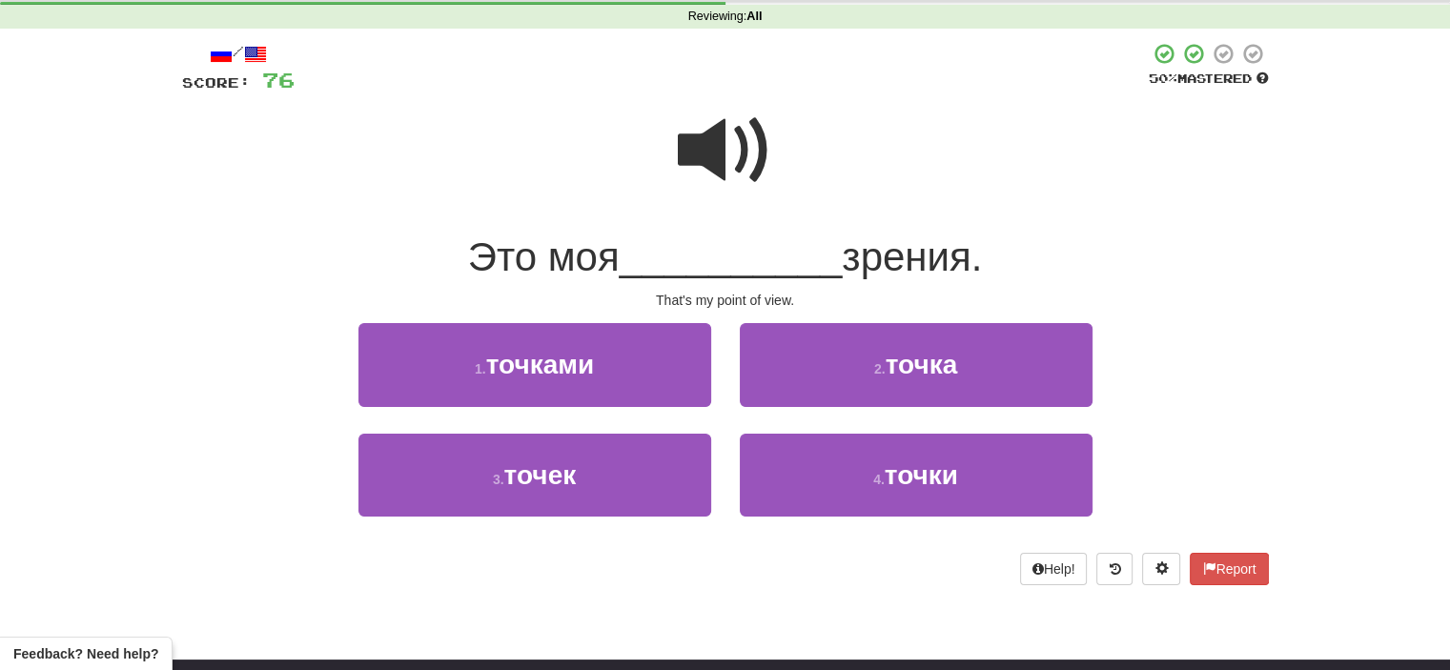
click at [734, 142] on span at bounding box center [725, 150] width 95 height 95
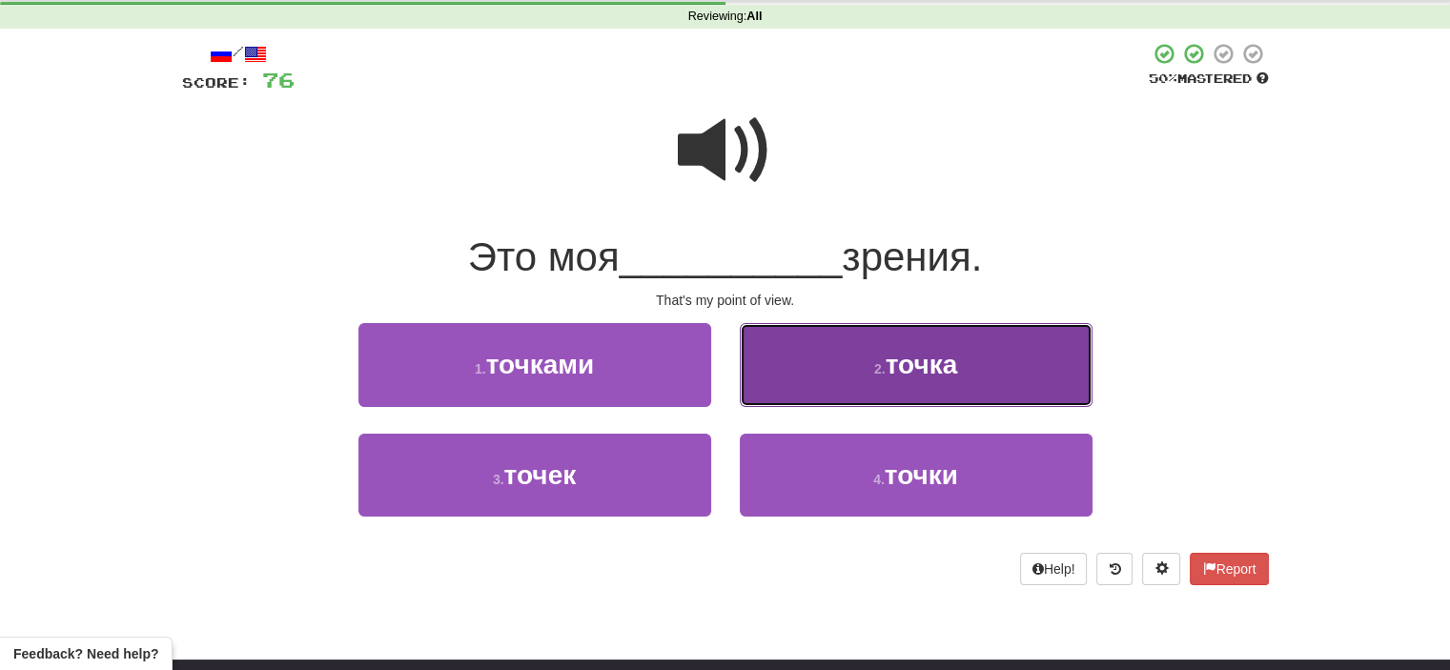
click at [838, 357] on button "2 . точка" at bounding box center [916, 364] width 353 height 83
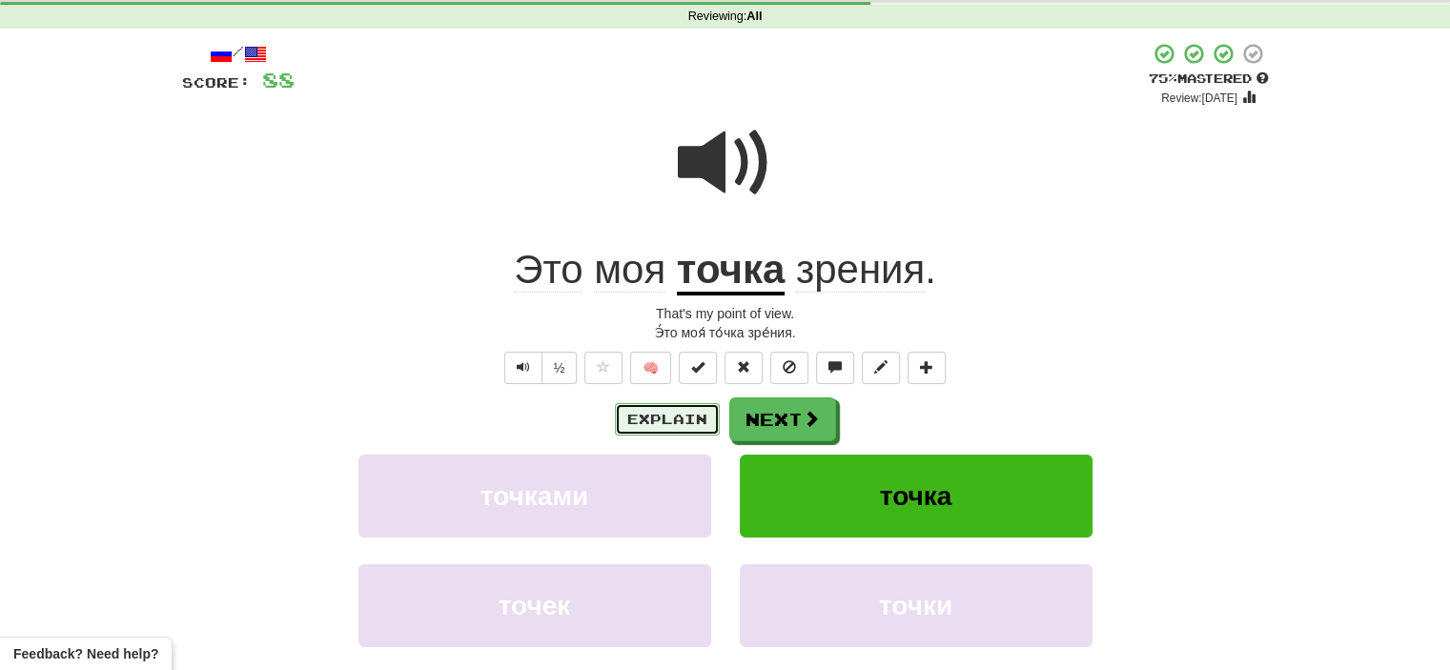
click at [694, 417] on button "Explain" at bounding box center [667, 419] width 105 height 32
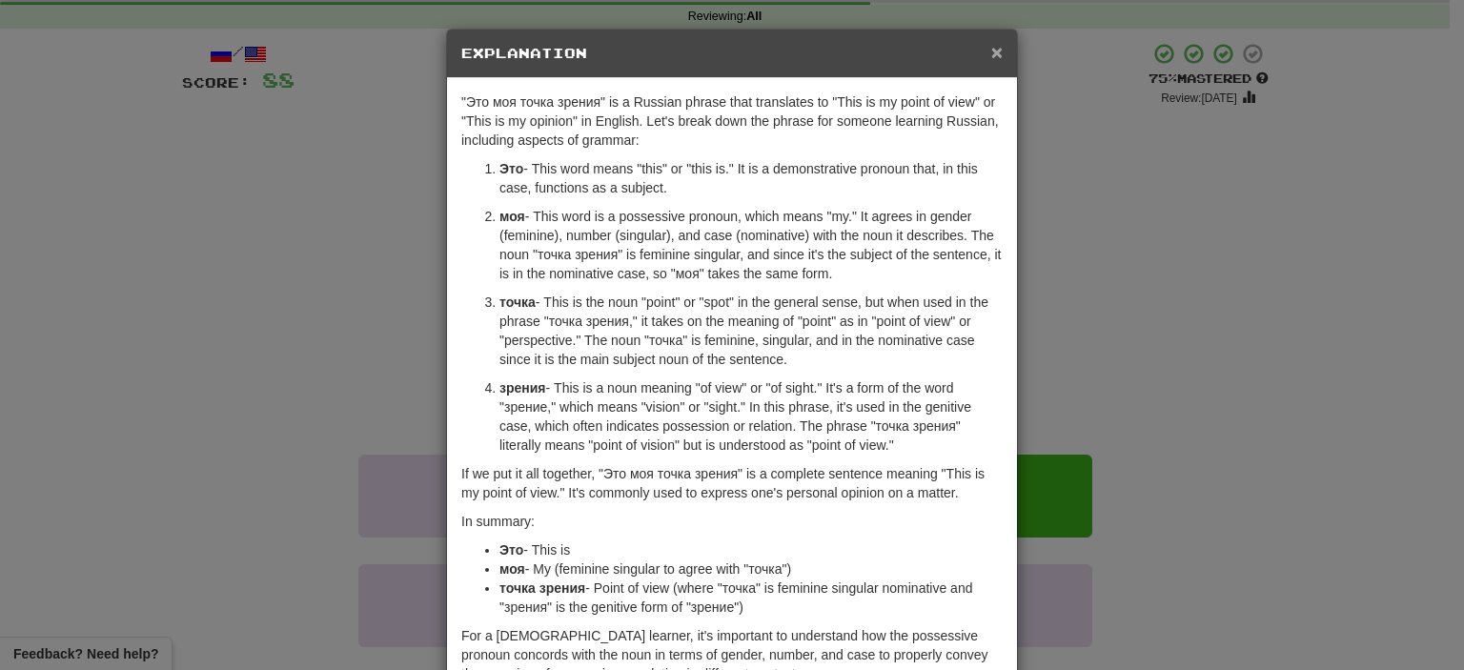
click at [991, 48] on span "×" at bounding box center [996, 52] width 11 height 22
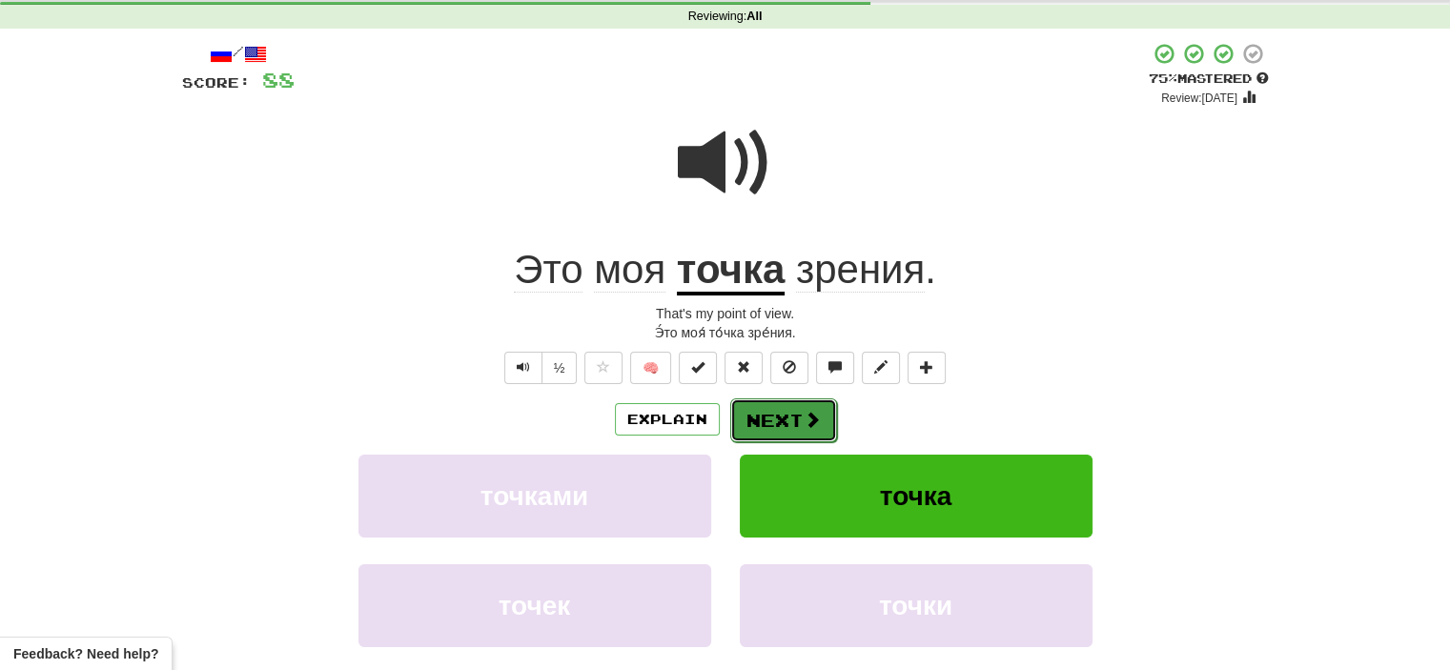
click at [774, 420] on button "Next" at bounding box center [783, 420] width 107 height 44
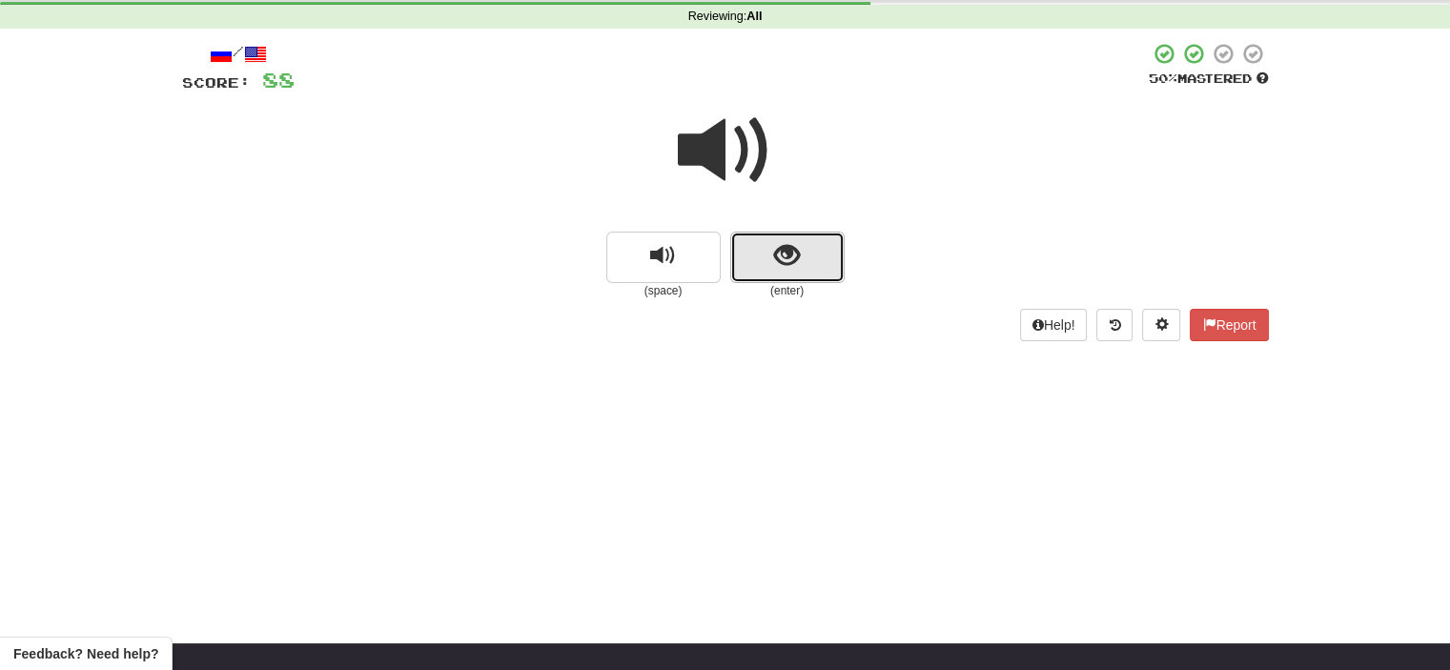
click at [761, 260] on button "show sentence" at bounding box center [787, 257] width 114 height 51
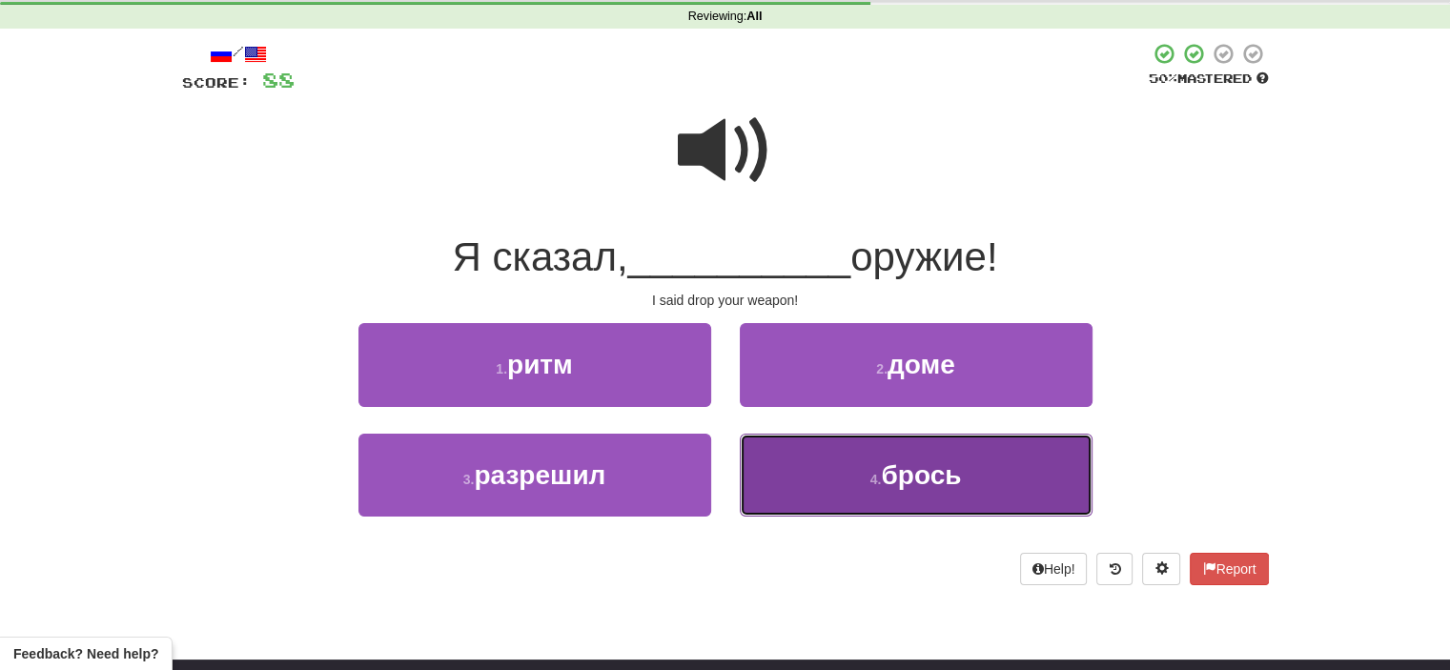
click at [842, 472] on button "4 . брось" at bounding box center [916, 475] width 353 height 83
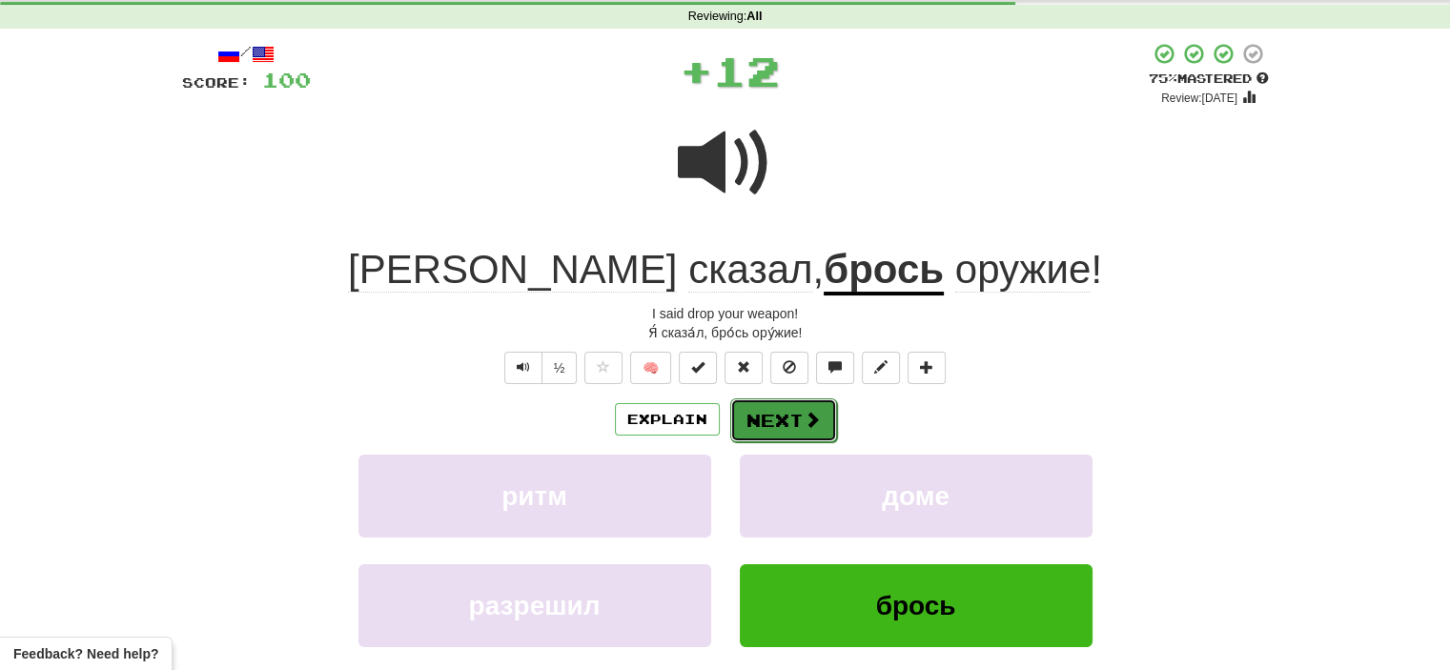
click at [766, 417] on button "Next" at bounding box center [783, 420] width 107 height 44
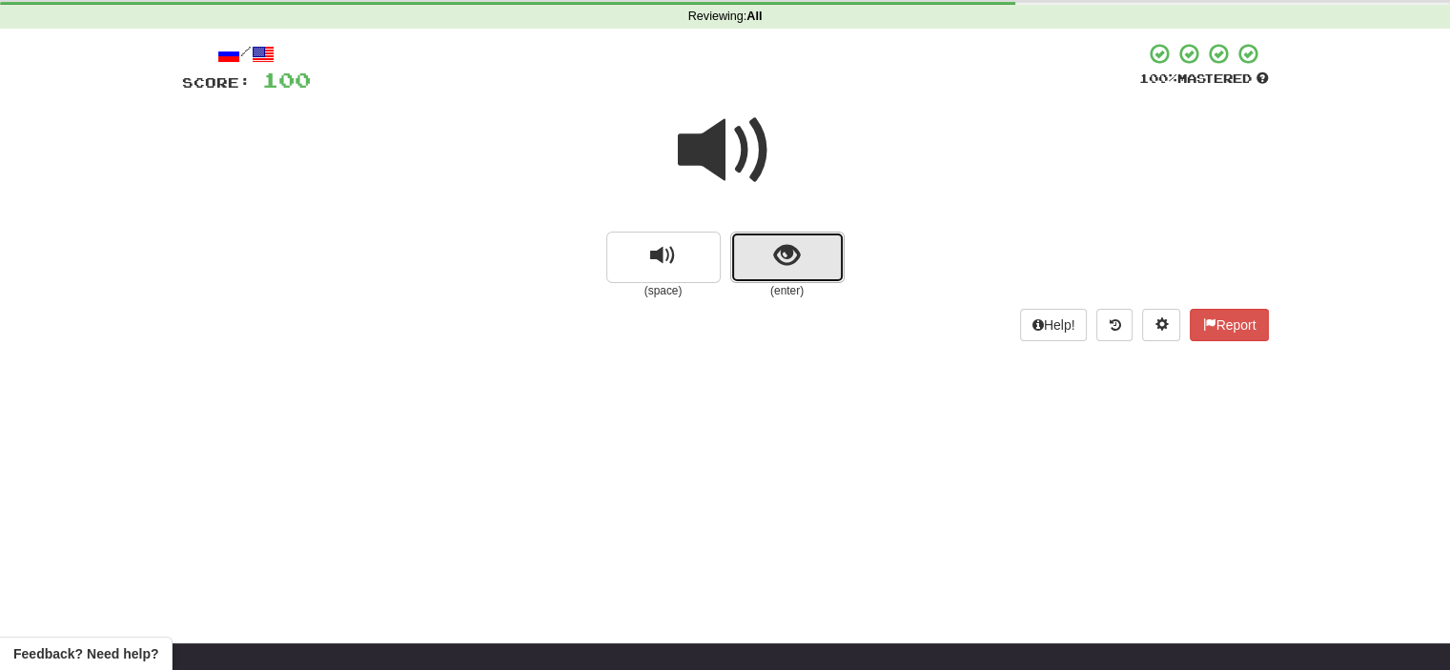
click at [775, 274] on button "show sentence" at bounding box center [787, 257] width 114 height 51
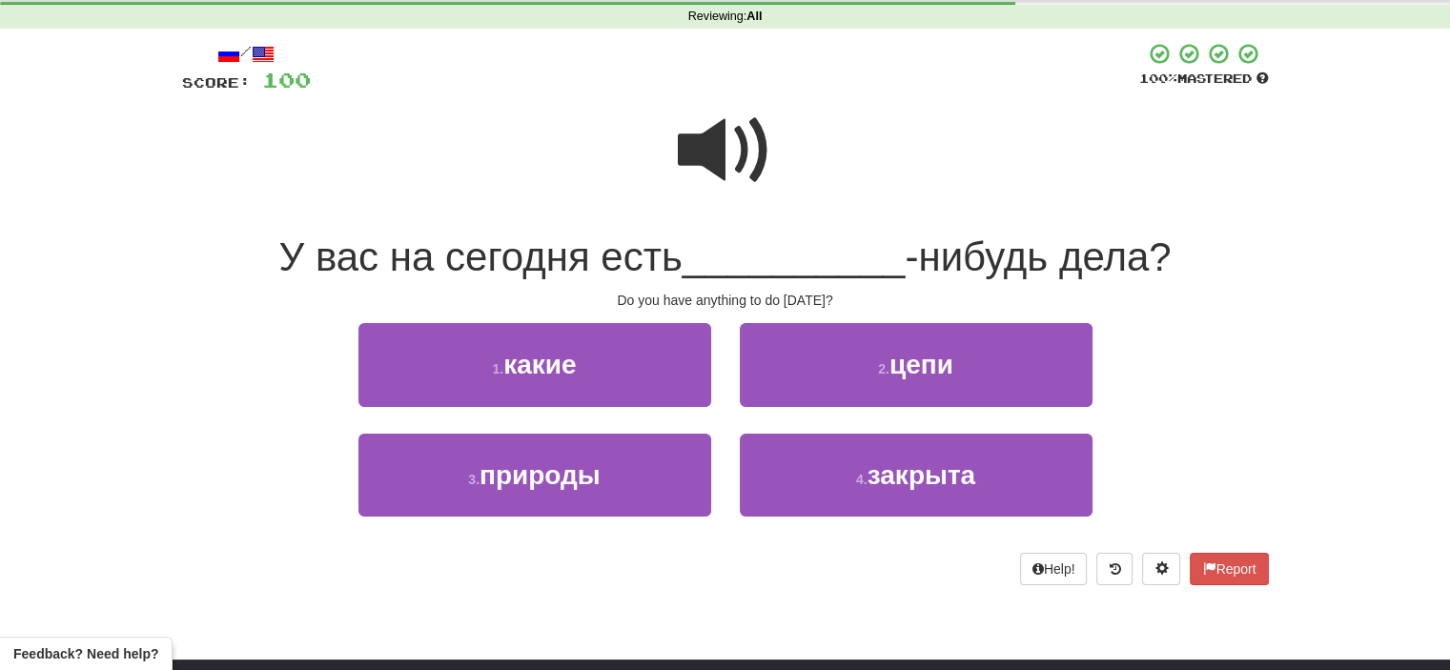
click at [739, 154] on span at bounding box center [725, 150] width 95 height 95
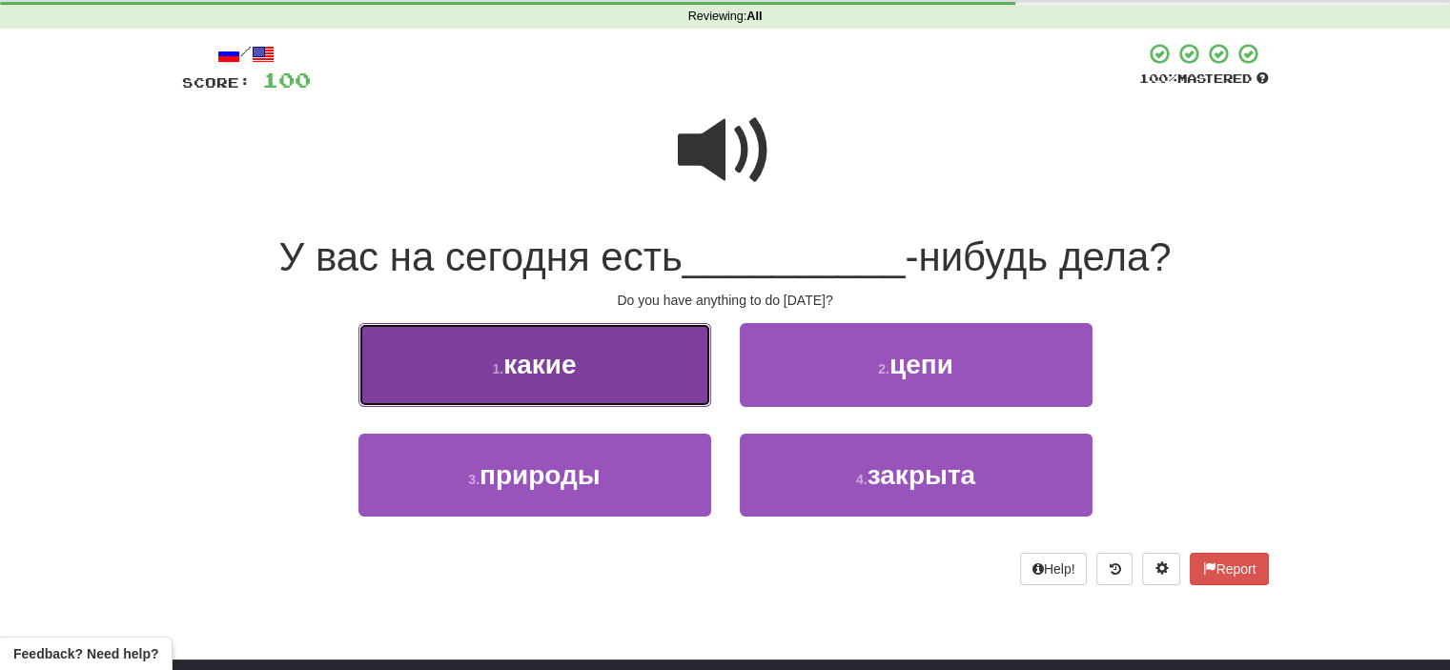
click at [639, 354] on button "1 . какие" at bounding box center [534, 364] width 353 height 83
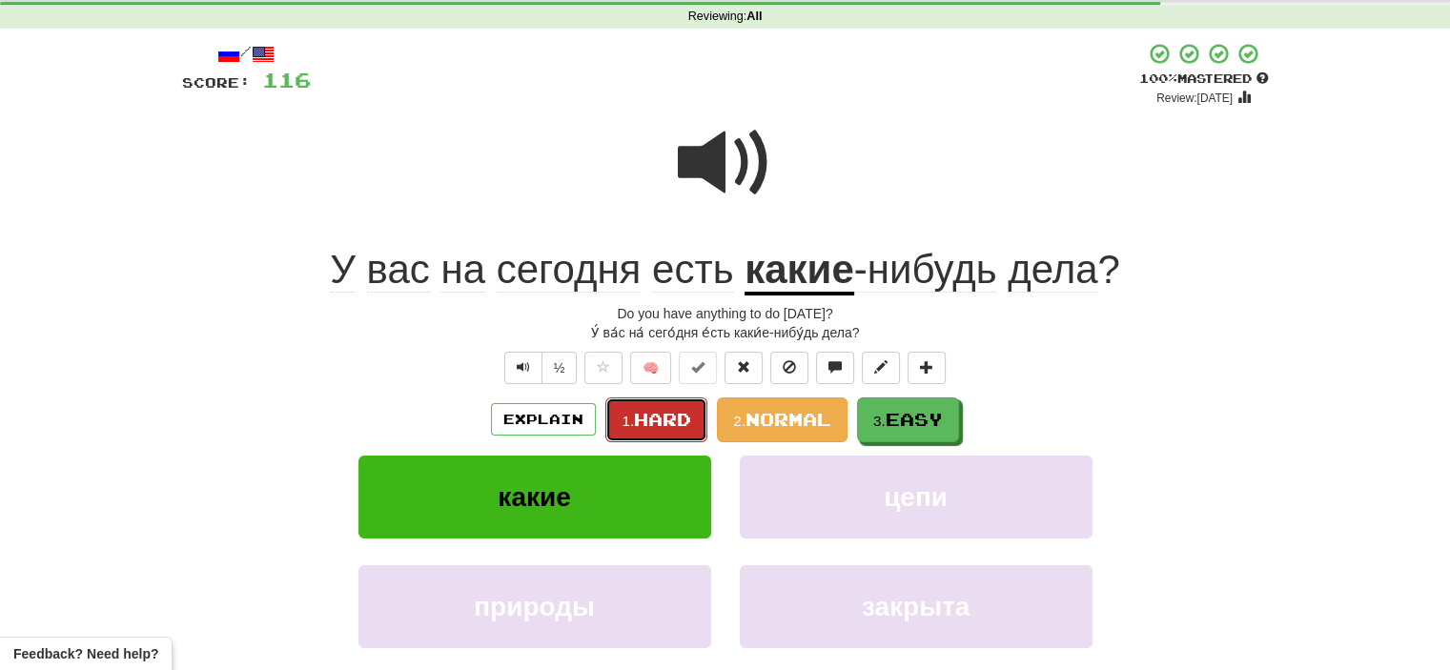
click at [663, 418] on span "Hard" at bounding box center [662, 419] width 57 height 21
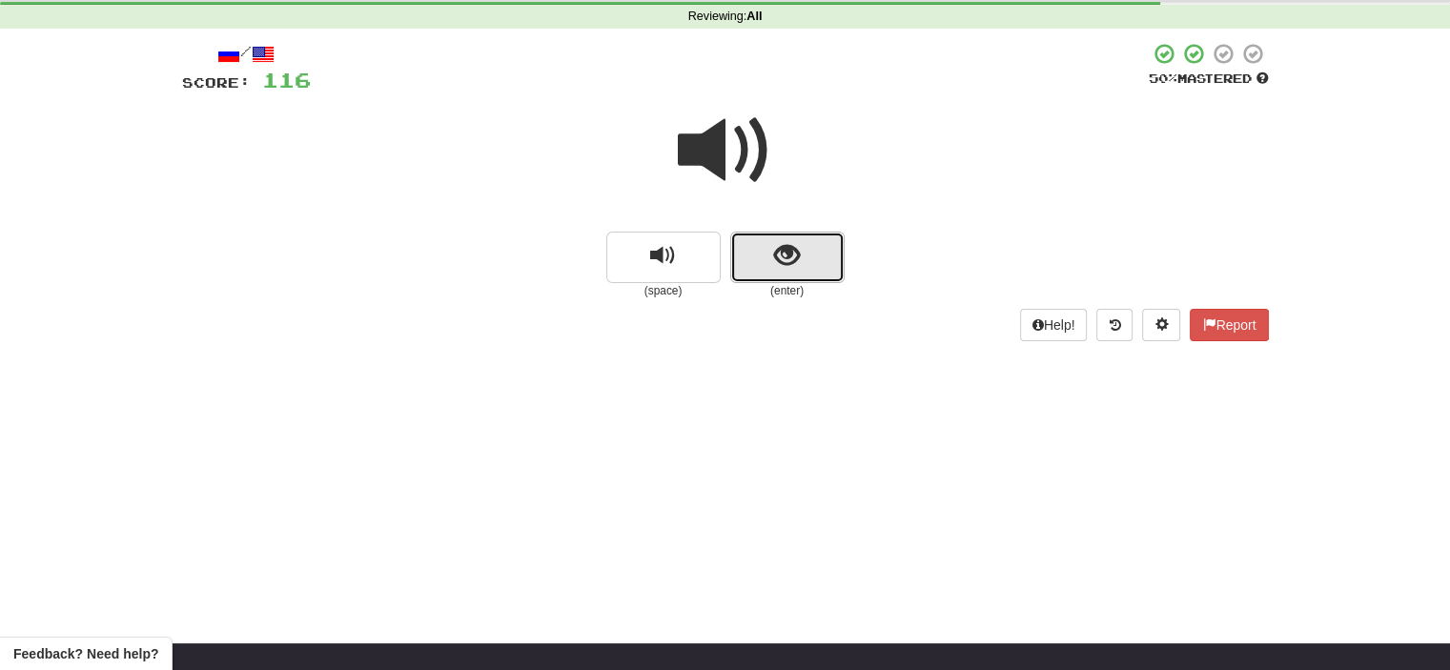
click at [761, 258] on button "show sentence" at bounding box center [787, 257] width 114 height 51
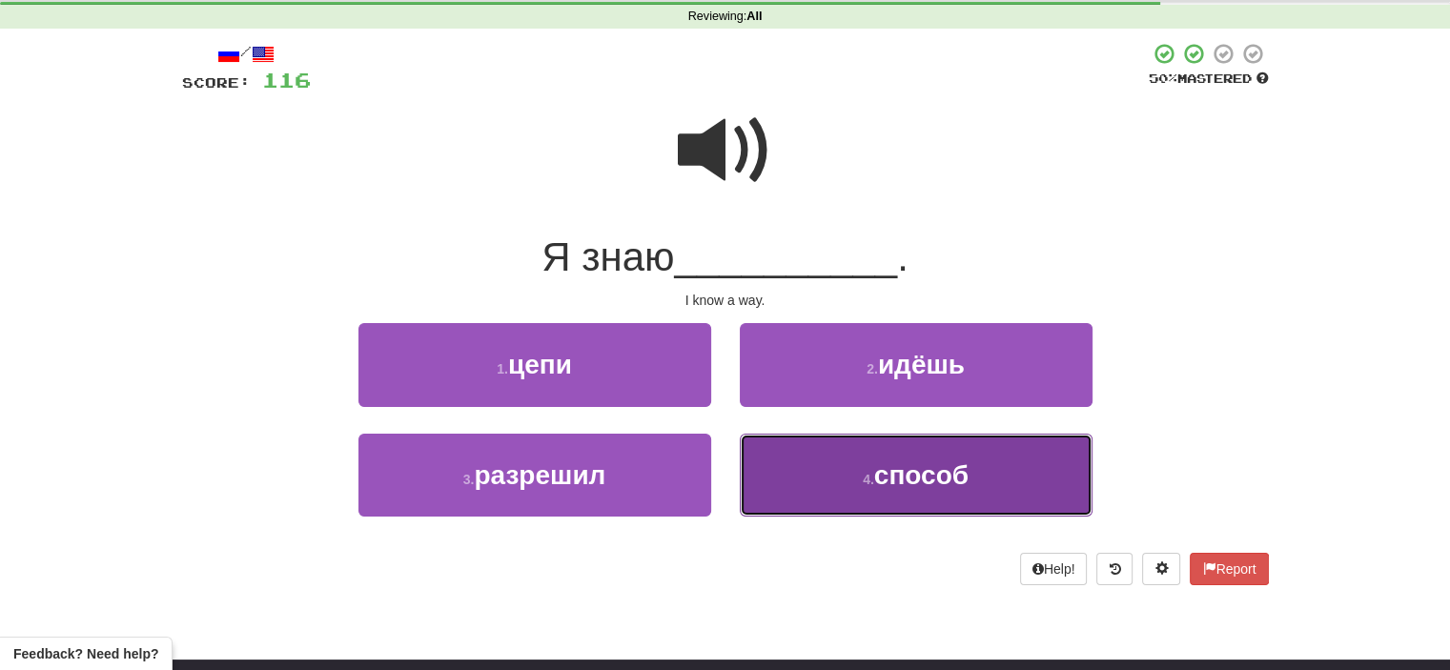
click at [820, 469] on button "4 . способ" at bounding box center [916, 475] width 353 height 83
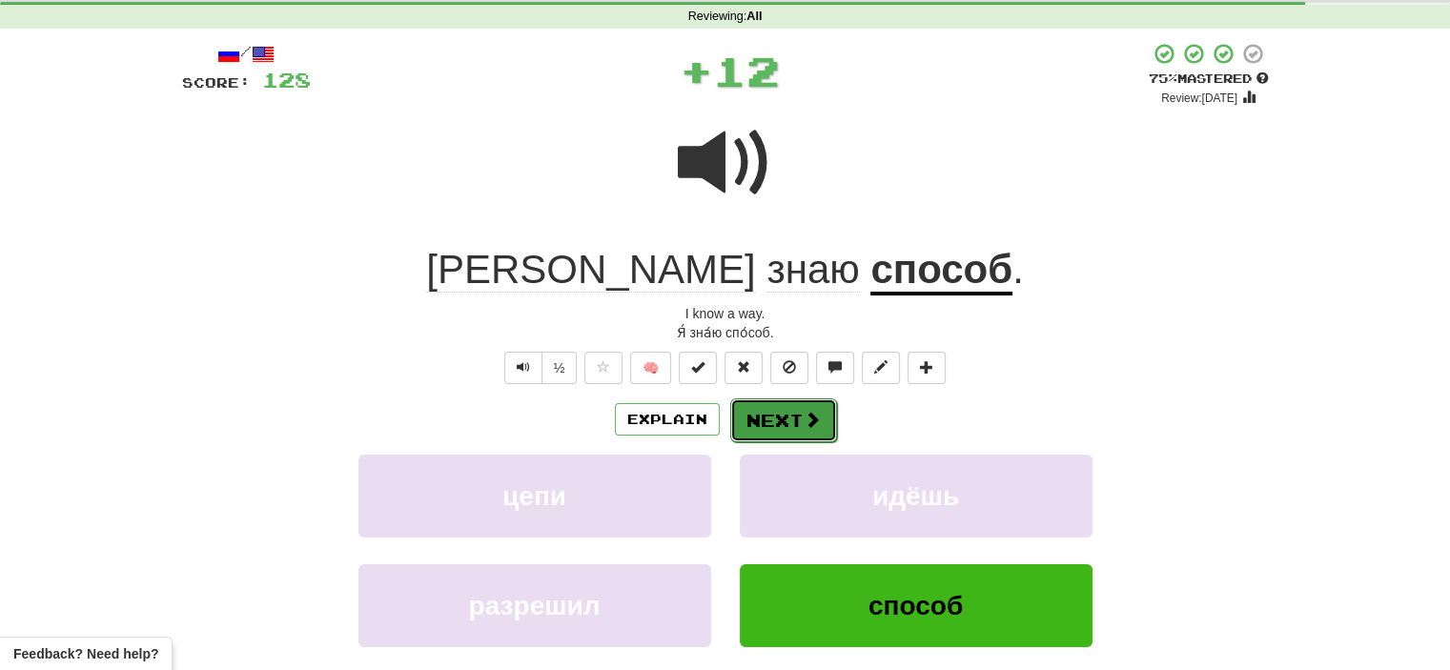
click at [791, 426] on button "Next" at bounding box center [783, 420] width 107 height 44
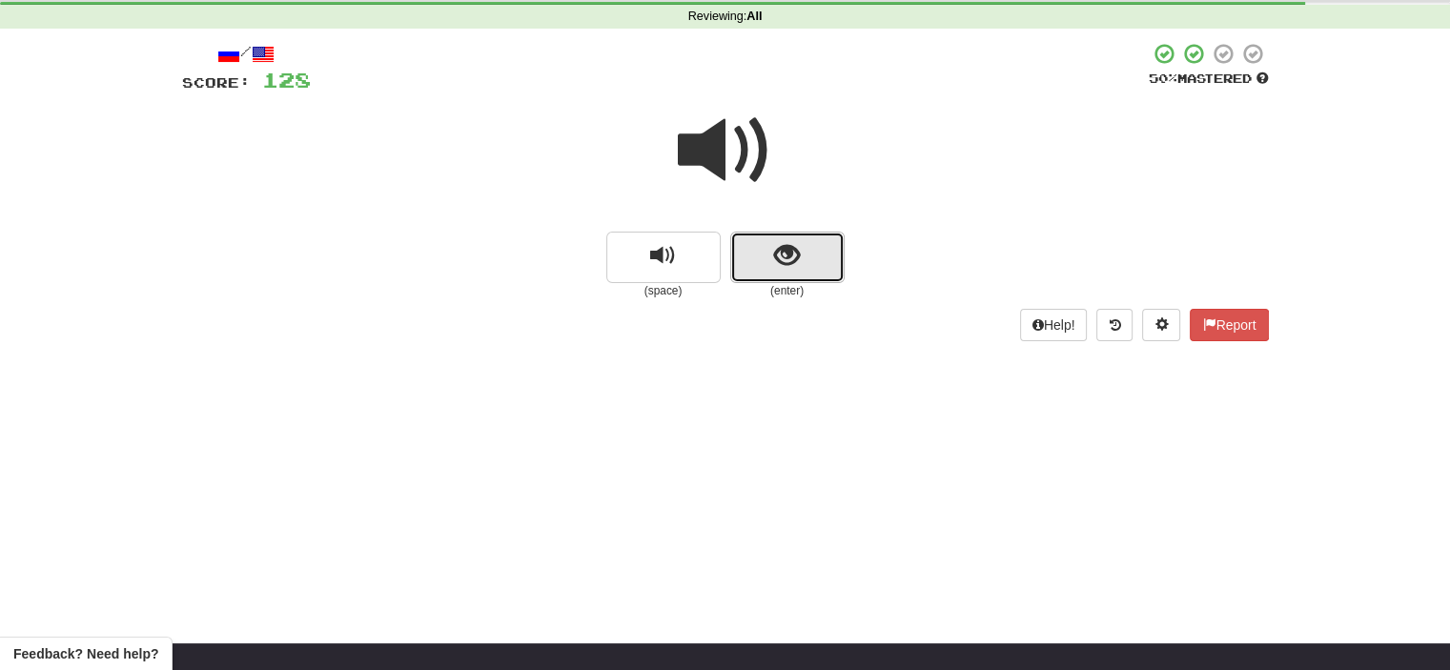
click at [759, 244] on button "show sentence" at bounding box center [787, 257] width 114 height 51
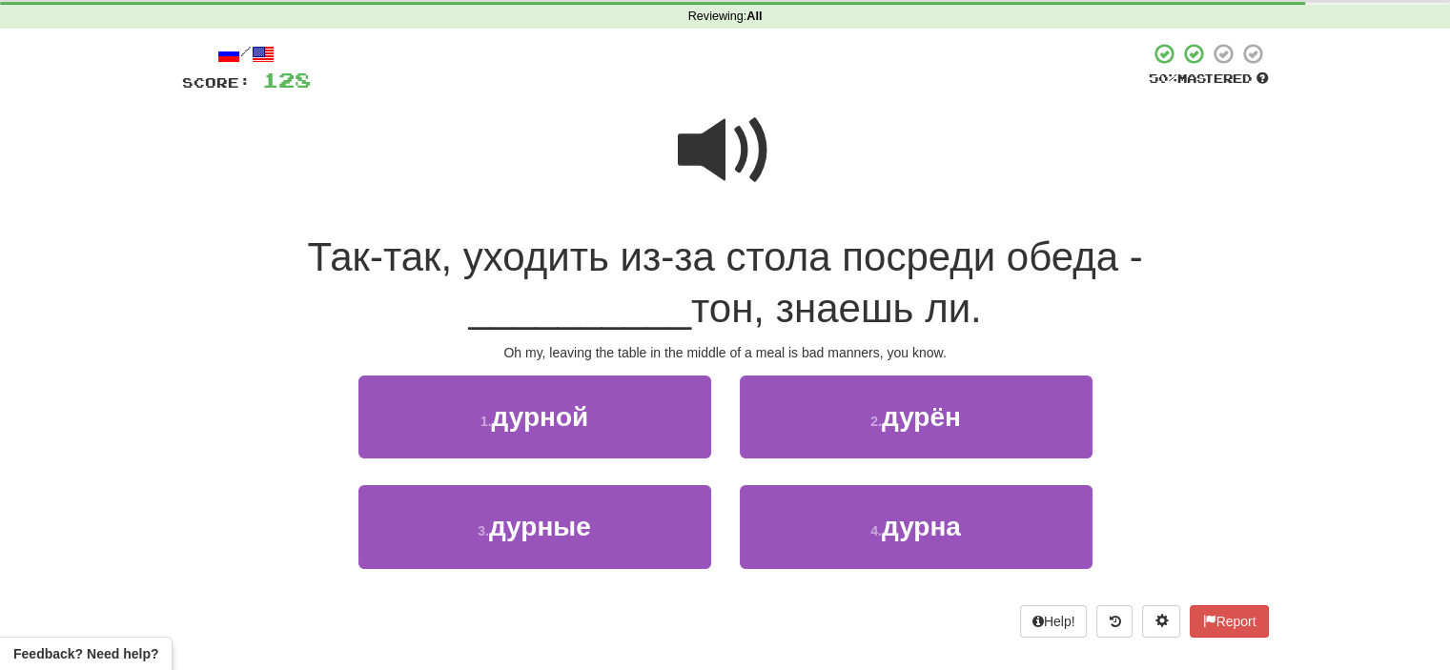
click at [732, 153] on span at bounding box center [725, 150] width 95 height 95
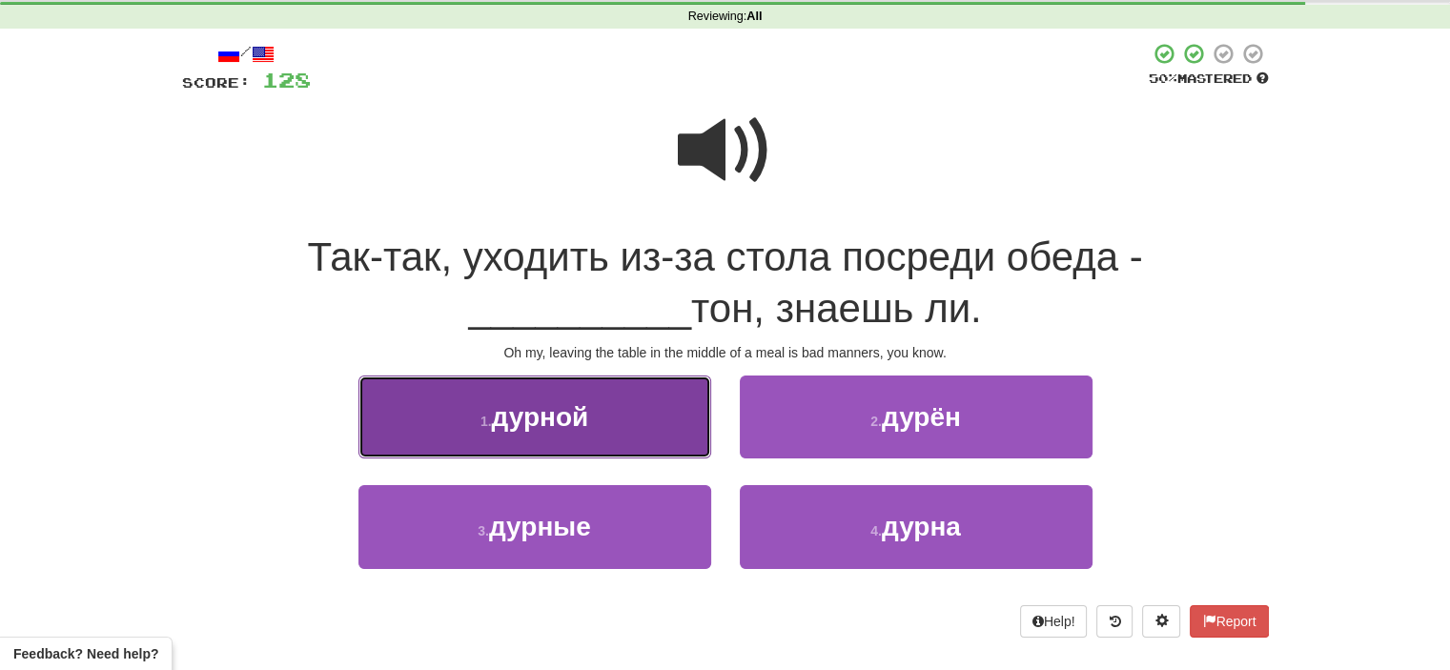
click at [634, 410] on button "1 . дурной" at bounding box center [534, 417] width 353 height 83
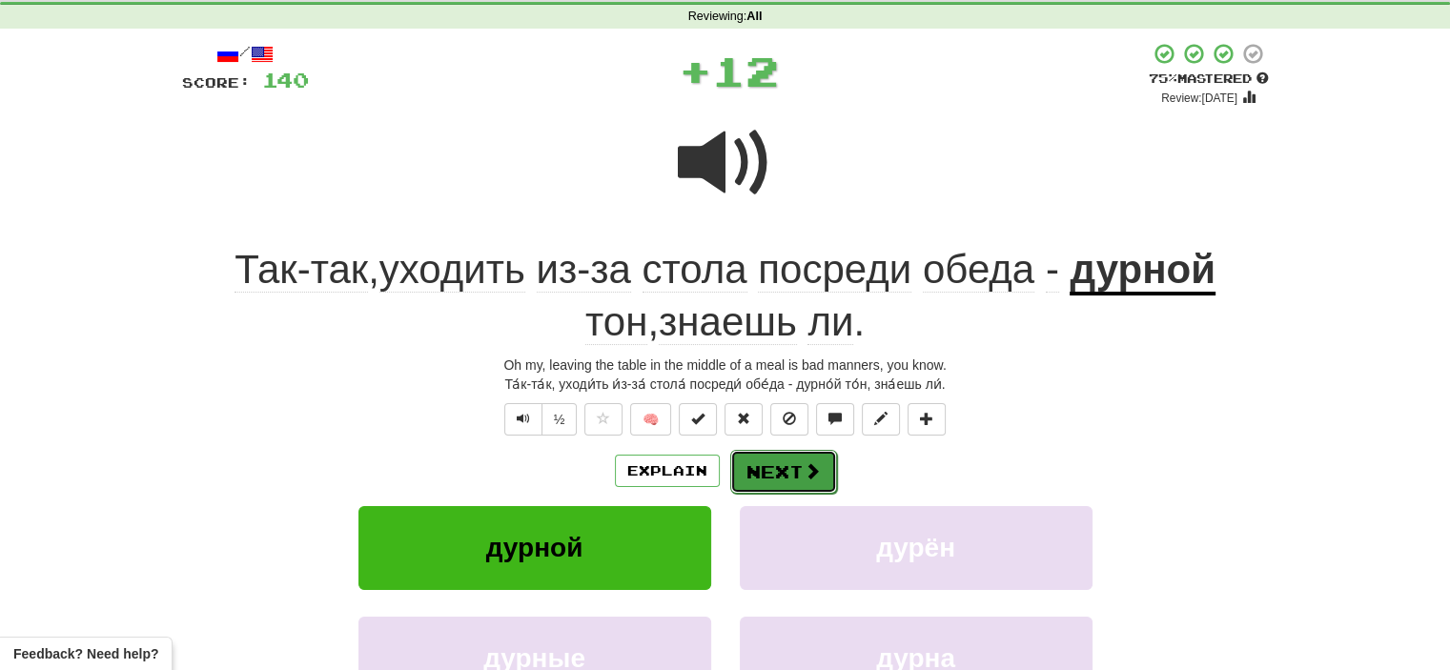
click at [775, 460] on button "Next" at bounding box center [783, 472] width 107 height 44
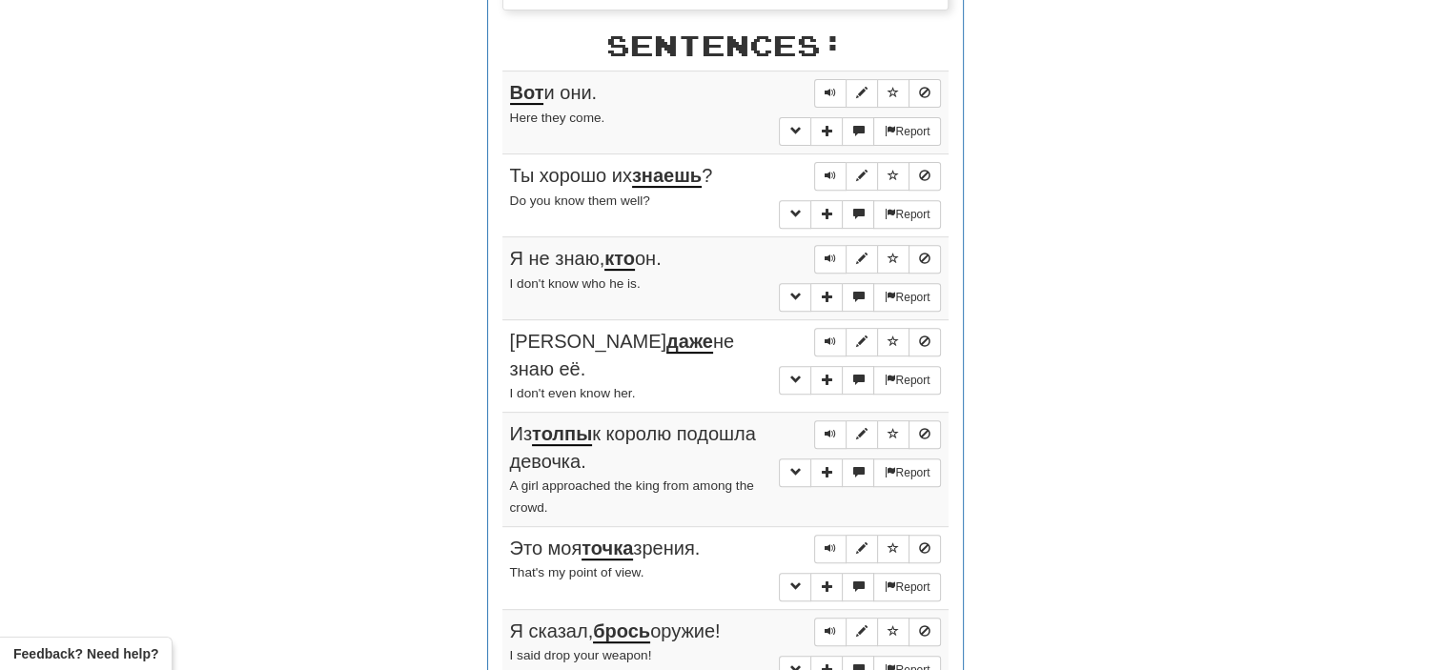
scroll to position [754, 0]
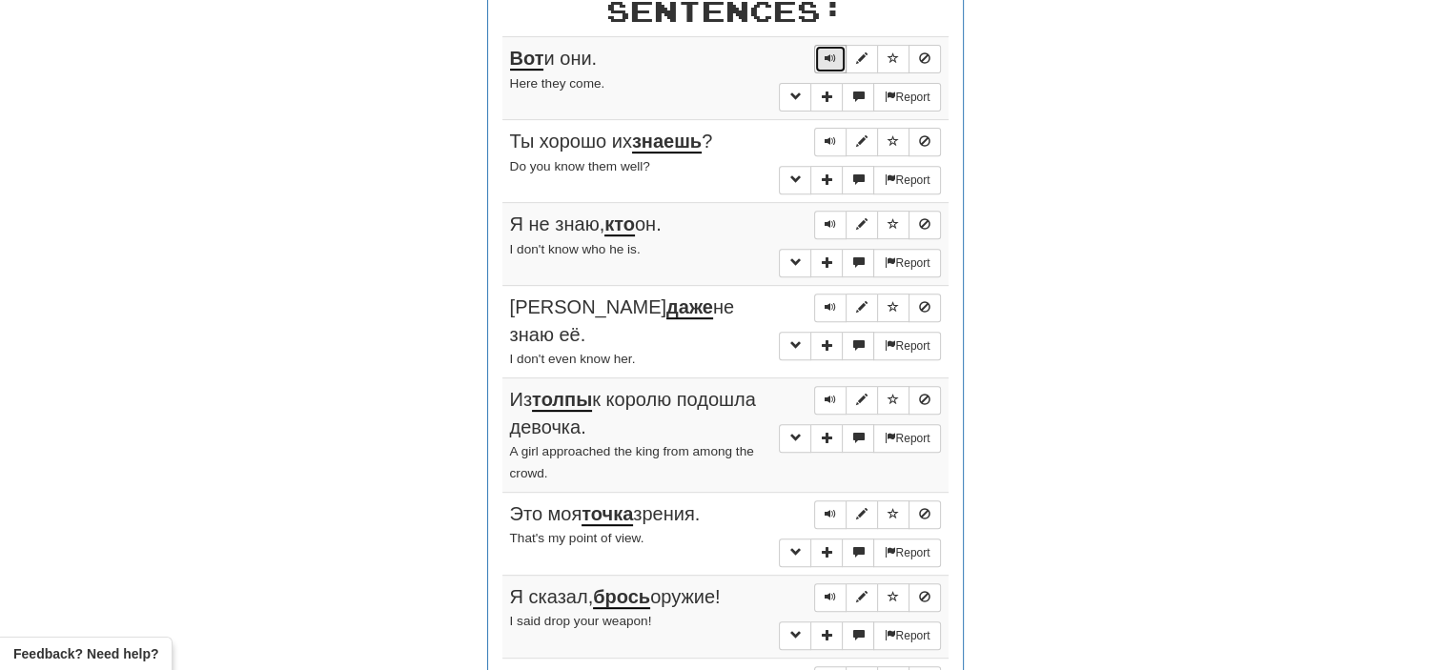
click at [830, 52] on span "Sentence controls" at bounding box center [829, 57] width 11 height 11
click at [832, 135] on span "Sentence controls" at bounding box center [829, 140] width 11 height 11
click at [832, 218] on span "Sentence controls" at bounding box center [829, 223] width 11 height 11
click at [828, 294] on button "Sentence controls" at bounding box center [830, 308] width 32 height 29
click at [835, 394] on span "Sentence controls" at bounding box center [829, 399] width 11 height 11
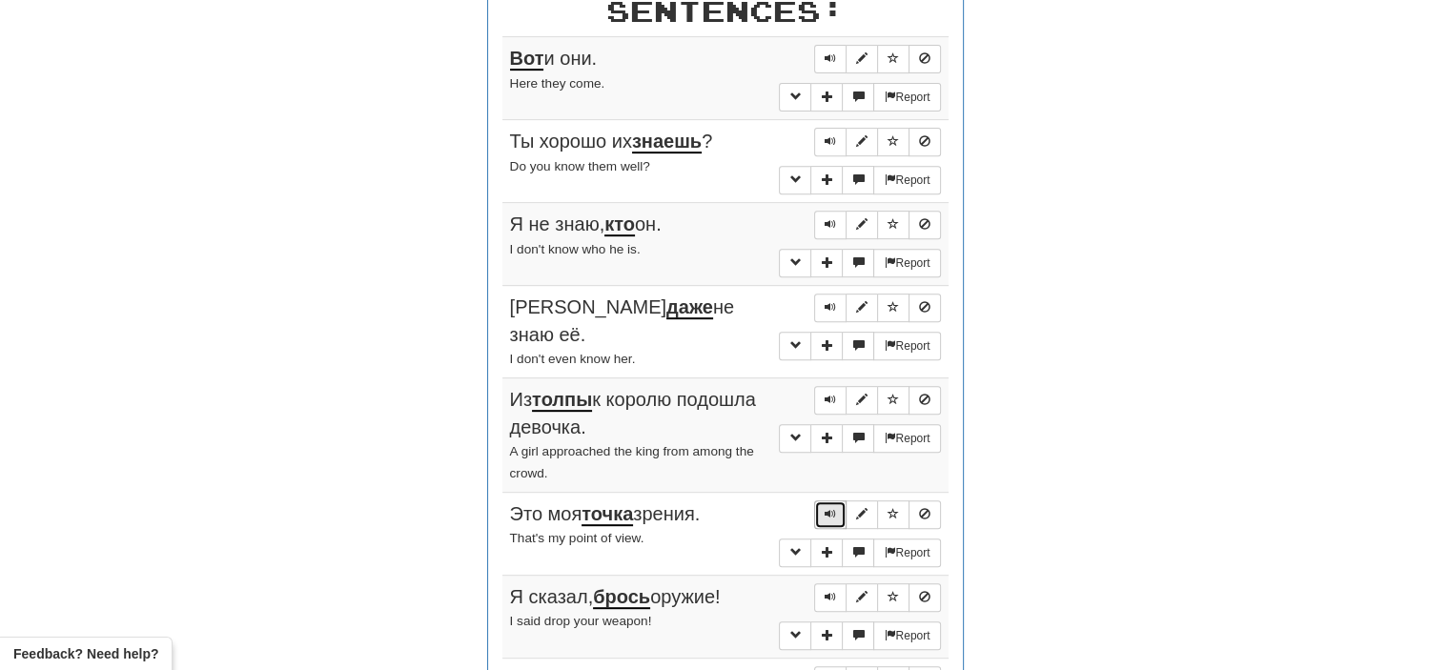
click at [834, 508] on span "Sentence controls" at bounding box center [829, 513] width 11 height 11
click at [830, 591] on span "Sentence controls" at bounding box center [829, 596] width 11 height 11
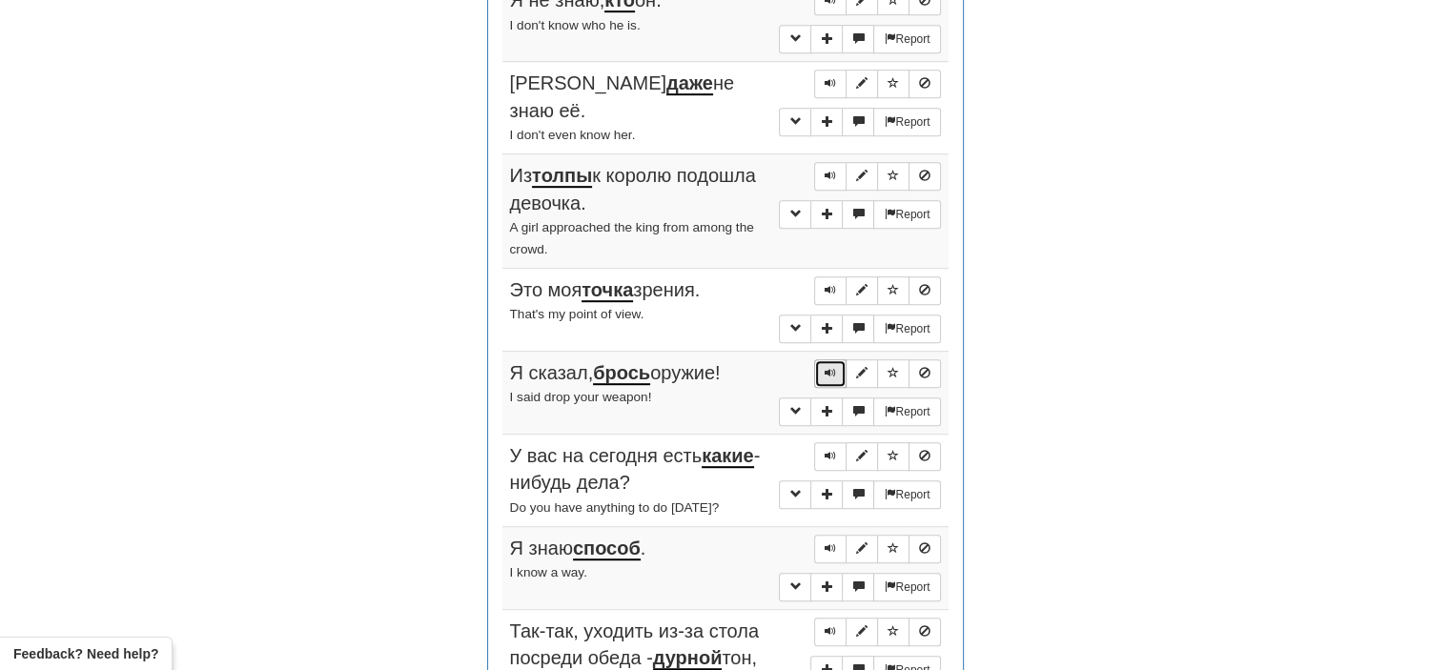
scroll to position [982, 0]
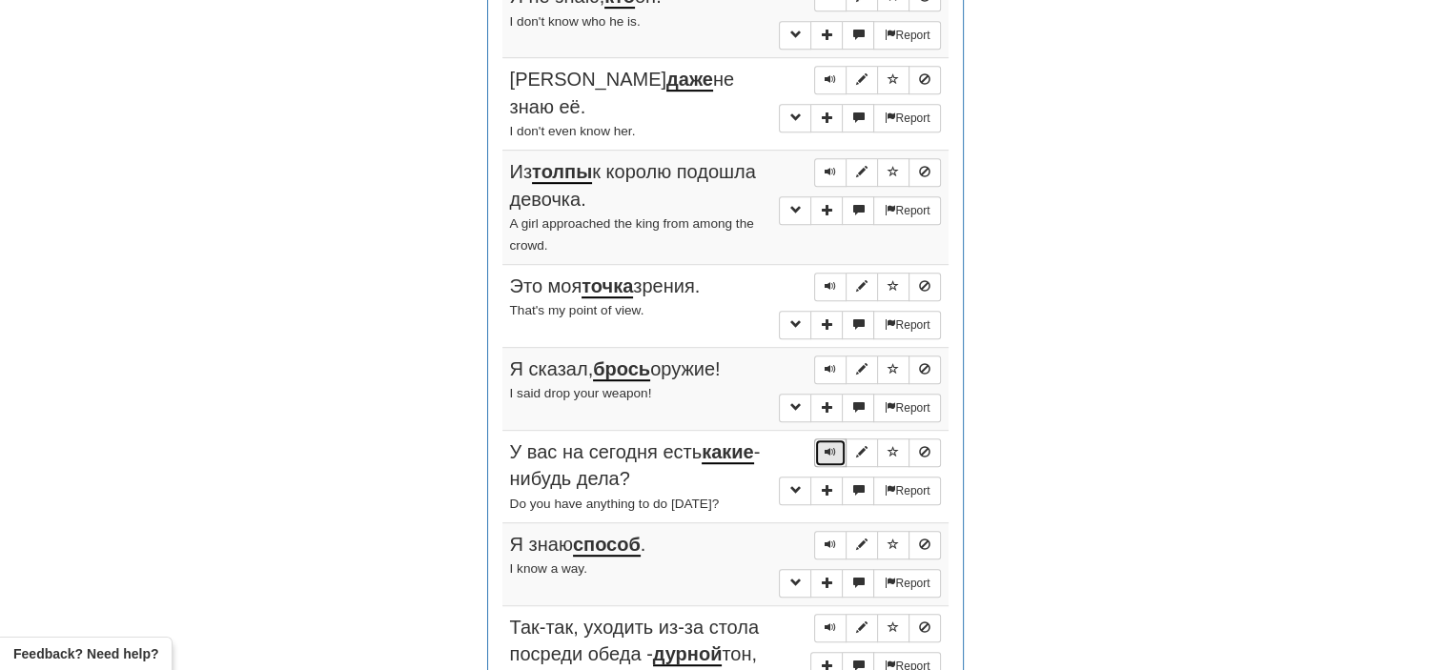
click at [824, 438] on button "Sentence controls" at bounding box center [830, 452] width 32 height 29
click at [825, 539] on span "Sentence controls" at bounding box center [829, 544] width 11 height 11
click at [835, 621] on span "Sentence controls" at bounding box center [829, 626] width 11 height 11
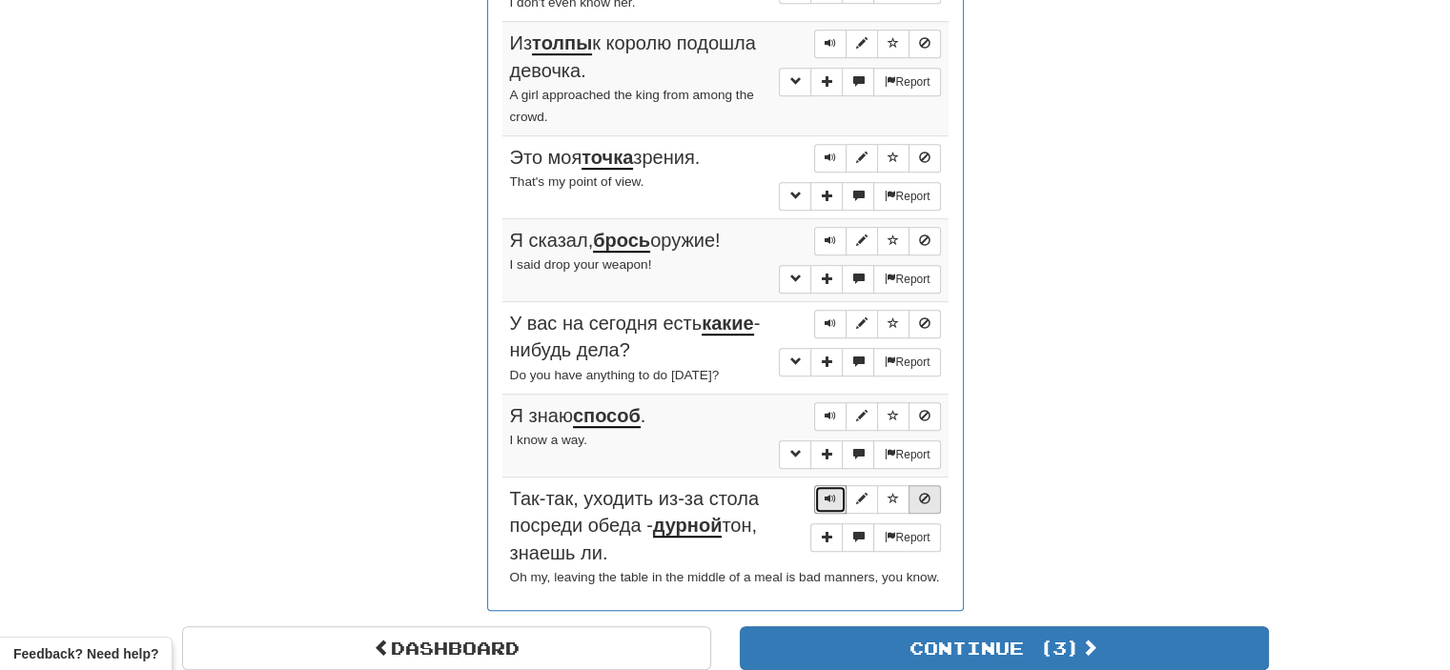
scroll to position [1119, 0]
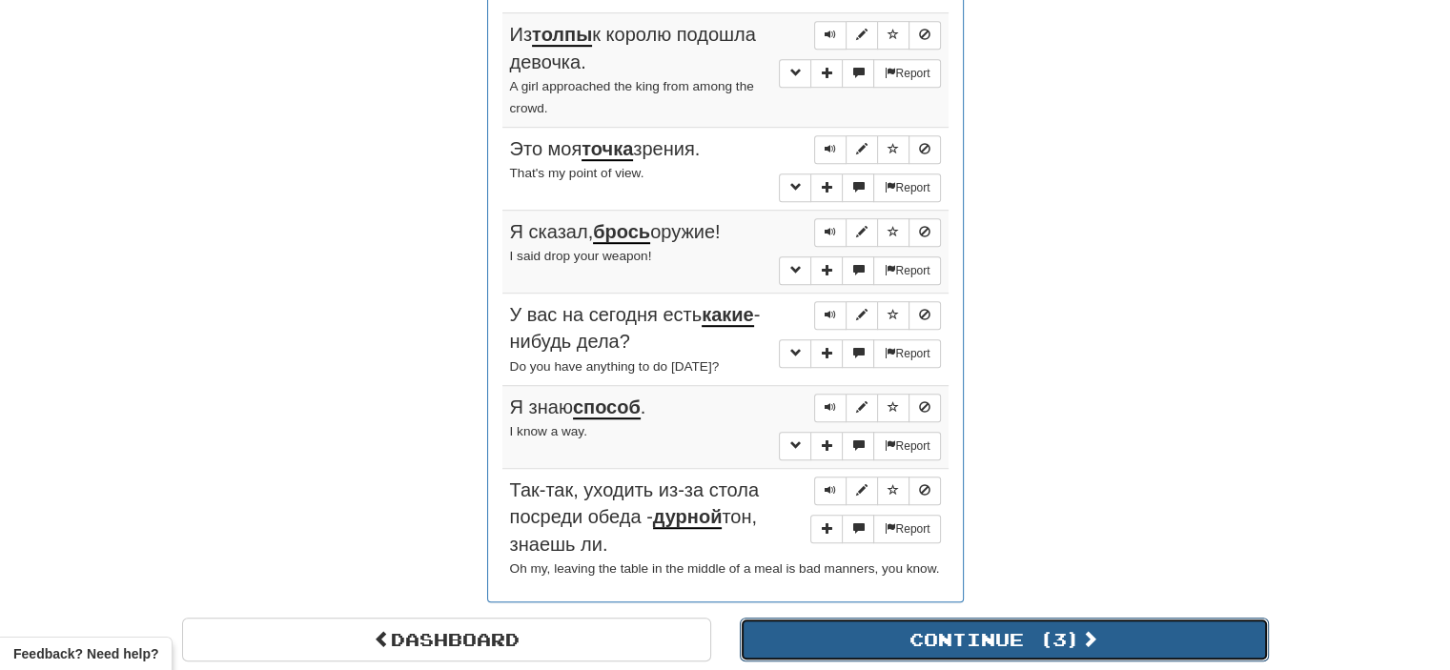
click at [1006, 621] on button "Continue ( 3 )" at bounding box center [1004, 640] width 529 height 44
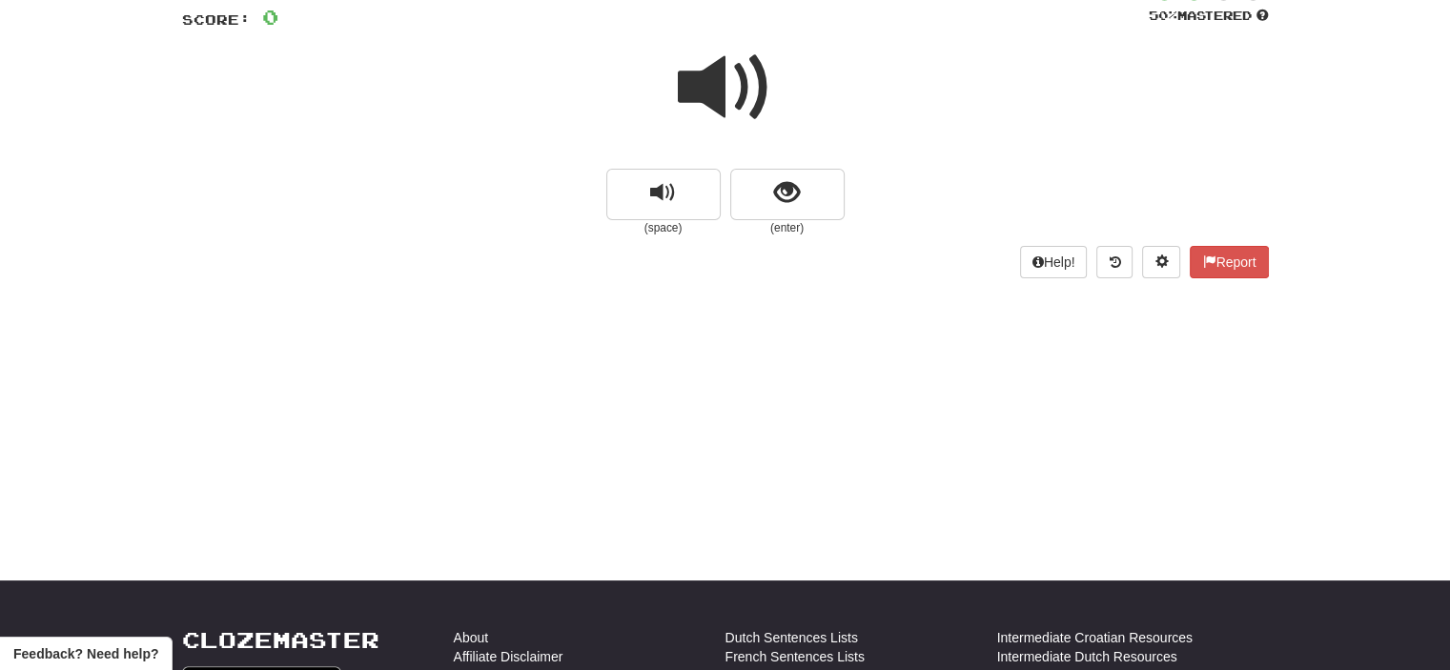
scroll to position [108, 0]
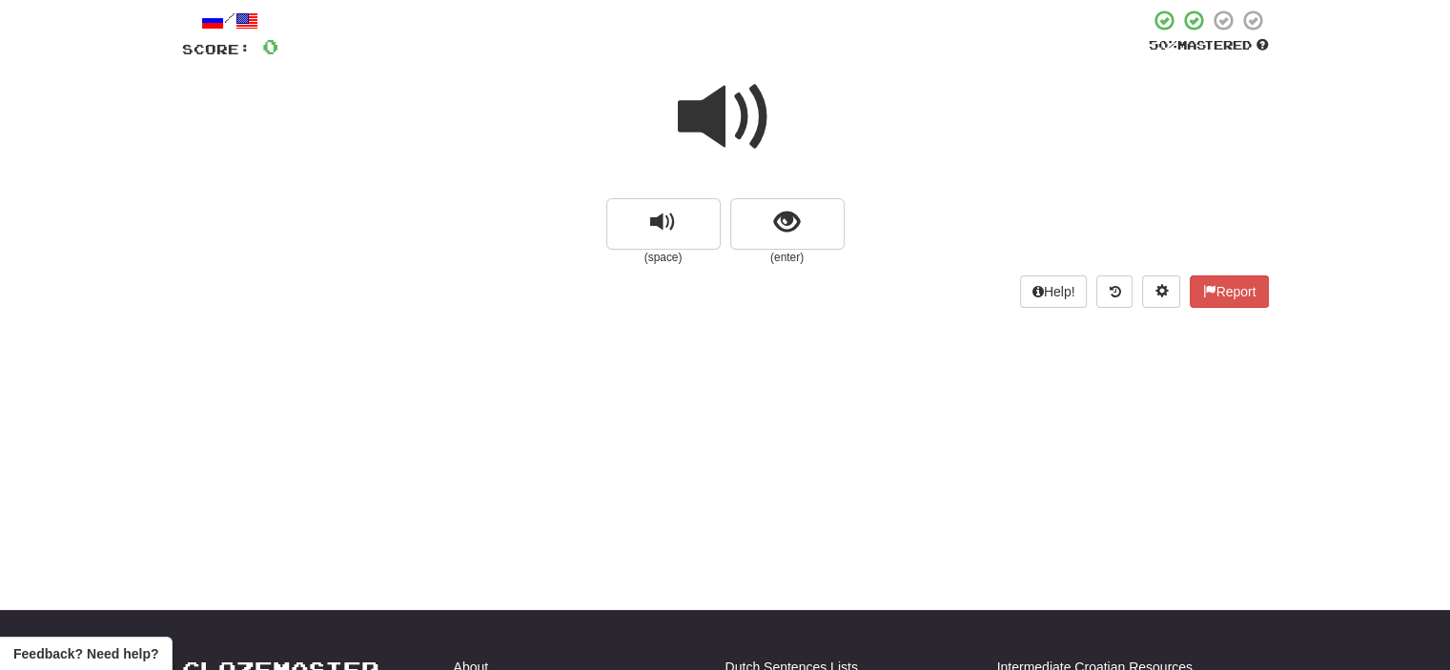
click at [736, 112] on span at bounding box center [725, 117] width 95 height 95
click at [757, 217] on button "show sentence" at bounding box center [787, 223] width 114 height 51
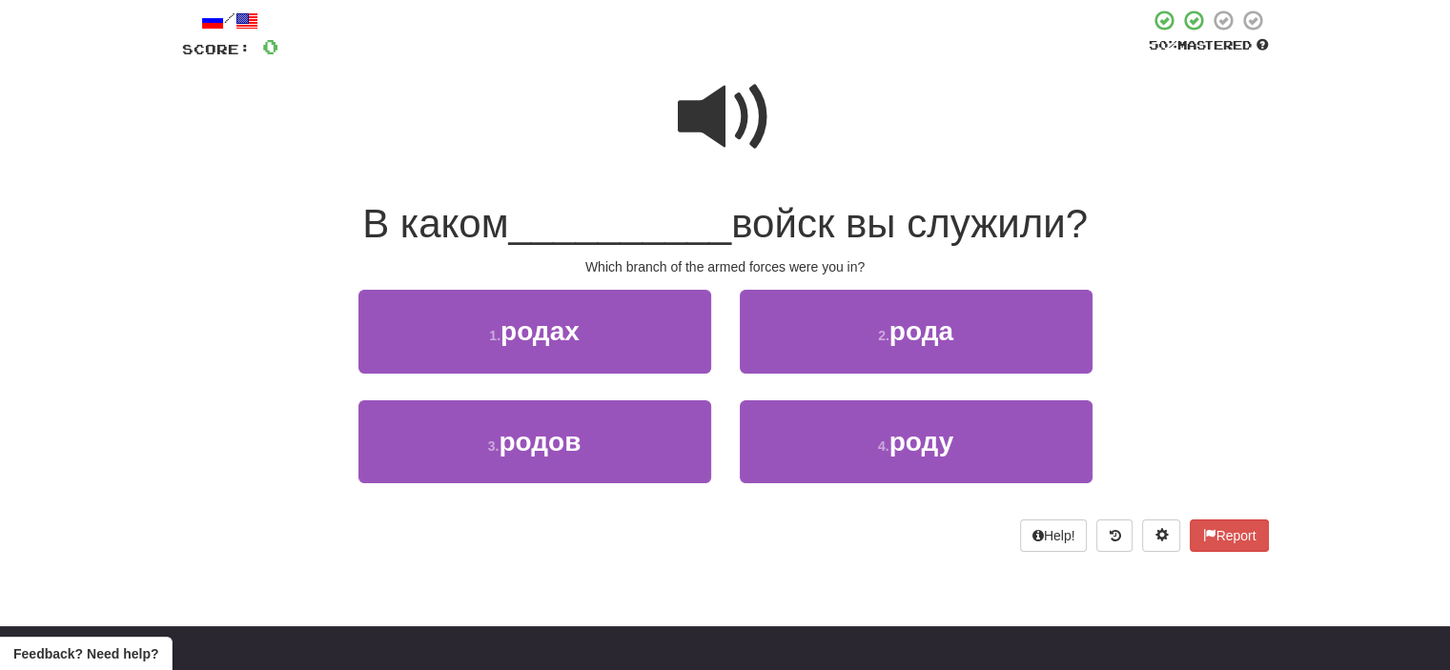
click at [748, 125] on span at bounding box center [725, 117] width 95 height 95
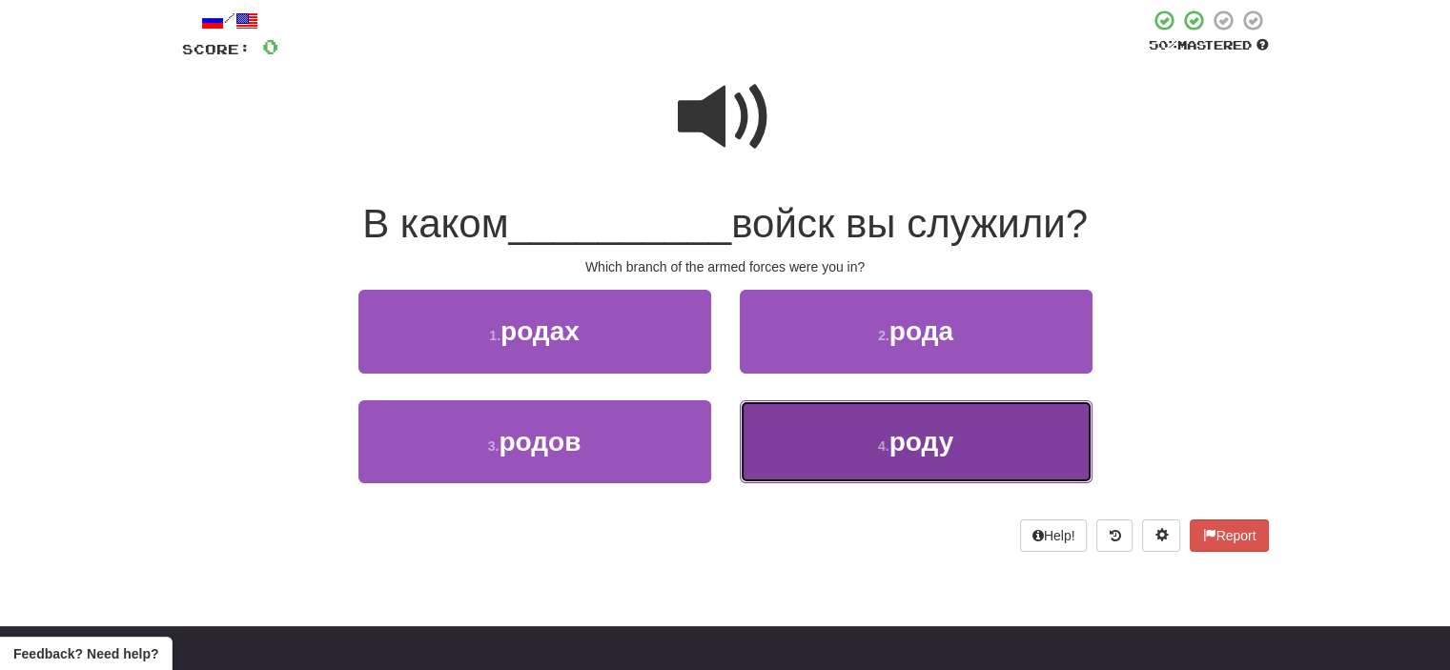
click at [850, 457] on button "4 . роду" at bounding box center [916, 441] width 353 height 83
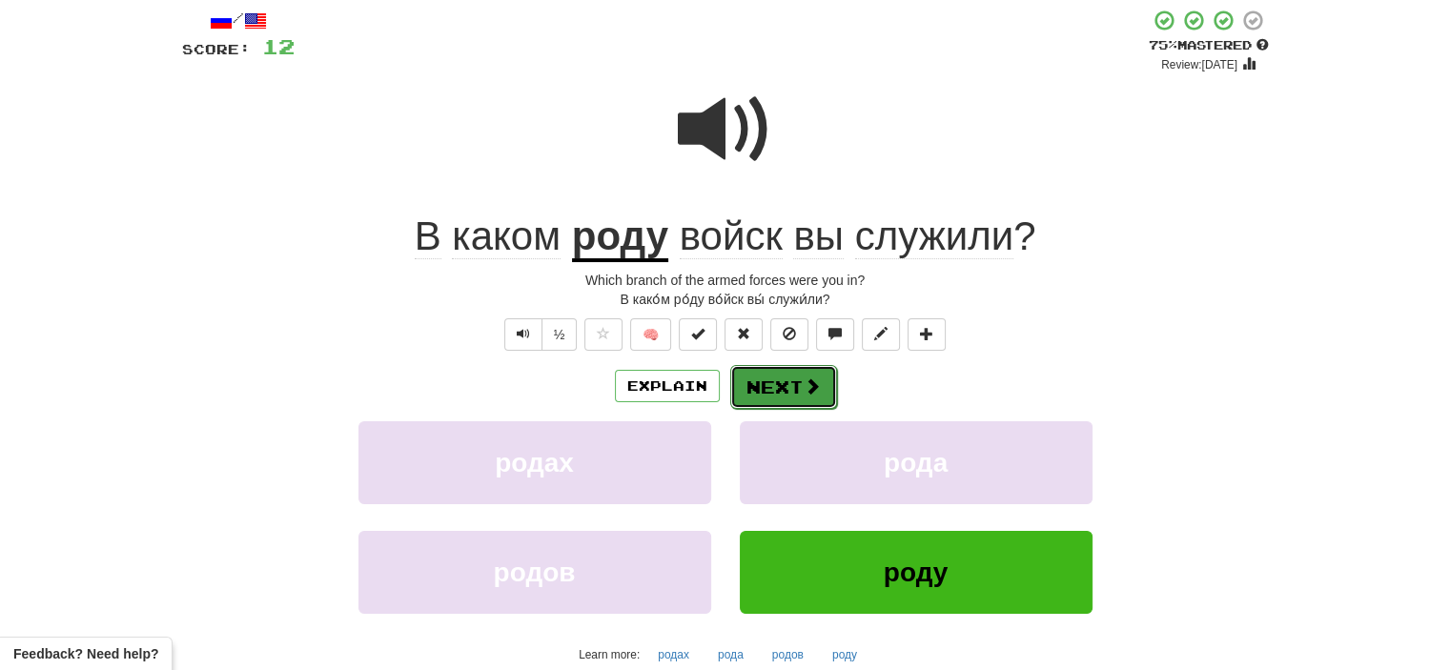
click at [778, 388] on button "Next" at bounding box center [783, 387] width 107 height 44
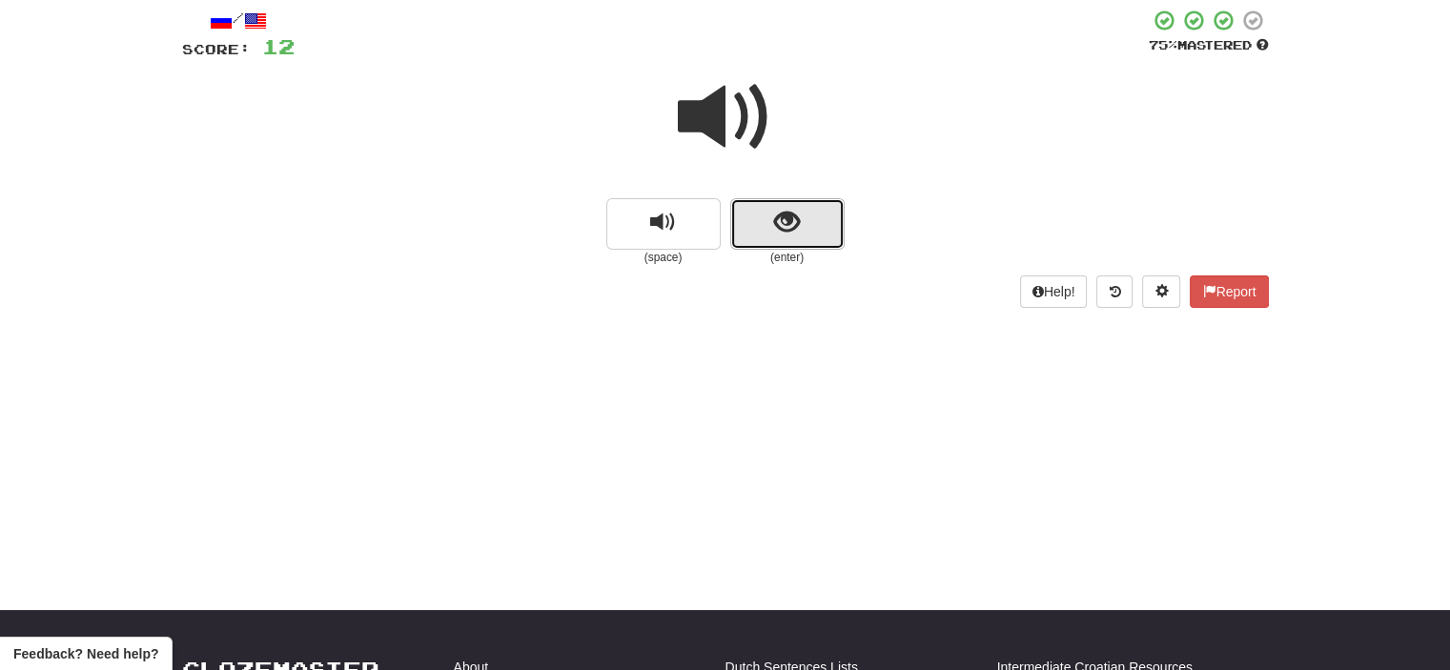
click at [765, 221] on button "show sentence" at bounding box center [787, 223] width 114 height 51
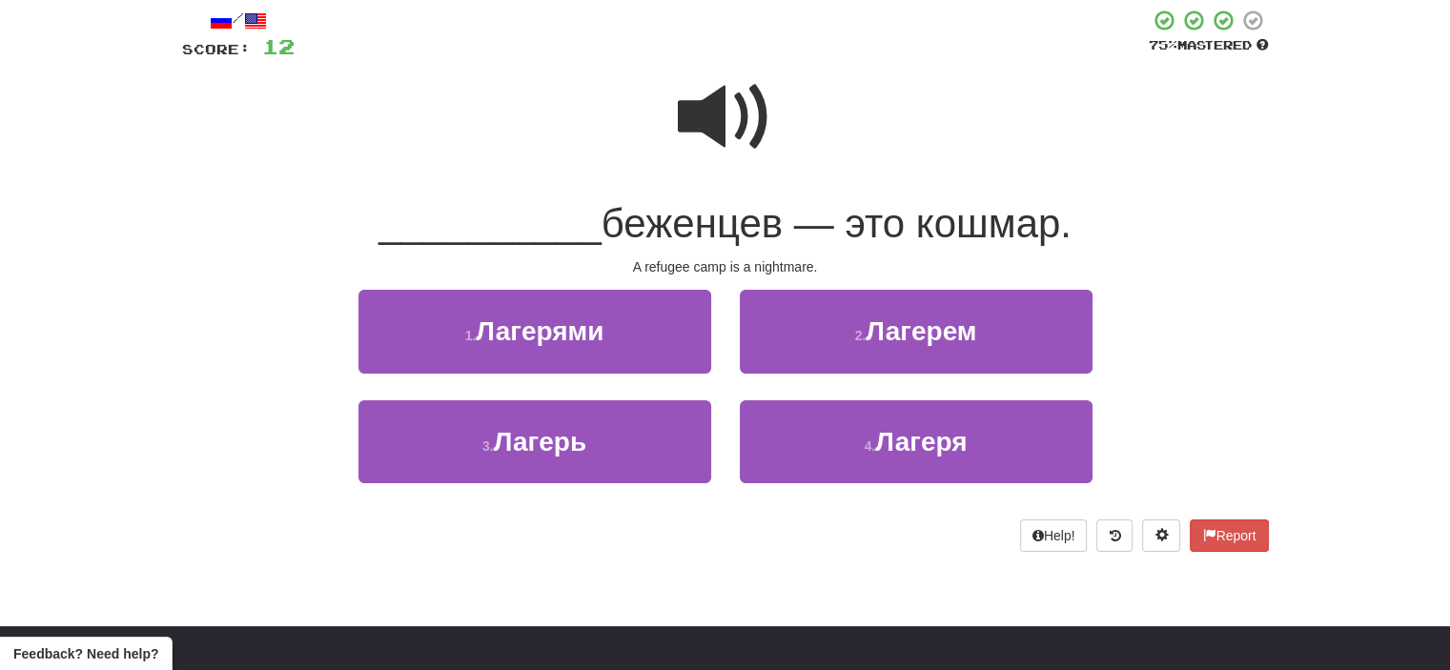
click at [731, 118] on span at bounding box center [725, 117] width 95 height 95
click at [720, 112] on span at bounding box center [725, 117] width 95 height 95
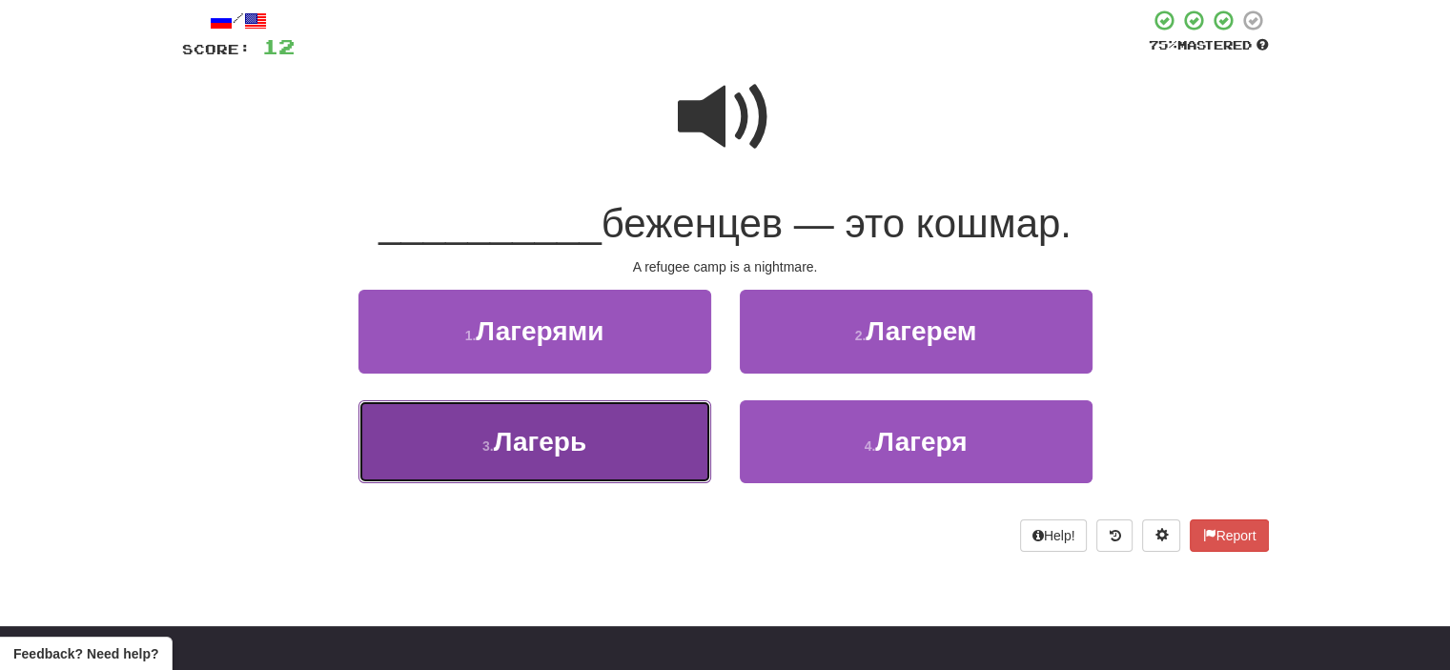
click at [652, 453] on button "3 . Лагерь" at bounding box center [534, 441] width 353 height 83
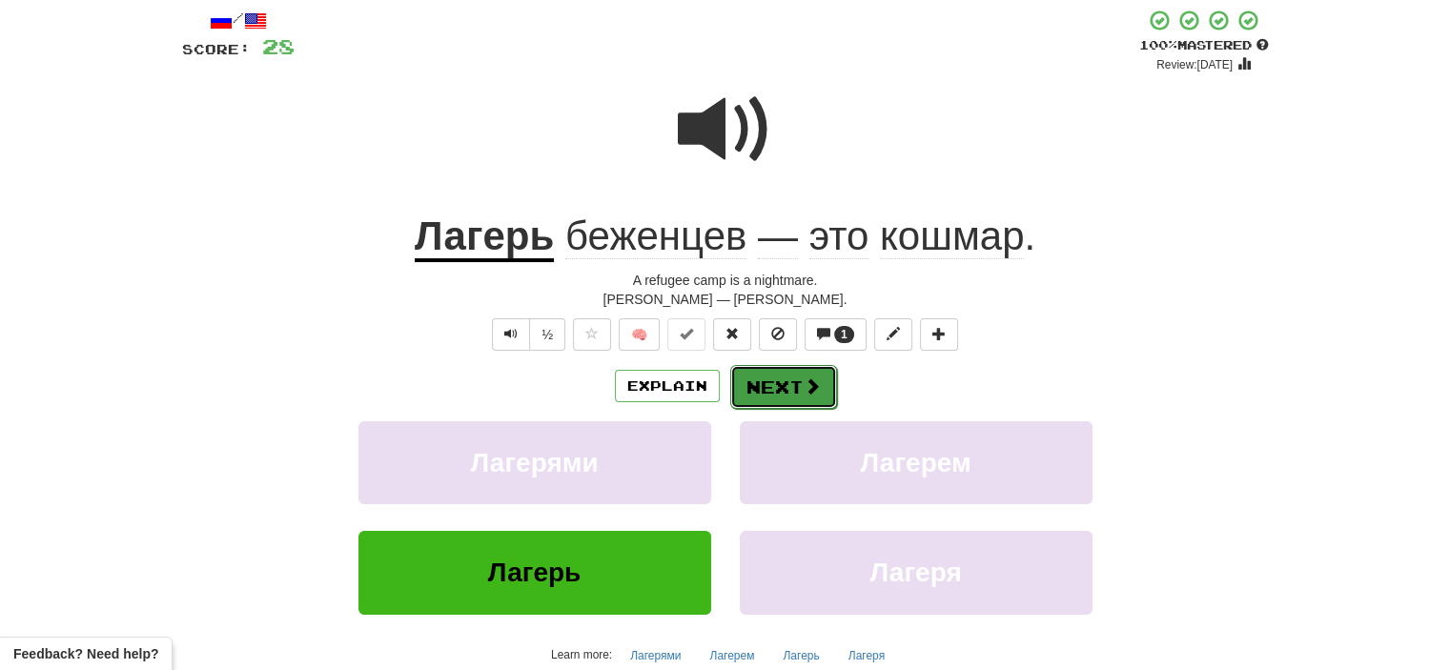
click at [787, 388] on button "Next" at bounding box center [783, 387] width 107 height 44
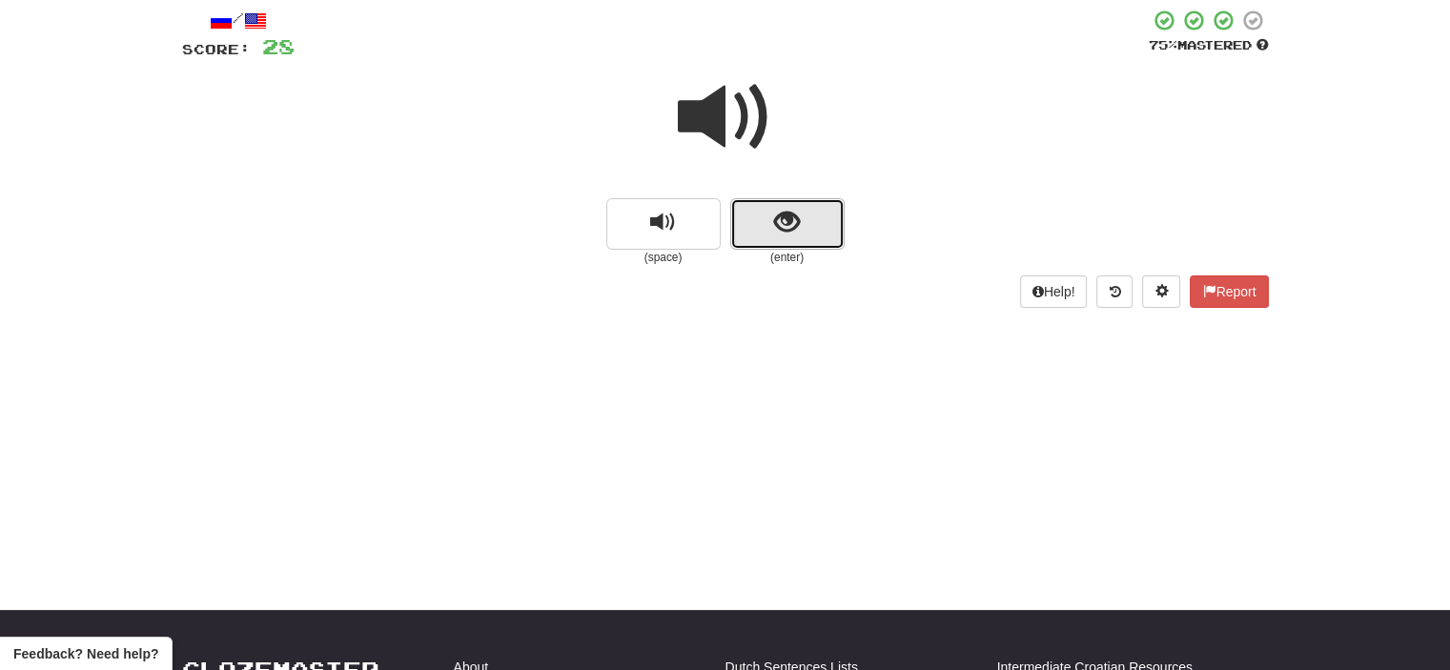
click at [755, 225] on button "show sentence" at bounding box center [787, 223] width 114 height 51
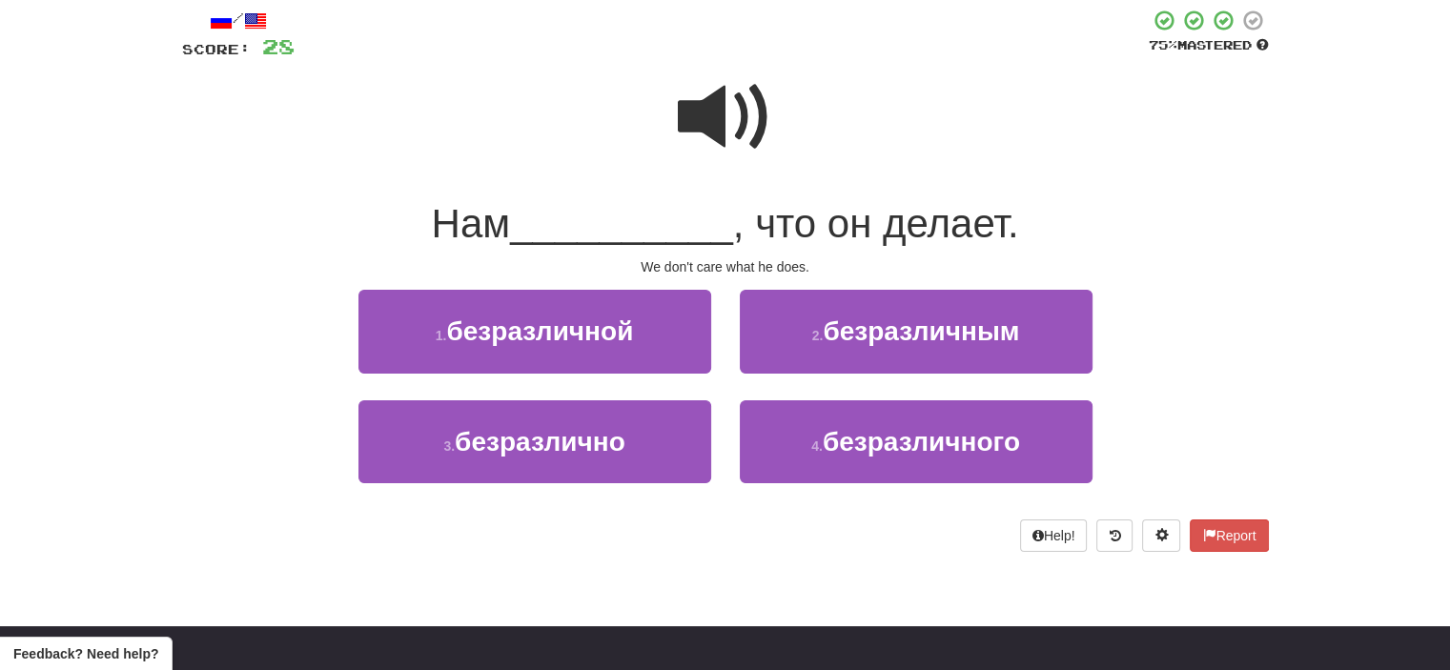
click at [728, 124] on span at bounding box center [725, 117] width 95 height 95
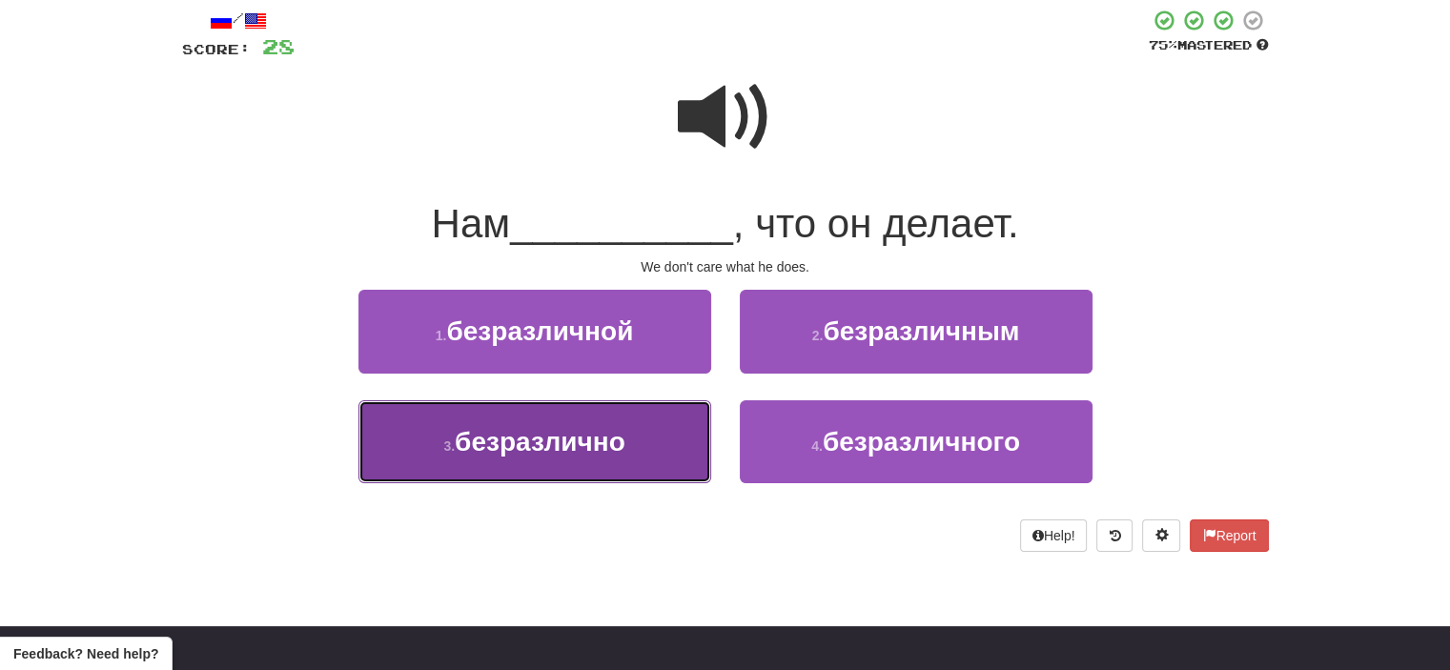
click at [625, 427] on span "безразлично" at bounding box center [540, 442] width 171 height 30
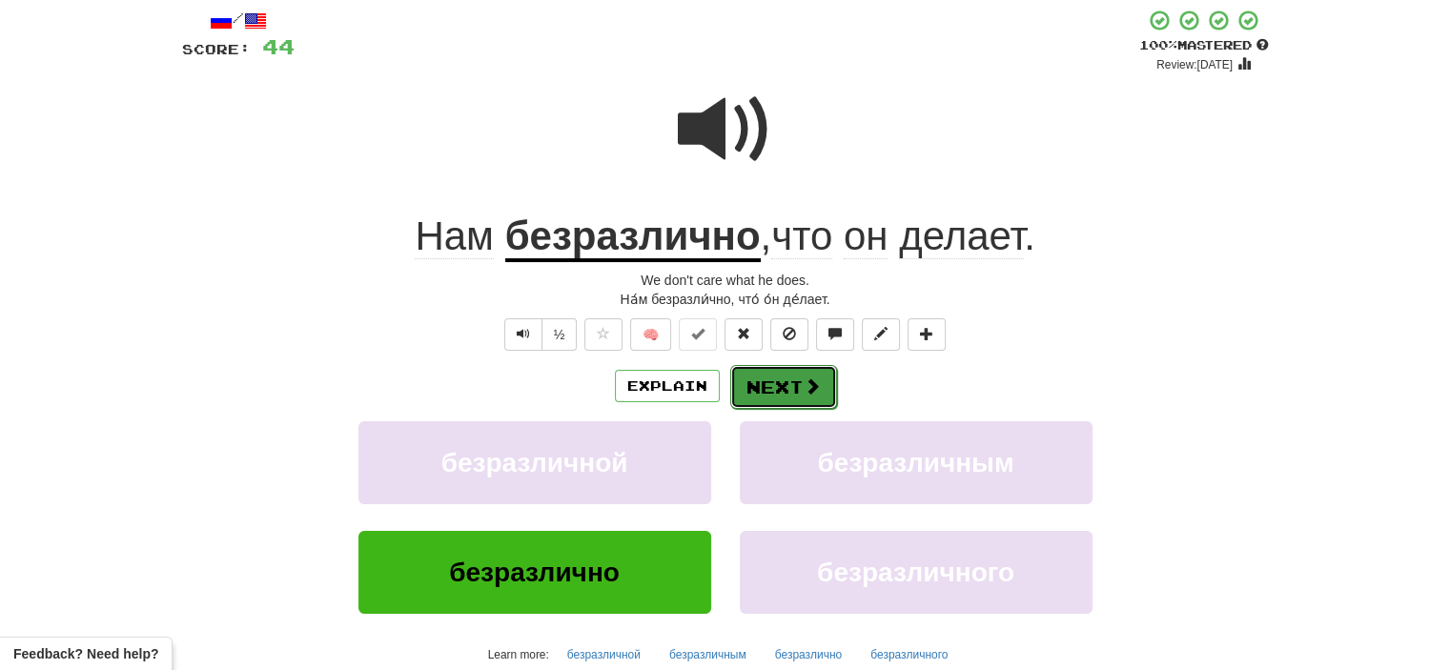
click at [790, 381] on button "Next" at bounding box center [783, 387] width 107 height 44
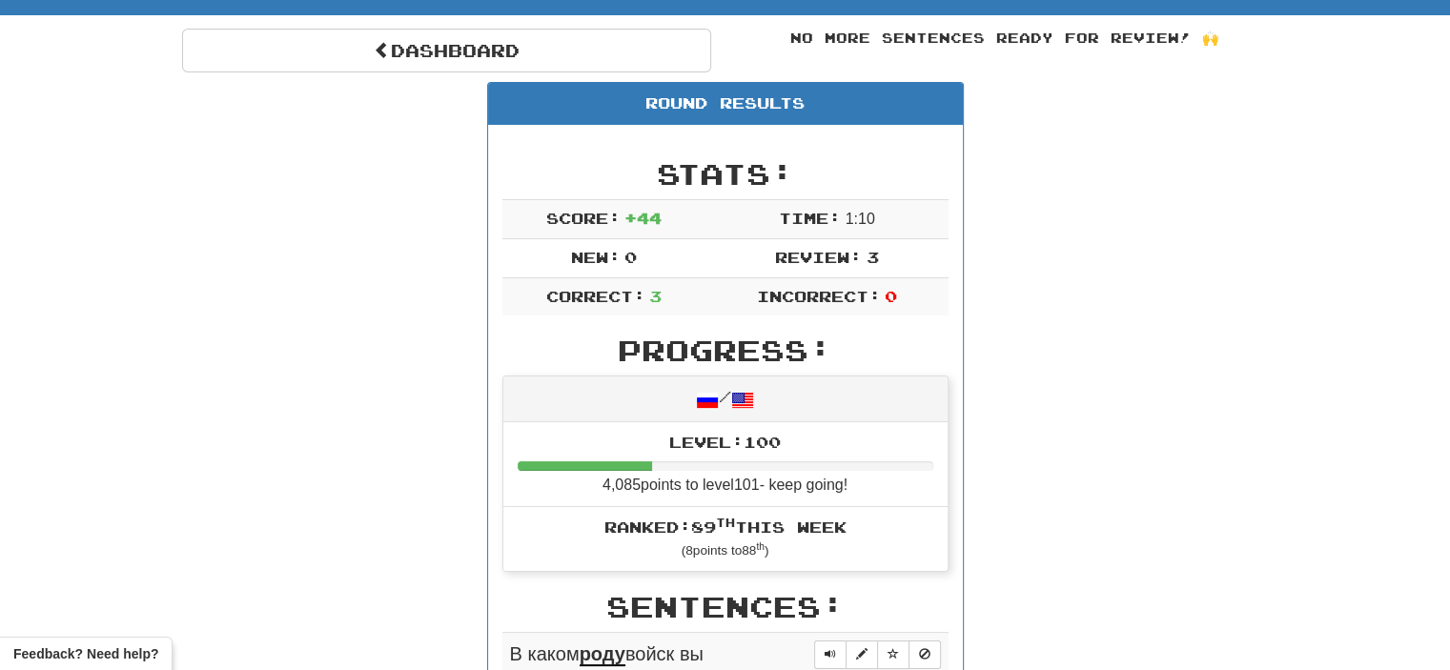
scroll to position [157, 0]
